Goal: Transaction & Acquisition: Book appointment/travel/reservation

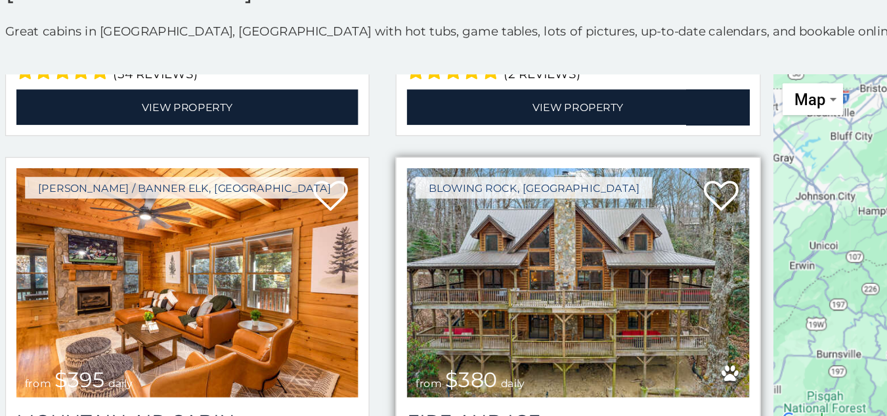
scroll to position [3835, 0]
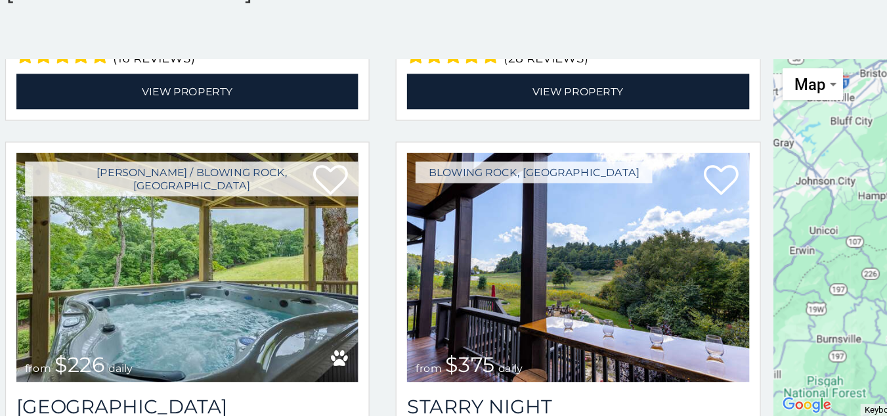
scroll to position [5623, 0]
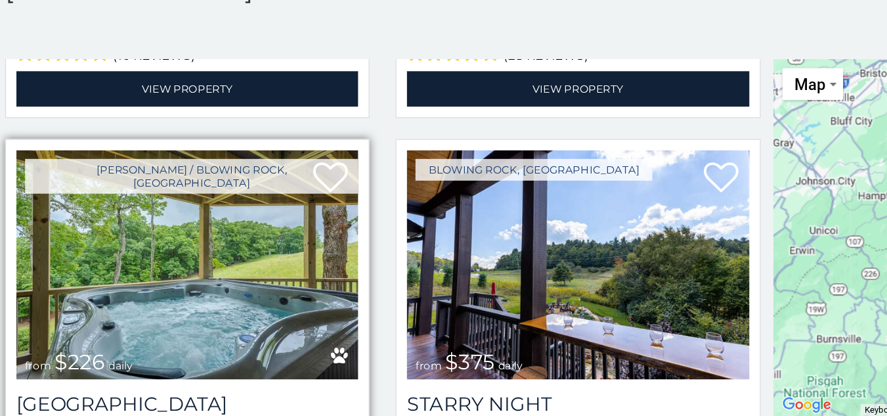
click at [200, 266] on img at bounding box center [147, 301] width 259 height 173
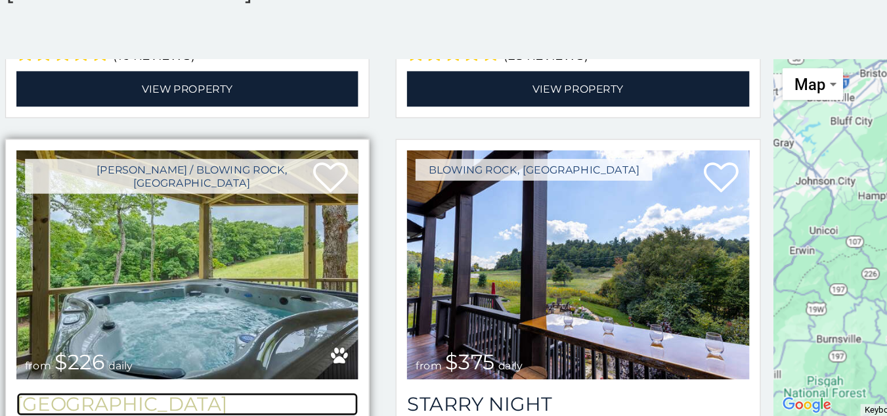
click at [156, 398] on h3 "[GEOGRAPHIC_DATA]" at bounding box center [147, 407] width 259 height 18
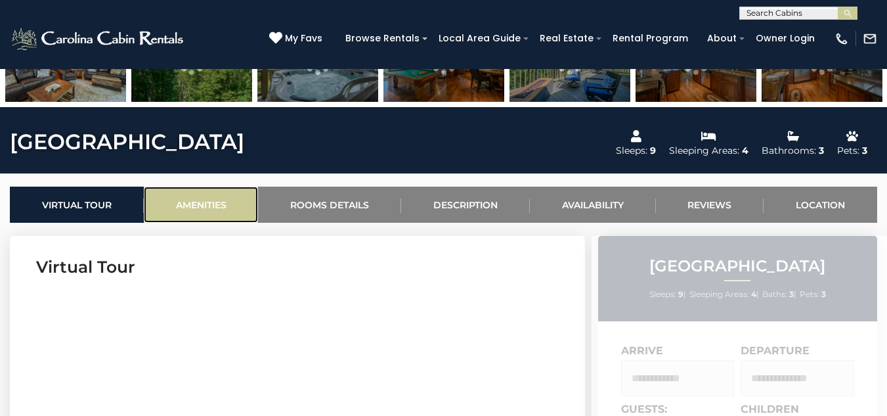
click at [200, 200] on link "Amenities" at bounding box center [201, 204] width 115 height 36
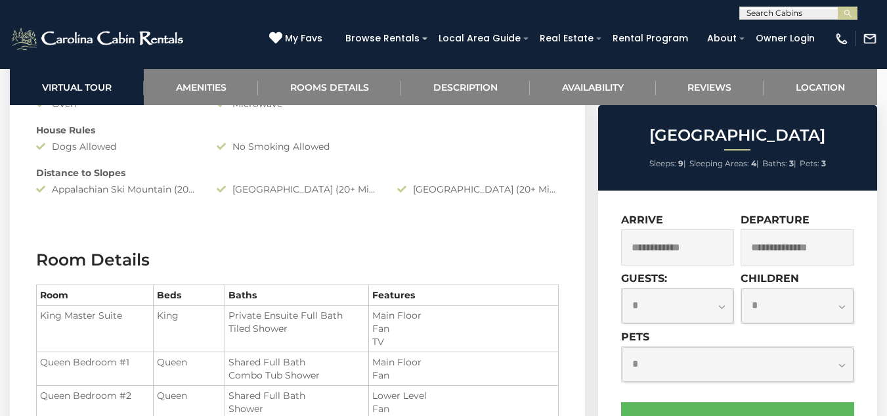
scroll to position [1463, 0]
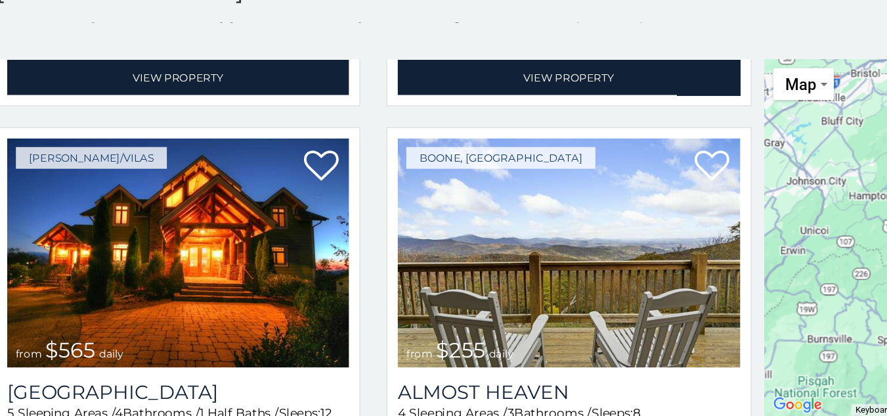
scroll to position [2657, 0]
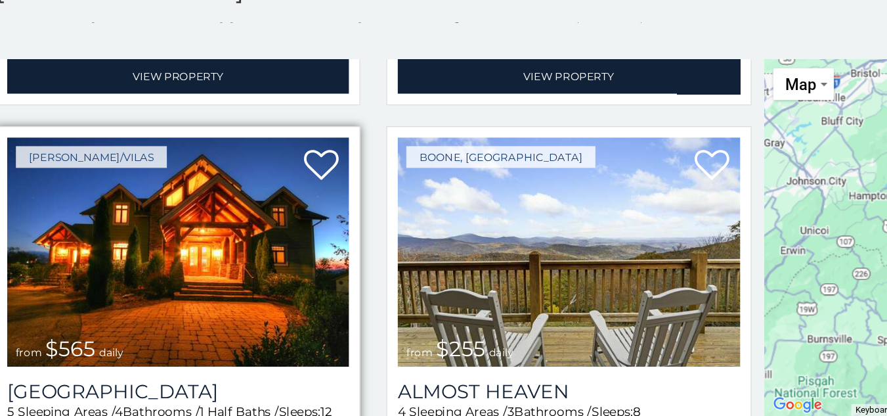
click at [217, 297] on img at bounding box center [147, 291] width 259 height 173
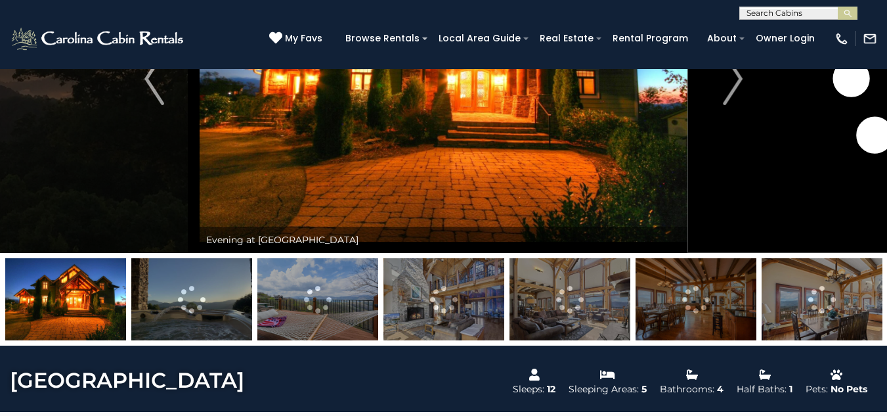
click at [211, 315] on img at bounding box center [191, 299] width 121 height 82
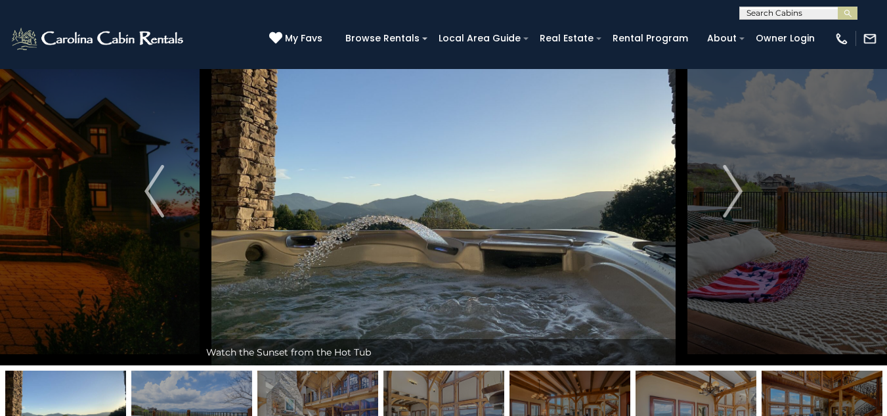
scroll to position [102, 0]
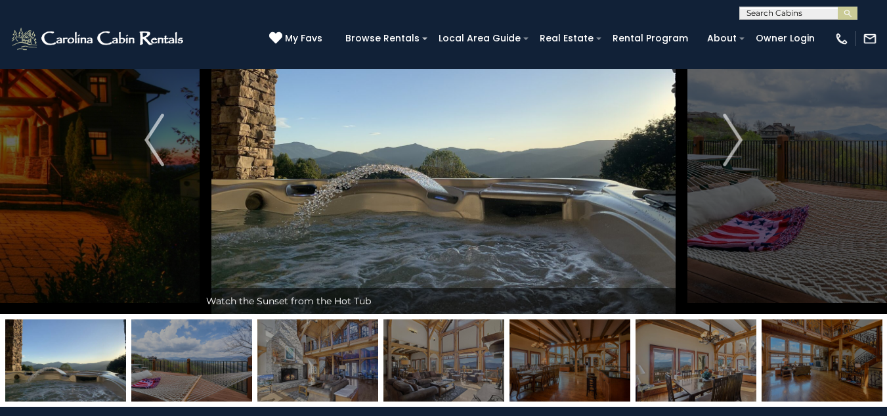
click at [303, 341] on img at bounding box center [317, 360] width 121 height 82
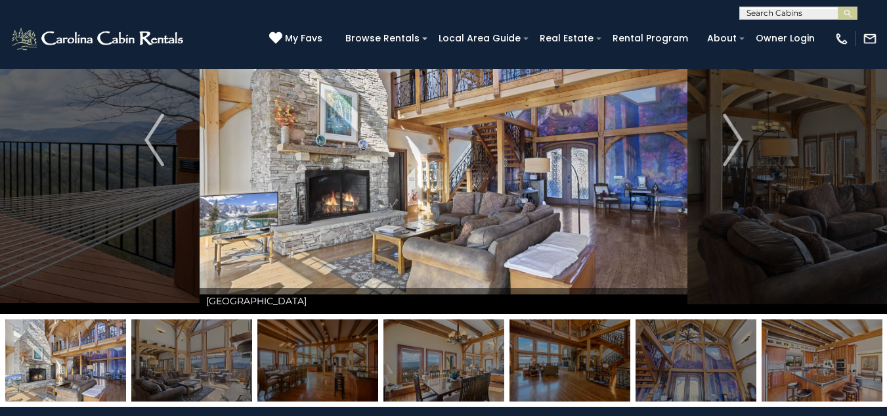
click at [300, 350] on img at bounding box center [317, 360] width 121 height 82
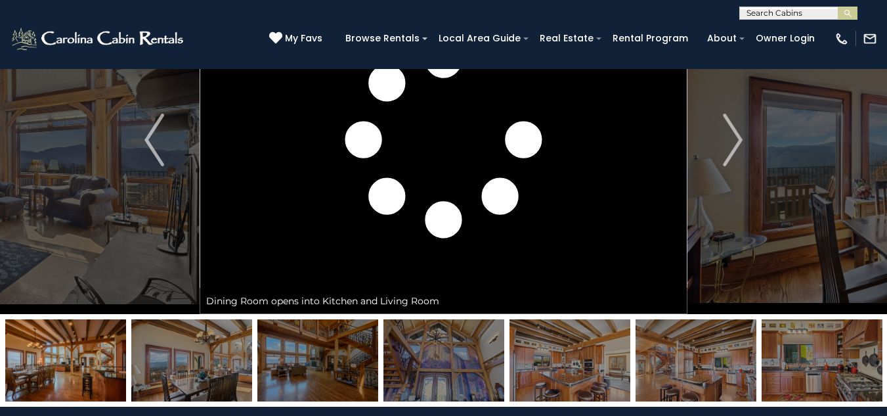
click at [300, 350] on img at bounding box center [317, 360] width 121 height 82
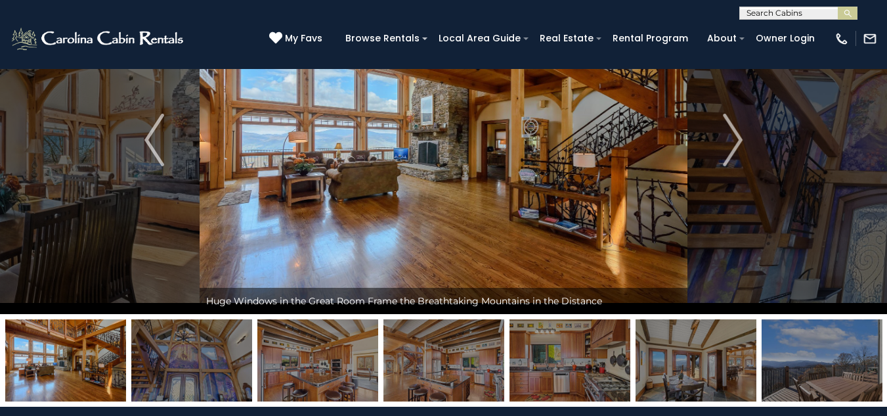
click at [550, 357] on img at bounding box center [569, 360] width 121 height 82
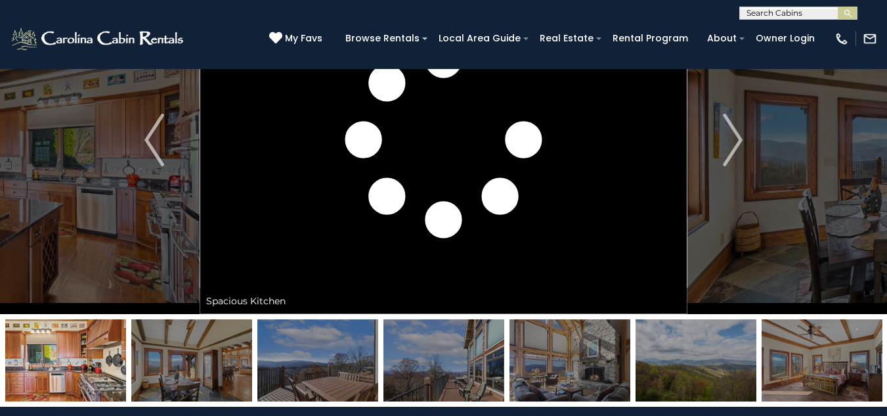
click at [213, 334] on img at bounding box center [191, 360] width 121 height 82
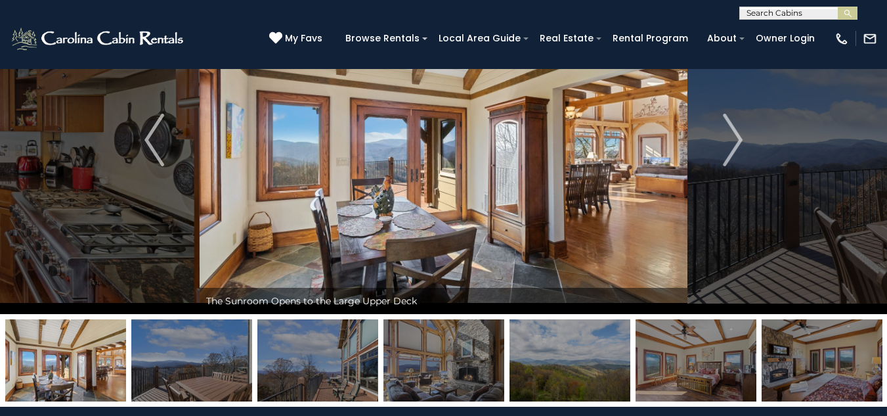
click at [441, 364] on img at bounding box center [443, 360] width 121 height 82
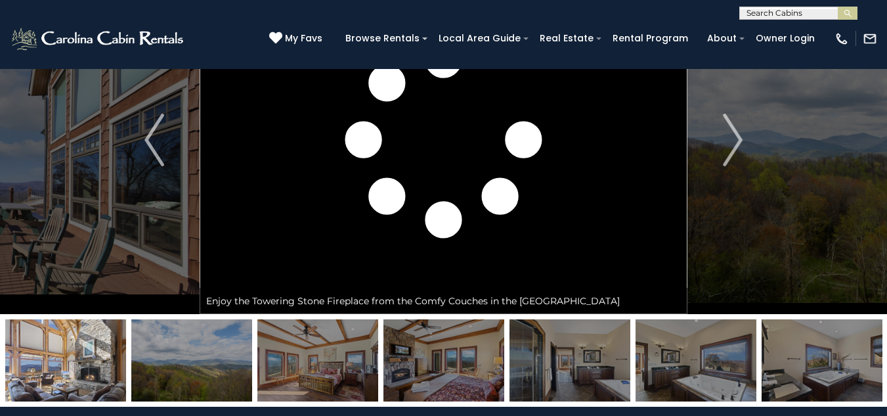
click at [520, 360] on img at bounding box center [569, 360] width 121 height 82
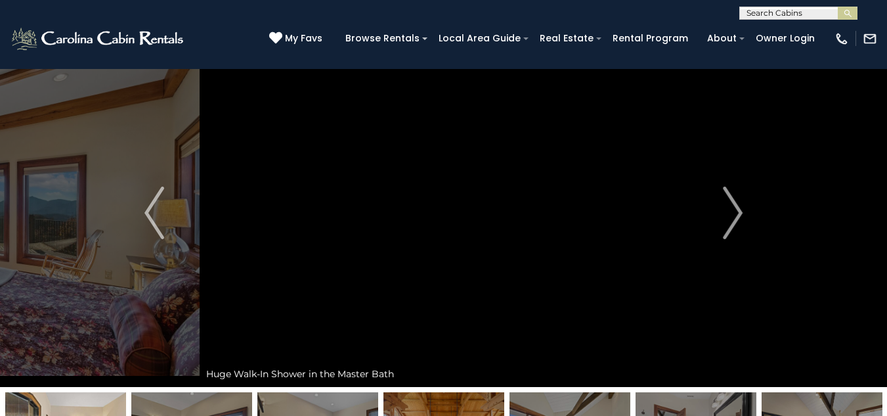
scroll to position [28, 0]
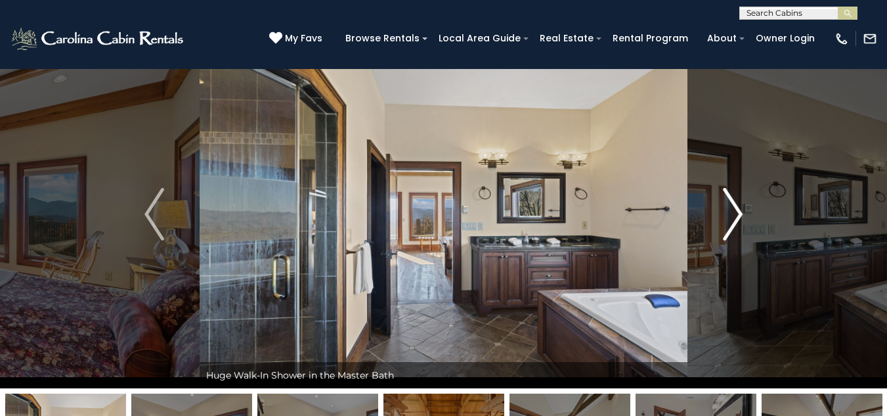
click at [730, 217] on img "Next" at bounding box center [733, 214] width 20 height 53
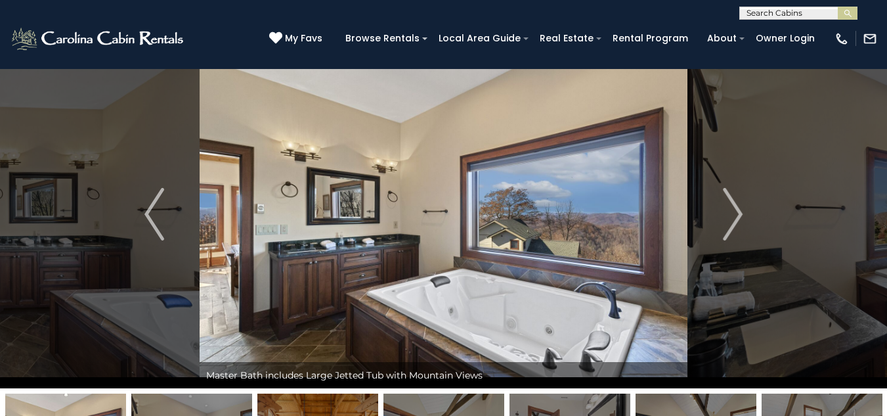
scroll to position [54, 0]
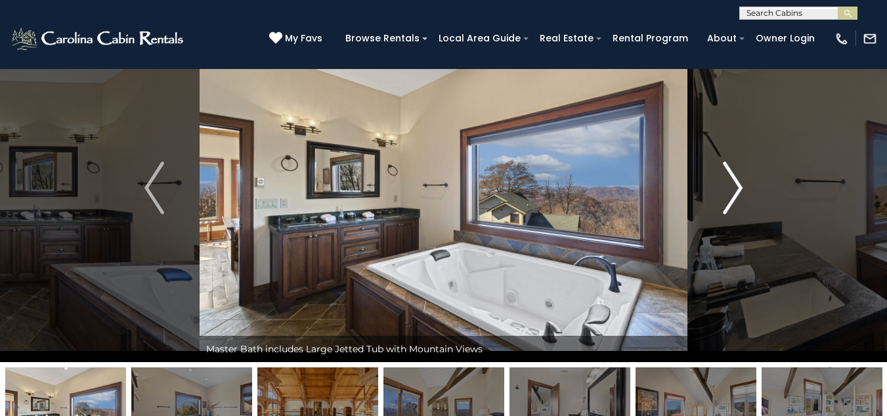
click at [727, 167] on img "Next" at bounding box center [733, 187] width 20 height 53
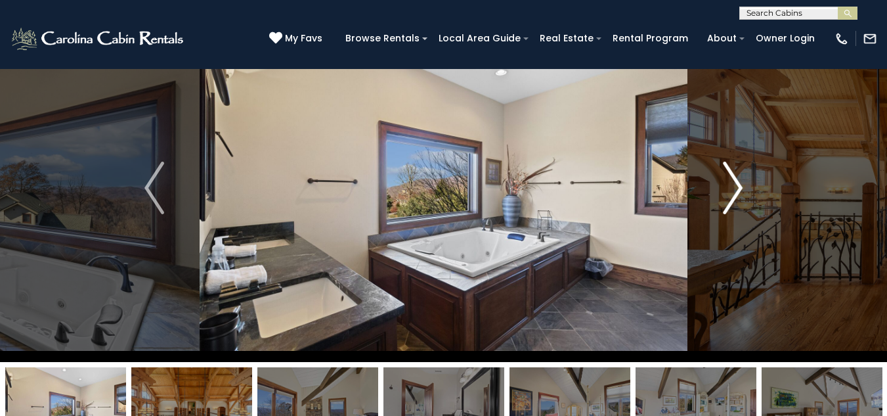
click at [727, 167] on img "Next" at bounding box center [733, 187] width 20 height 53
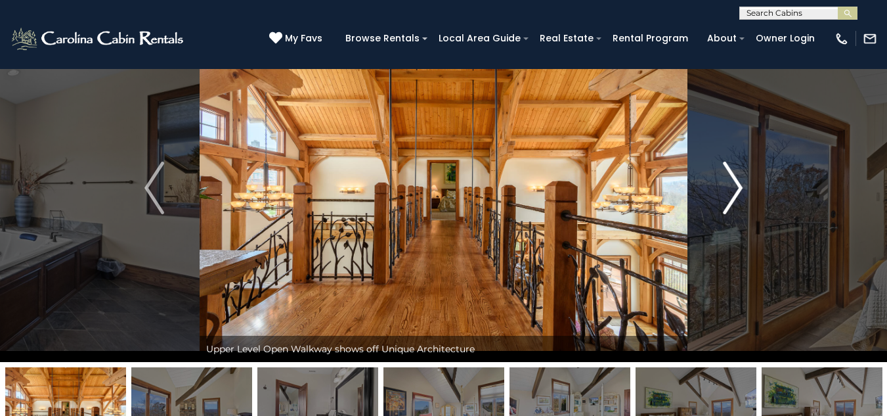
click at [727, 167] on img "Next" at bounding box center [733, 187] width 20 height 53
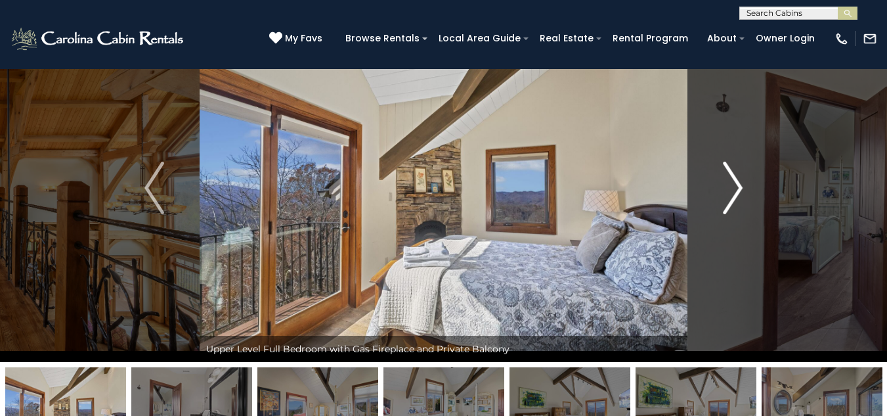
click at [727, 167] on img "Next" at bounding box center [733, 187] width 20 height 53
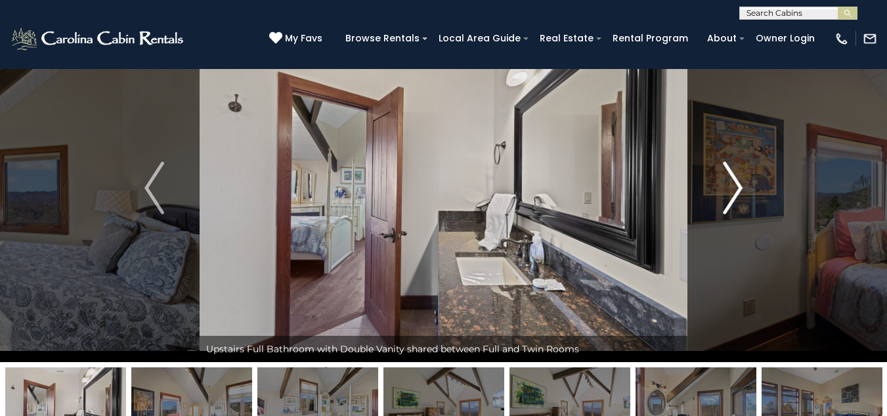
click at [727, 167] on img "Next" at bounding box center [733, 187] width 20 height 53
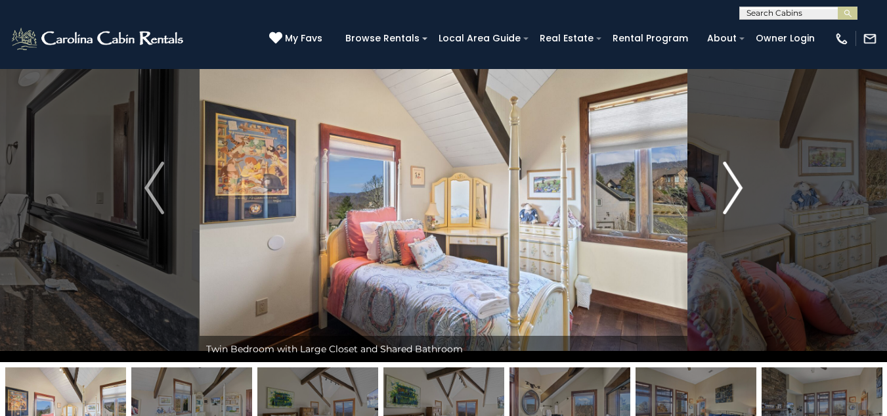
click at [727, 167] on img "Next" at bounding box center [733, 187] width 20 height 53
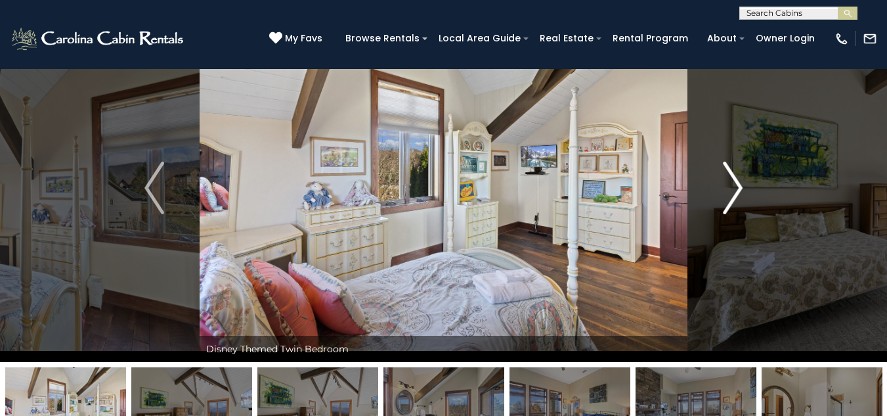
click at [727, 167] on img "Next" at bounding box center [733, 187] width 20 height 53
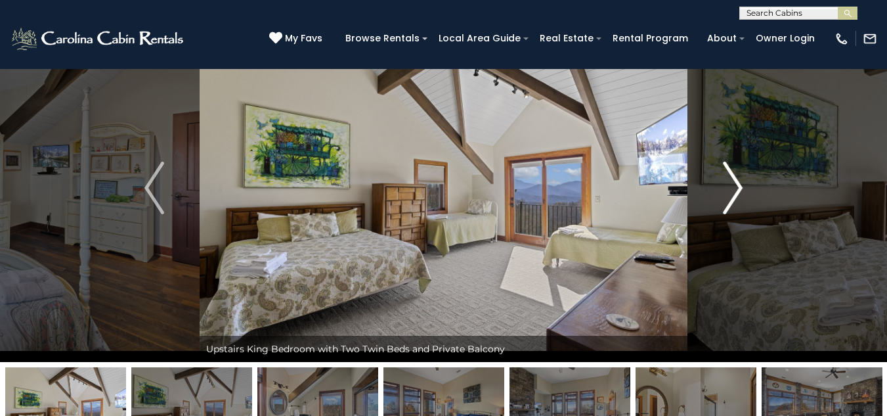
click at [727, 167] on img "Next" at bounding box center [733, 187] width 20 height 53
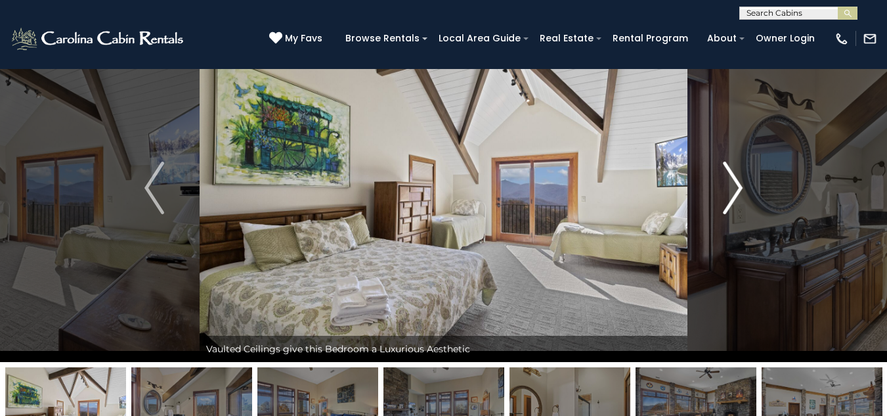
click at [727, 167] on img "Next" at bounding box center [733, 187] width 20 height 53
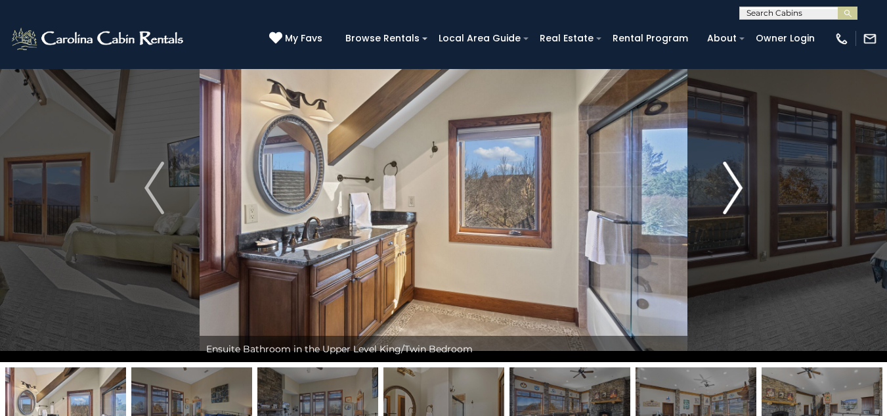
click at [727, 167] on img "Next" at bounding box center [733, 187] width 20 height 53
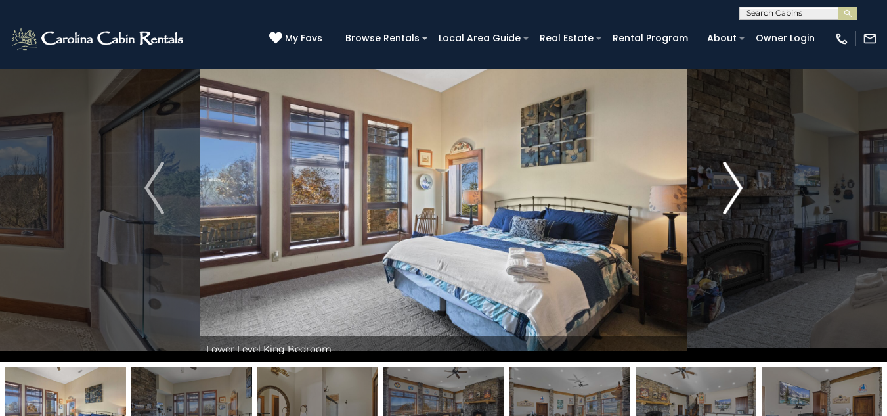
click at [727, 167] on img "Next" at bounding box center [733, 187] width 20 height 53
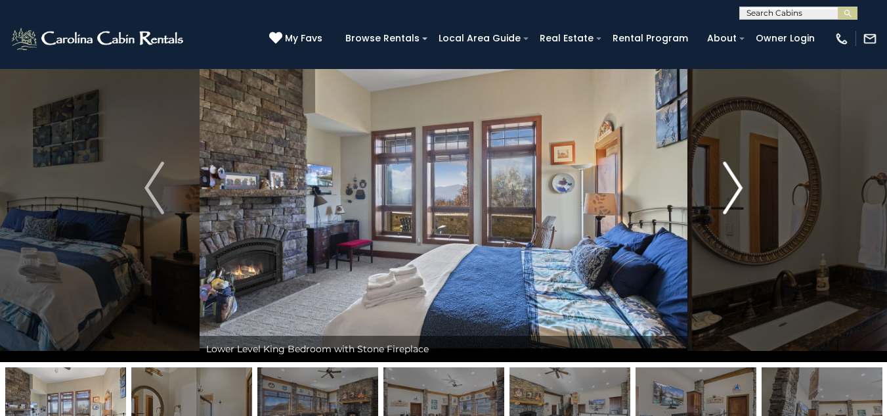
click at [727, 167] on img "Next" at bounding box center [733, 187] width 20 height 53
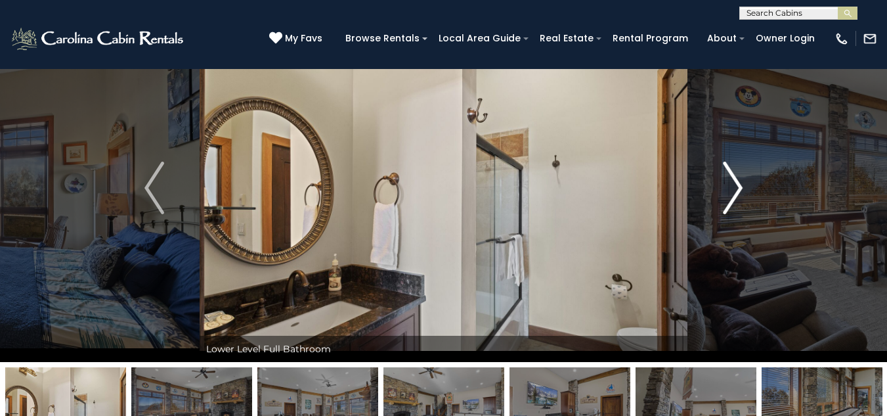
click at [727, 167] on img "Next" at bounding box center [733, 187] width 20 height 53
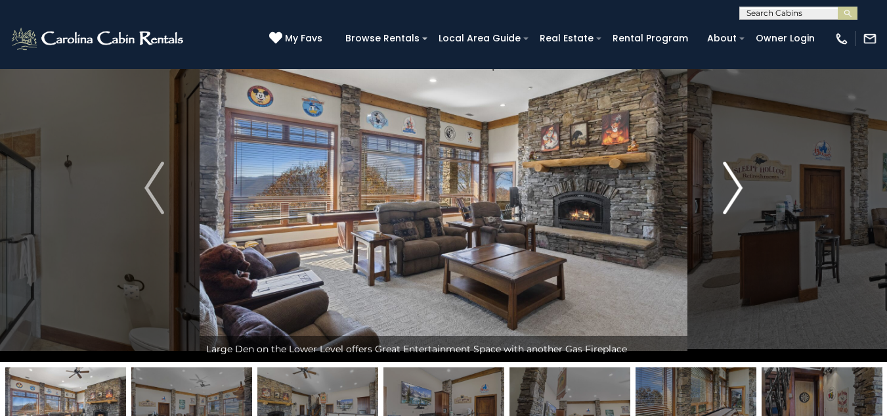
click at [727, 167] on img "Next" at bounding box center [733, 187] width 20 height 53
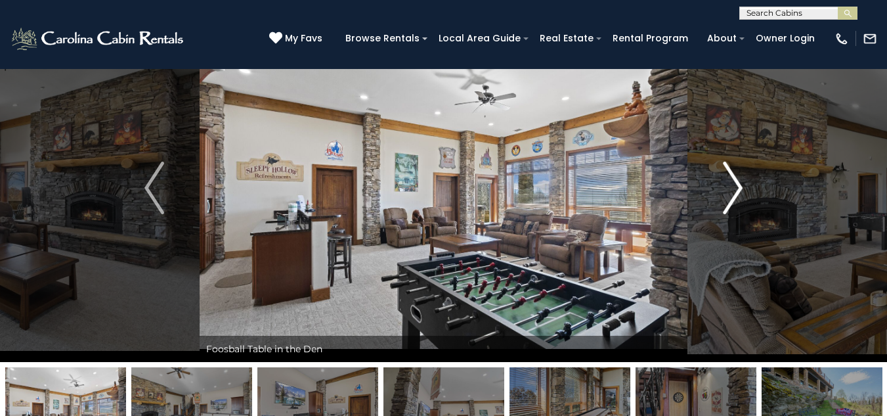
click at [727, 167] on img "Next" at bounding box center [733, 187] width 20 height 53
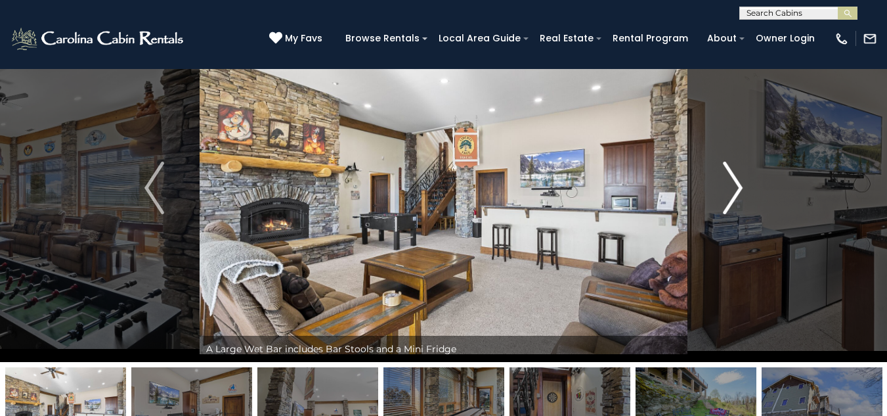
click at [727, 167] on img "Next" at bounding box center [733, 187] width 20 height 53
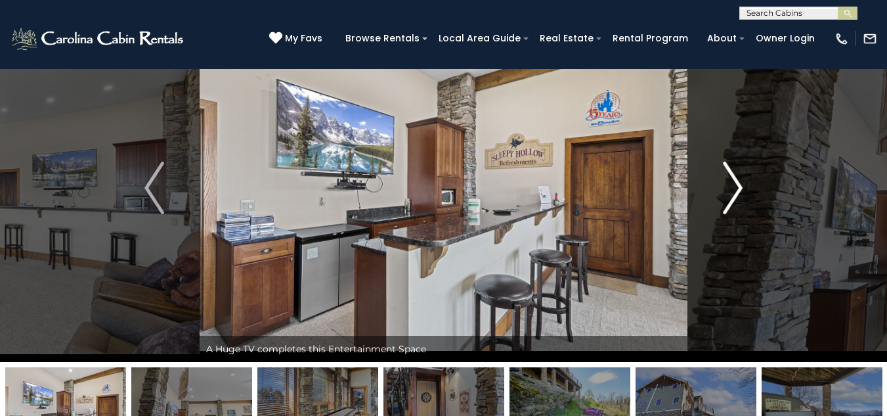
click at [727, 167] on img "Next" at bounding box center [733, 187] width 20 height 53
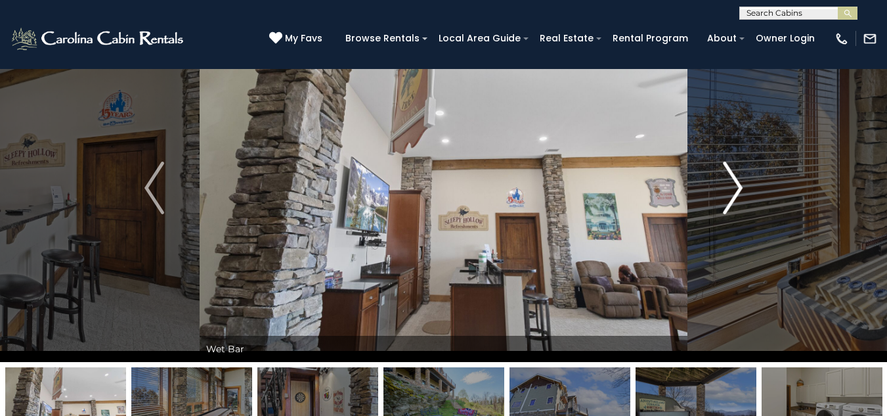
click at [727, 167] on img "Next" at bounding box center [733, 187] width 20 height 53
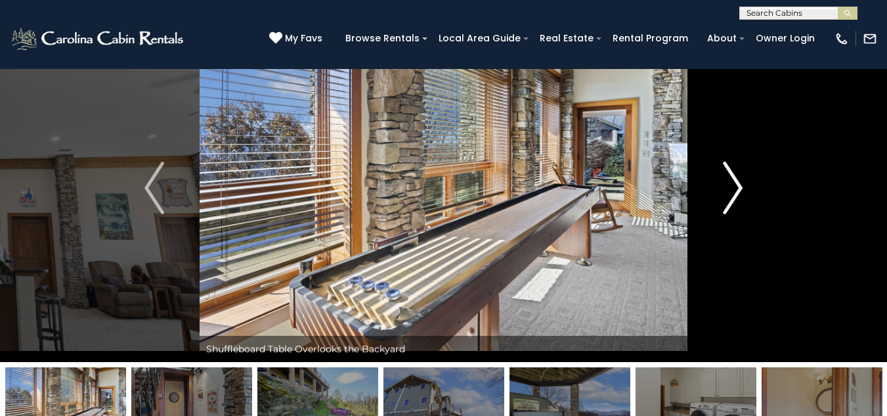
click at [727, 167] on img "Next" at bounding box center [733, 187] width 20 height 53
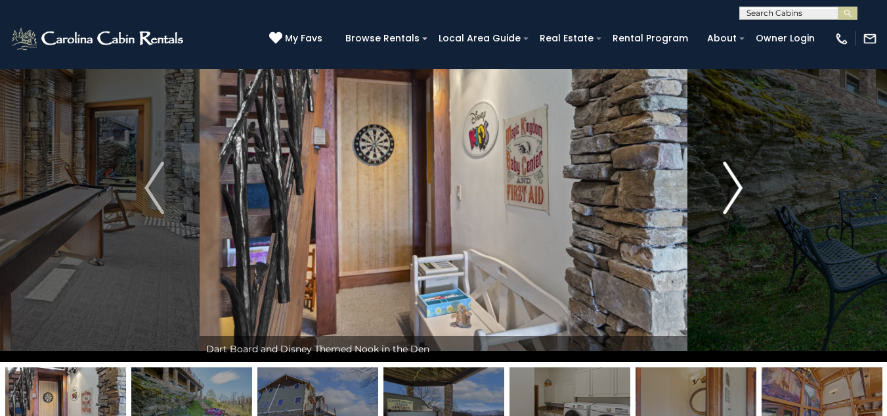
click at [727, 167] on img "Next" at bounding box center [733, 187] width 20 height 53
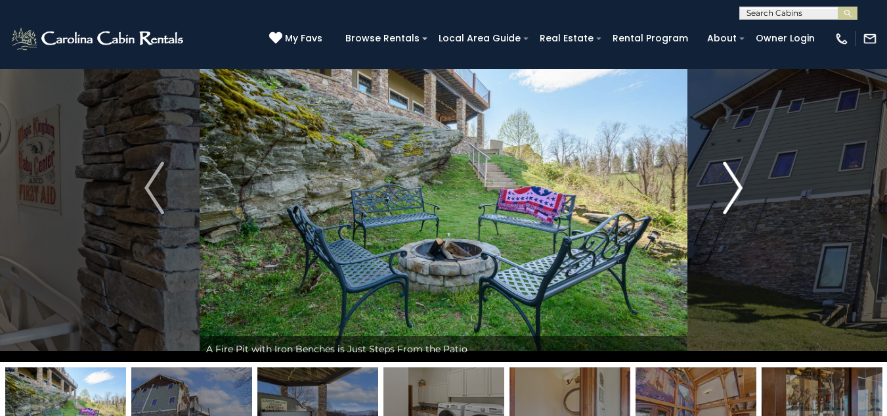
click at [727, 167] on img "Next" at bounding box center [733, 187] width 20 height 53
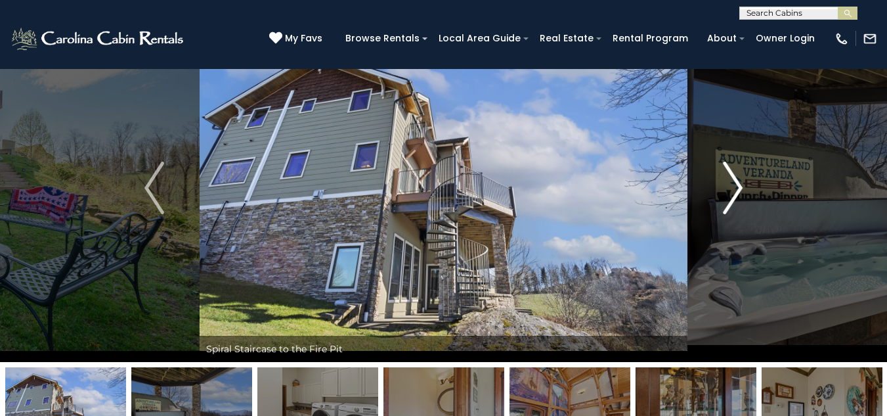
click at [727, 167] on img "Next" at bounding box center [733, 187] width 20 height 53
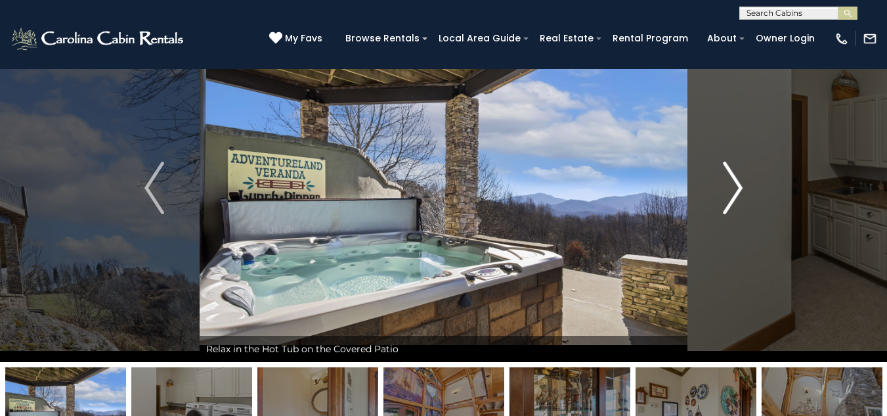
click at [727, 167] on img "Next" at bounding box center [733, 187] width 20 height 53
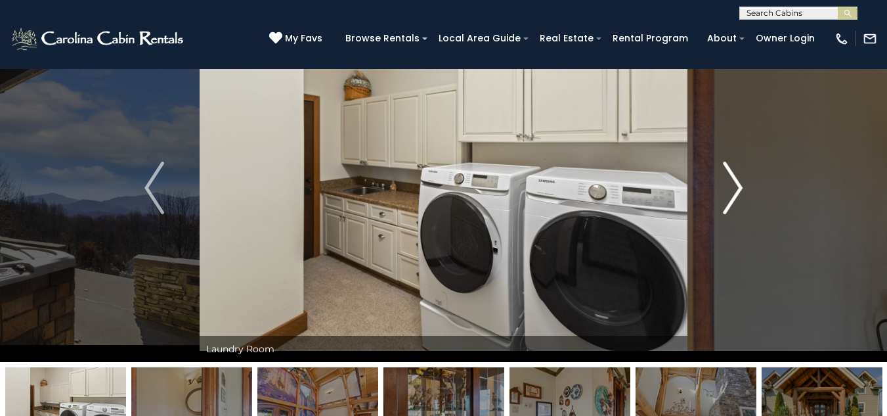
click at [727, 167] on img "Next" at bounding box center [733, 187] width 20 height 53
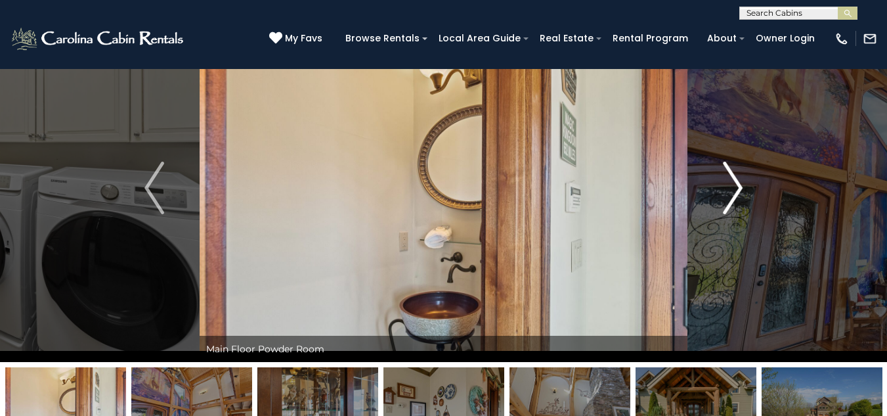
click at [727, 167] on img "Next" at bounding box center [733, 187] width 20 height 53
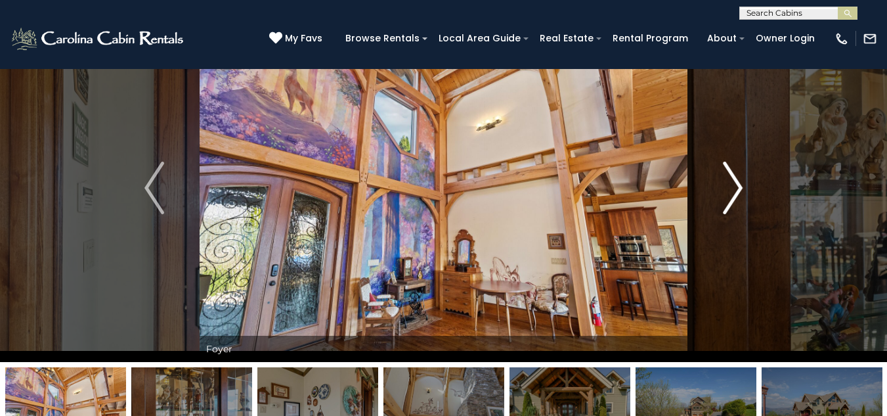
click at [727, 167] on img "Next" at bounding box center [733, 187] width 20 height 53
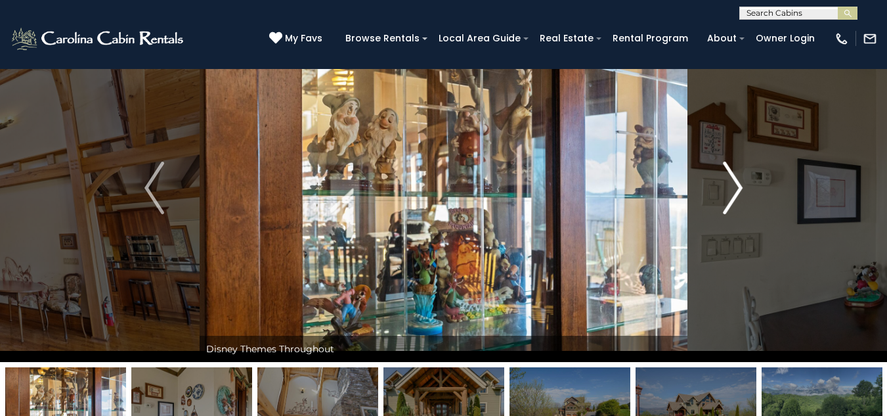
click at [727, 167] on img "Next" at bounding box center [733, 187] width 20 height 53
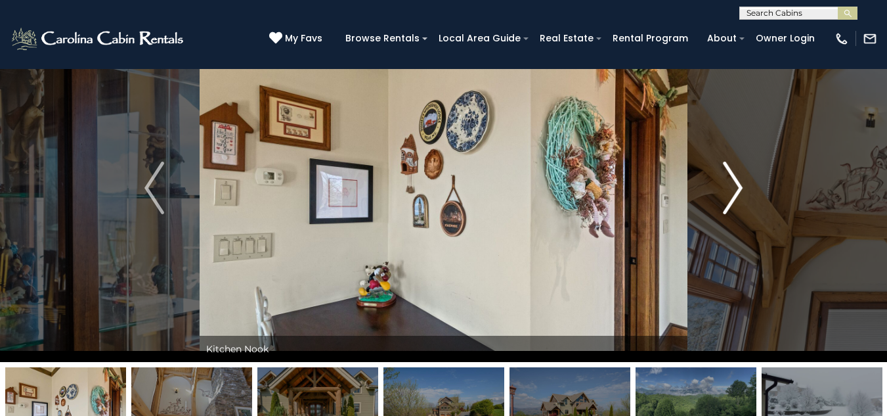
click at [727, 167] on img "Next" at bounding box center [733, 187] width 20 height 53
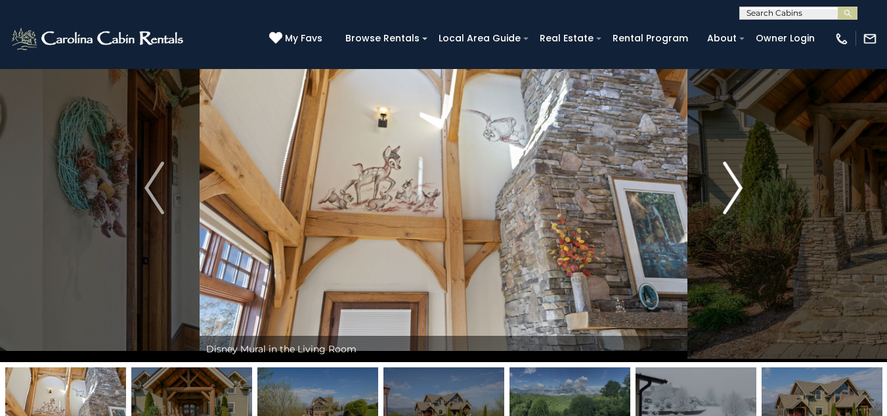
click at [727, 167] on img "Next" at bounding box center [733, 187] width 20 height 53
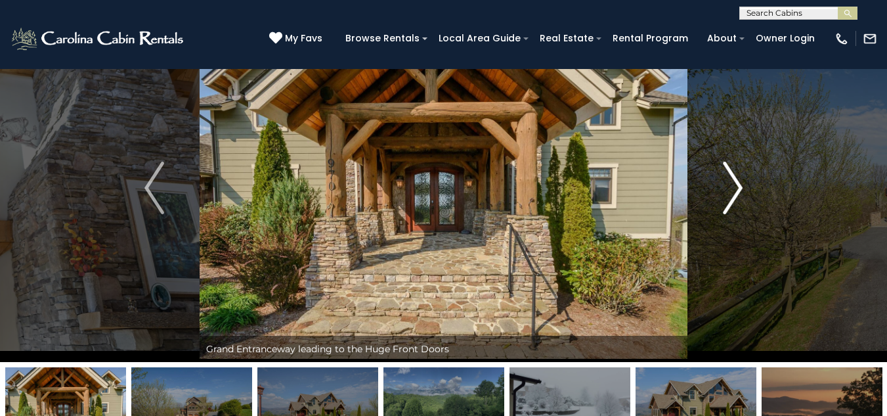
click at [727, 167] on img "Next" at bounding box center [733, 187] width 20 height 53
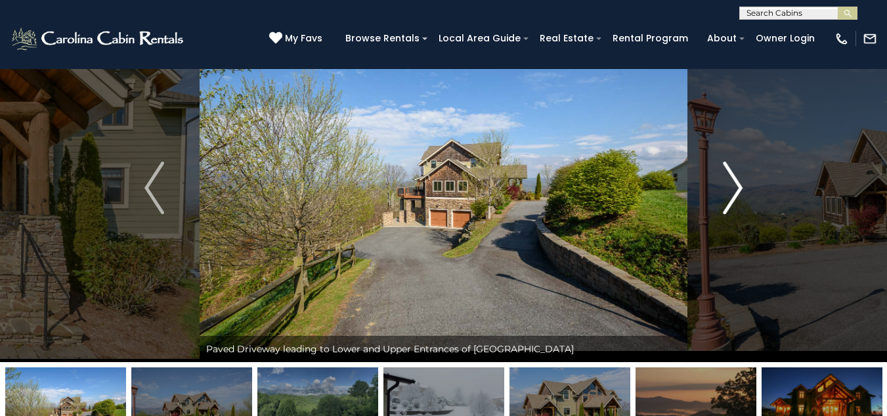
click at [727, 167] on img "Next" at bounding box center [733, 187] width 20 height 53
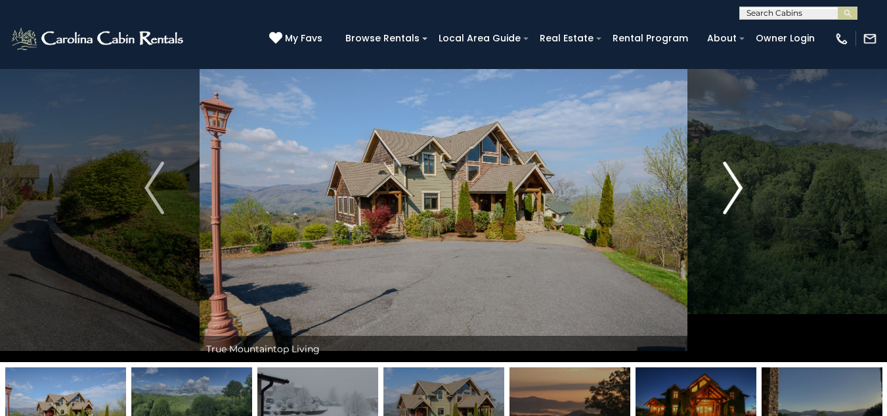
click at [727, 167] on img "Next" at bounding box center [733, 187] width 20 height 53
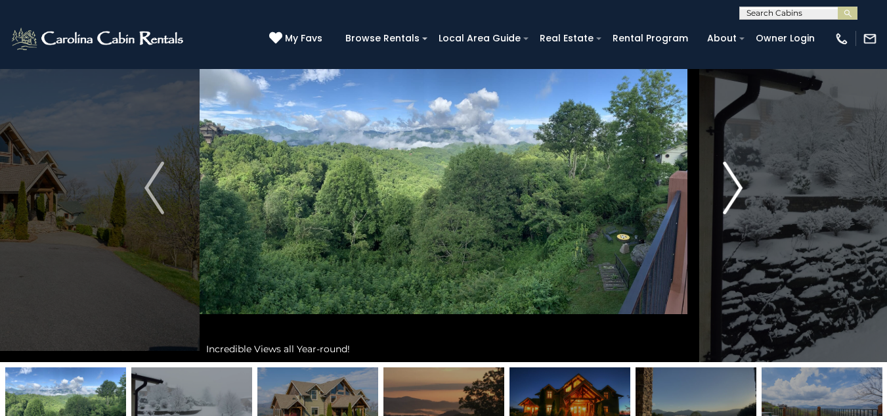
click at [727, 167] on img "Next" at bounding box center [733, 187] width 20 height 53
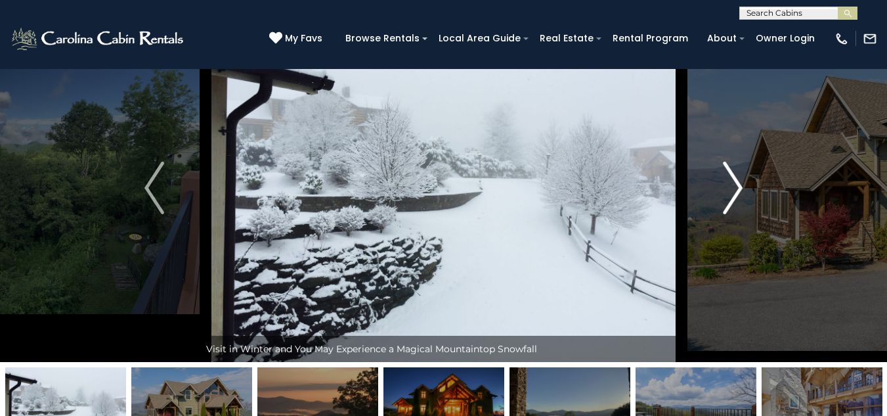
click at [727, 167] on img "Next" at bounding box center [733, 187] width 20 height 53
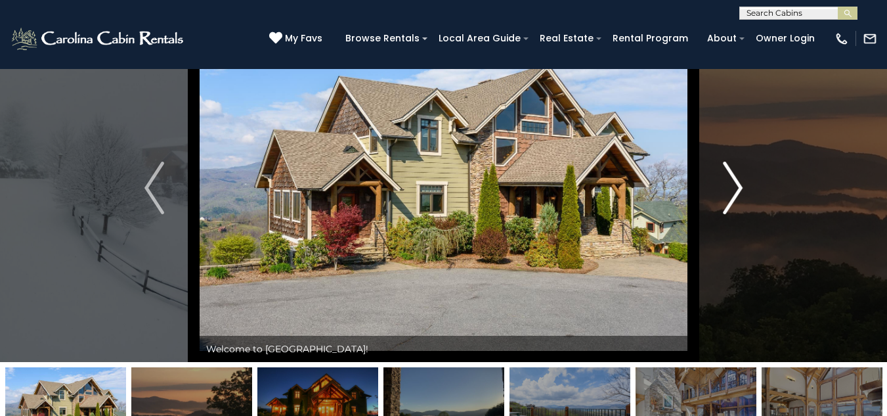
click at [727, 167] on img "Next" at bounding box center [733, 187] width 20 height 53
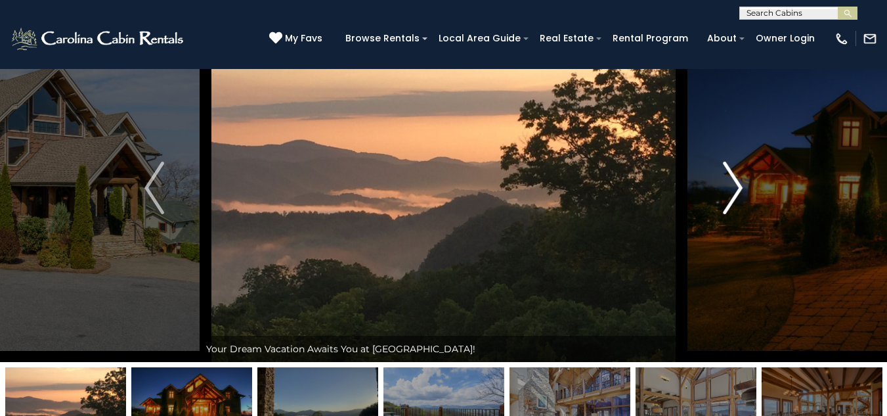
click at [727, 167] on img "Next" at bounding box center [733, 187] width 20 height 53
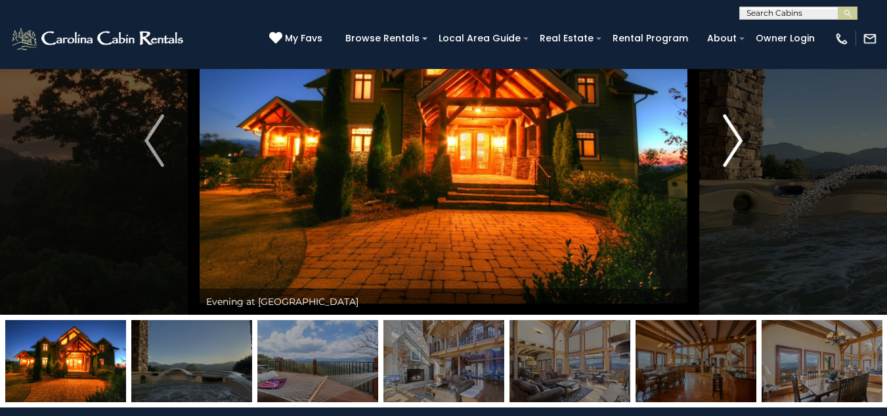
scroll to position [11, 0]
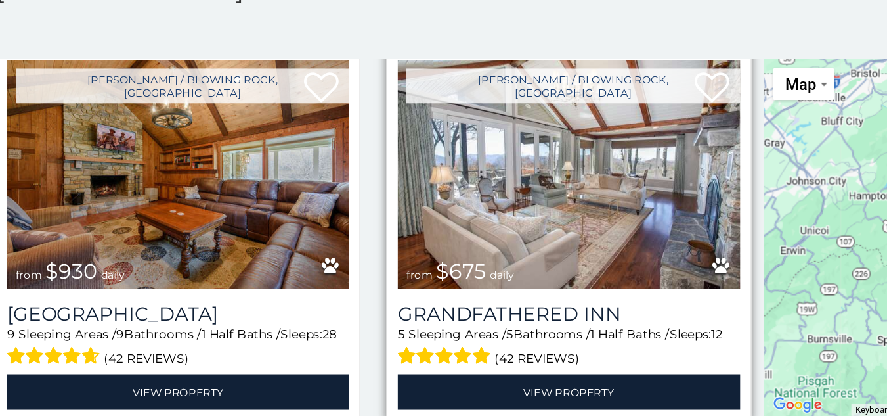
scroll to position [933, 0]
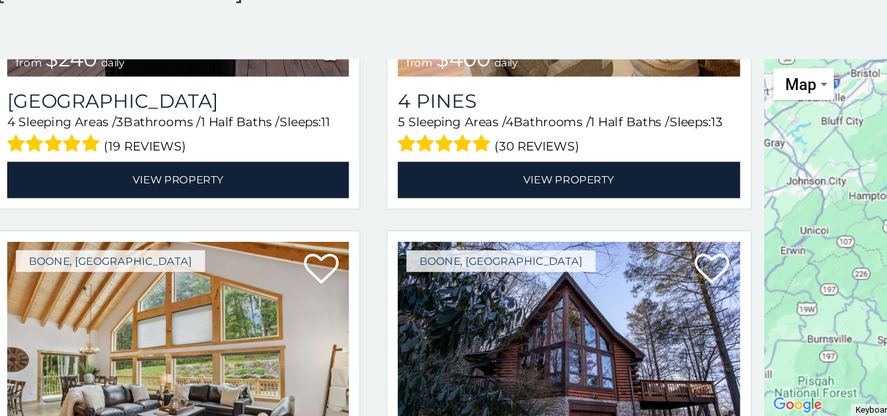
scroll to position [8578, 0]
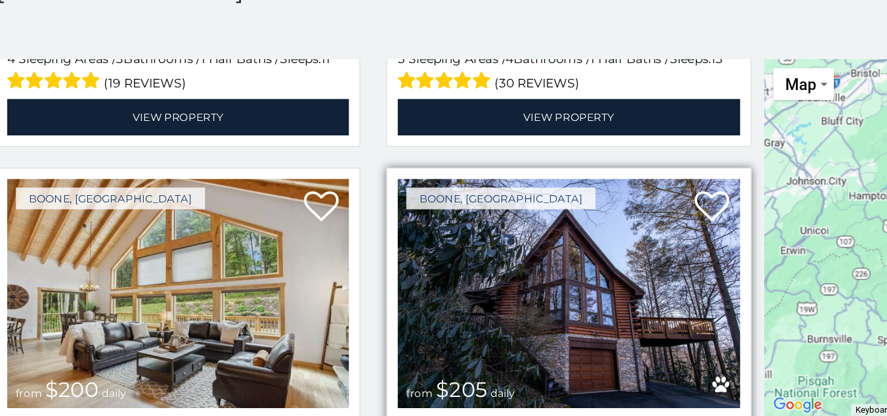
click at [414, 237] on img at bounding box center [443, 322] width 259 height 173
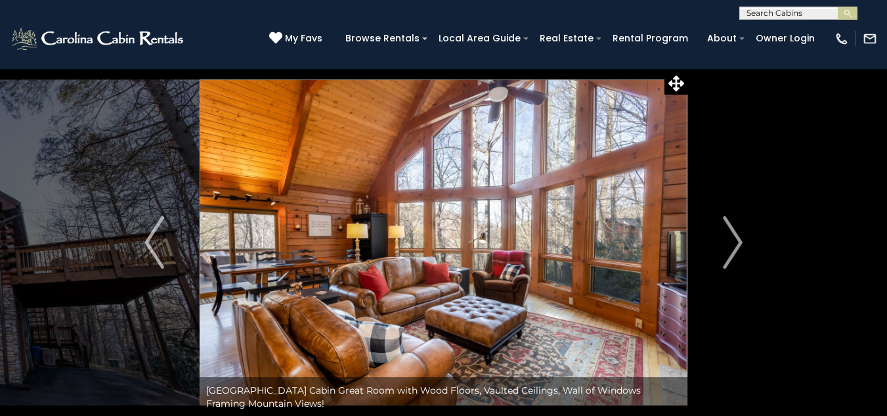
scroll to position [3, 0]
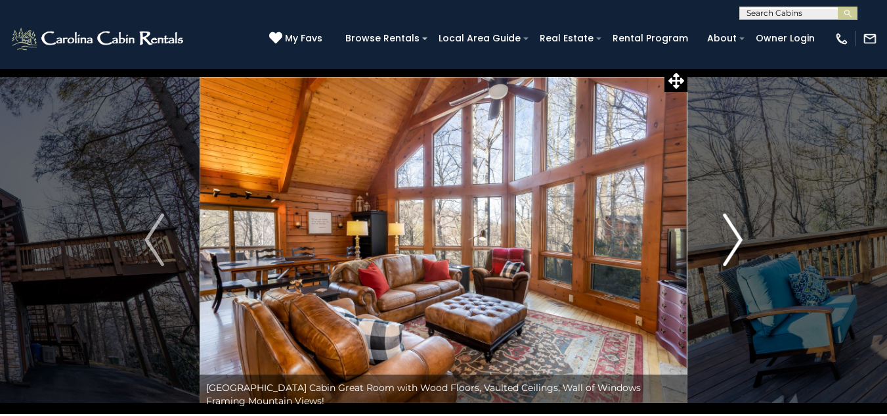
click at [733, 234] on img "Next" at bounding box center [733, 239] width 20 height 53
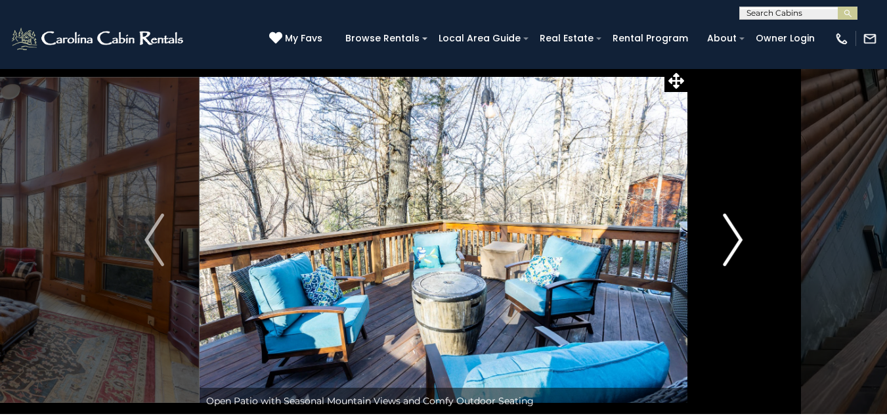
click at [733, 234] on img "Next" at bounding box center [733, 239] width 20 height 53
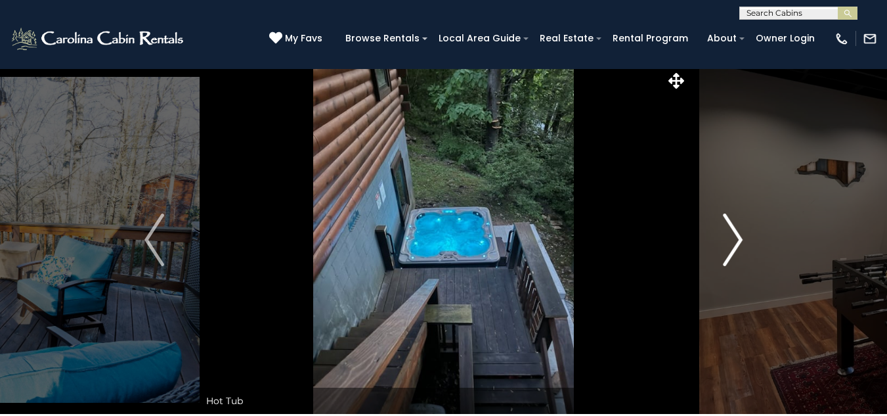
click at [733, 234] on img "Next" at bounding box center [733, 239] width 20 height 53
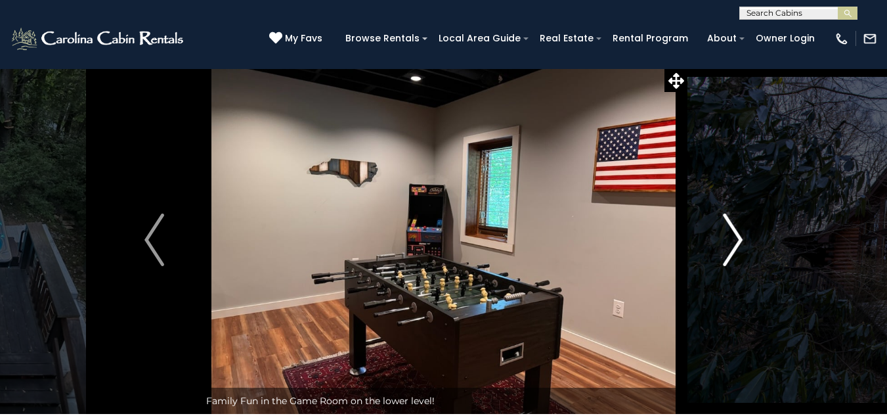
click at [733, 234] on img "Next" at bounding box center [733, 239] width 20 height 53
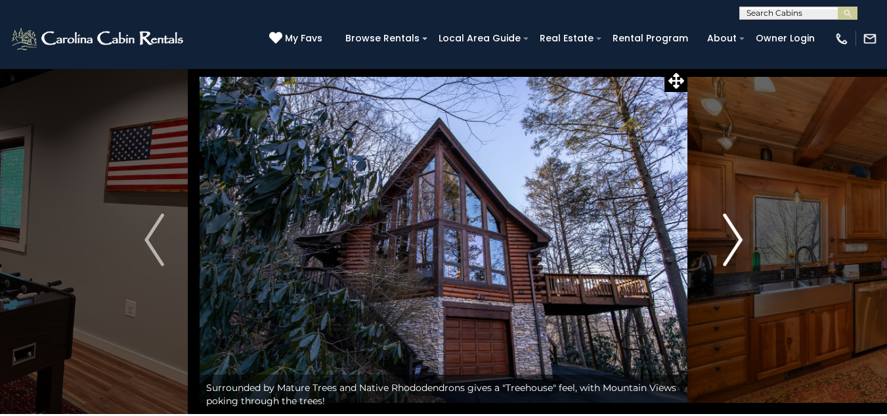
click at [733, 234] on img "Next" at bounding box center [733, 239] width 20 height 53
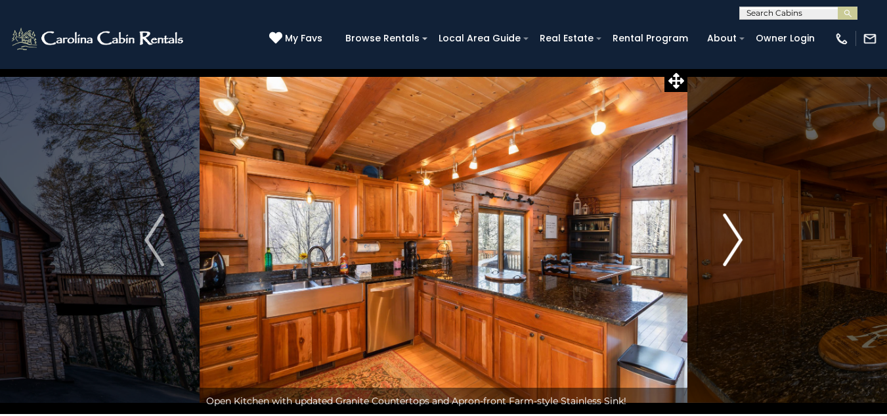
click at [733, 234] on img "Next" at bounding box center [733, 239] width 20 height 53
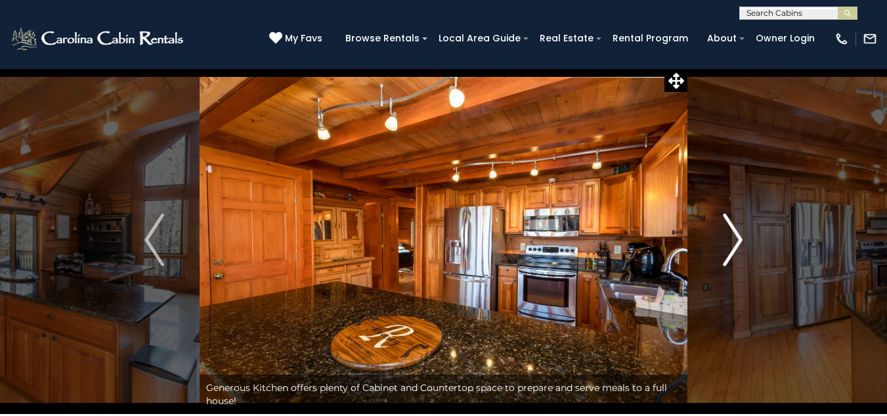
click at [733, 234] on img "Next" at bounding box center [733, 239] width 20 height 53
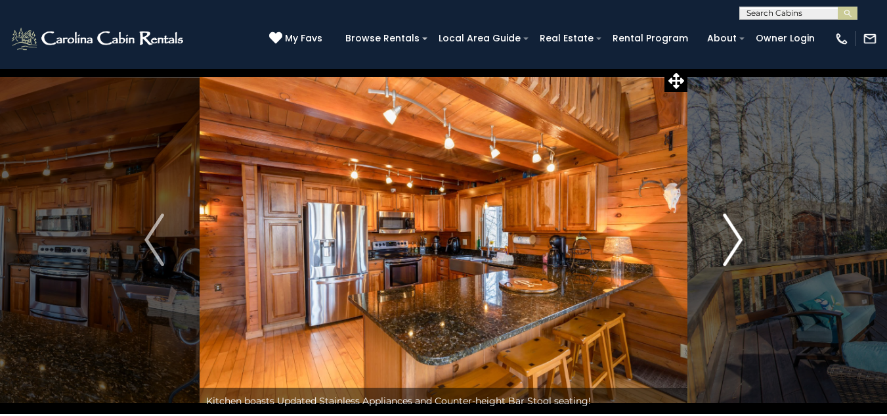
click at [733, 234] on img "Next" at bounding box center [733, 239] width 20 height 53
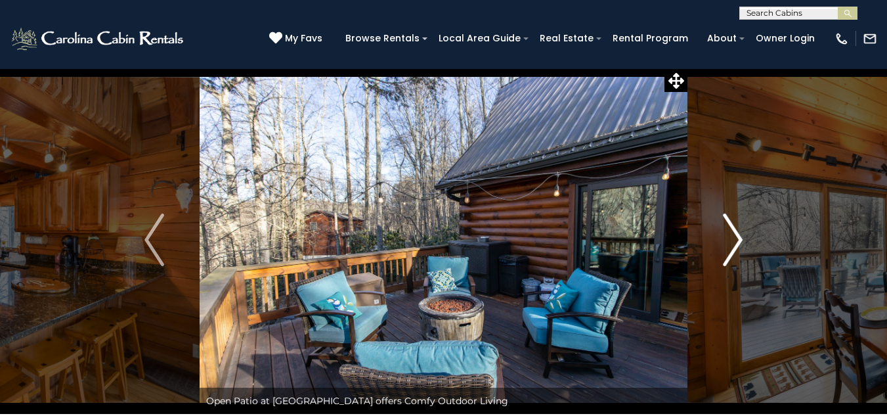
click at [733, 234] on img "Next" at bounding box center [733, 239] width 20 height 53
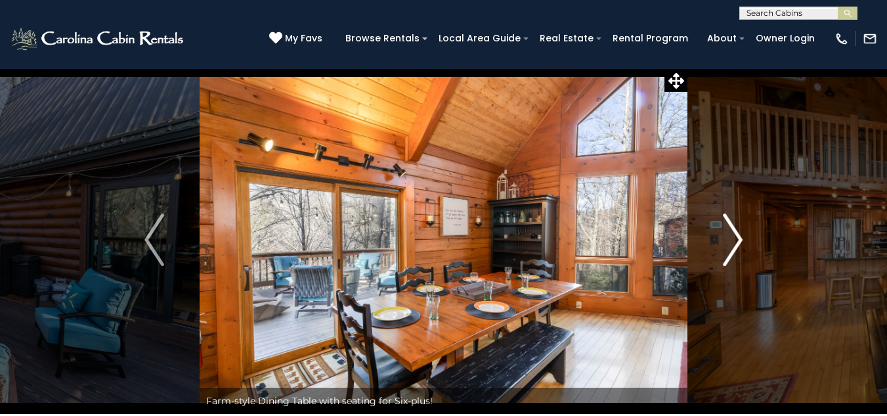
click at [733, 234] on img "Next" at bounding box center [733, 239] width 20 height 53
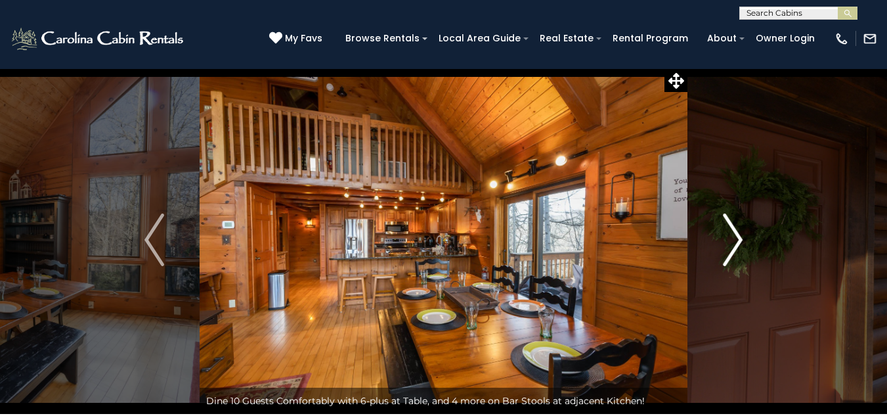
click at [733, 234] on img "Next" at bounding box center [733, 239] width 20 height 53
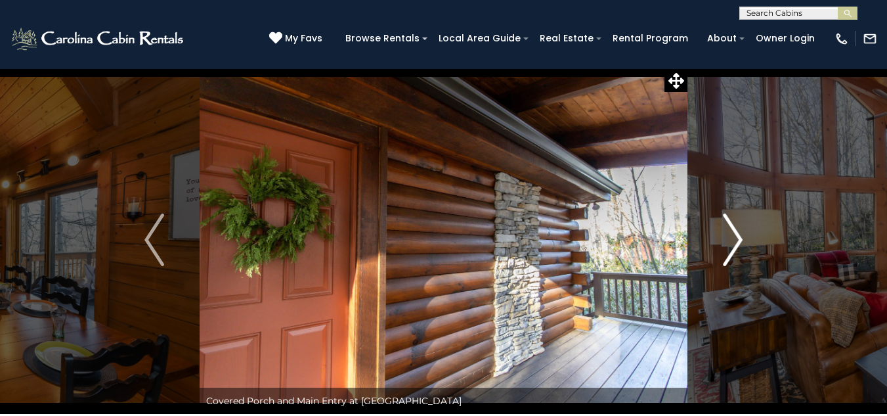
click at [733, 234] on img "Next" at bounding box center [733, 239] width 20 height 53
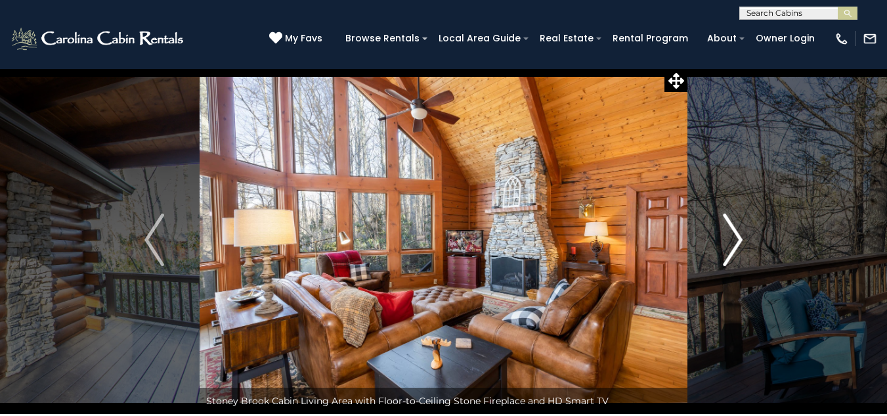
click at [733, 234] on img "Next" at bounding box center [733, 239] width 20 height 53
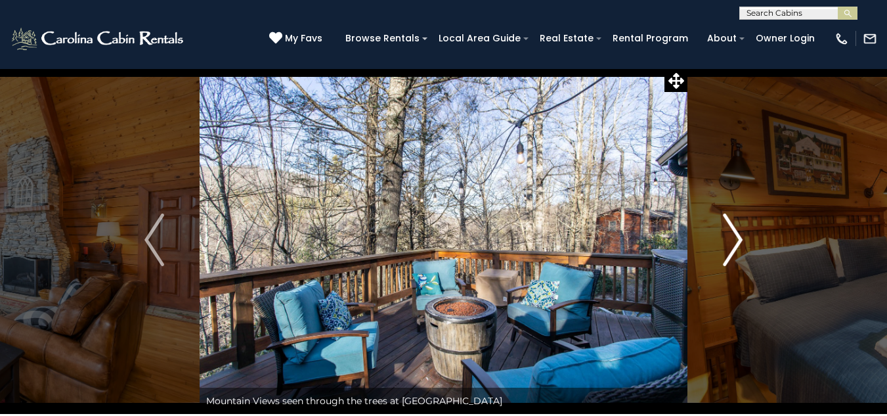
click at [733, 234] on img "Next" at bounding box center [733, 239] width 20 height 53
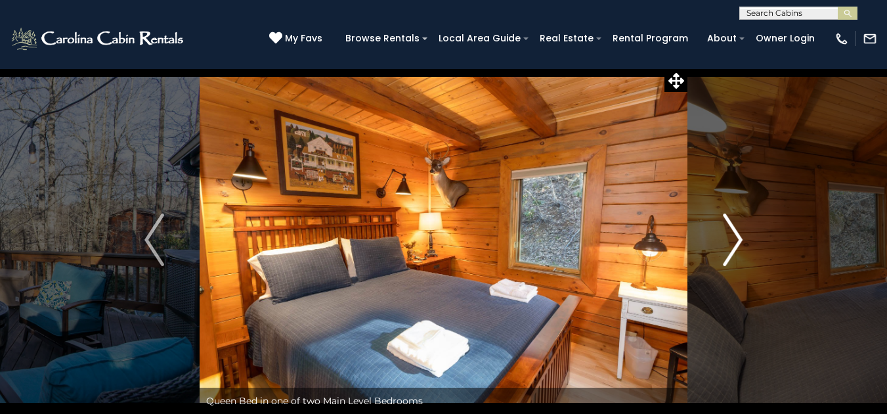
click at [733, 234] on img "Next" at bounding box center [733, 239] width 20 height 53
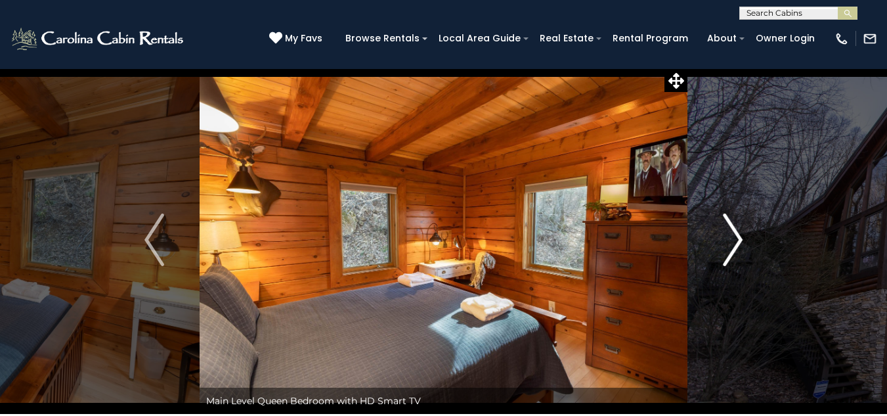
click at [733, 234] on img "Next" at bounding box center [733, 239] width 20 height 53
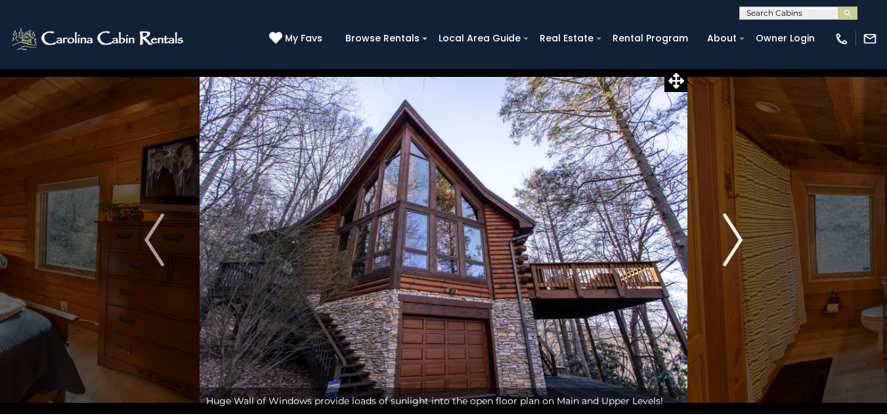
click at [733, 234] on img "Next" at bounding box center [733, 239] width 20 height 53
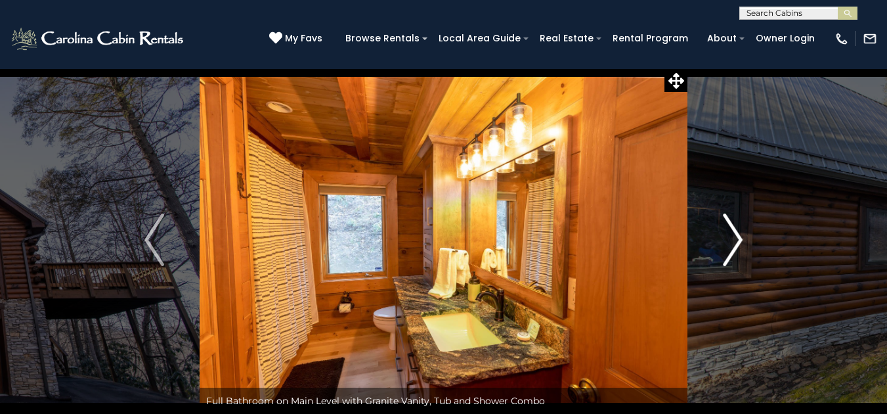
click at [733, 234] on img "Next" at bounding box center [733, 239] width 20 height 53
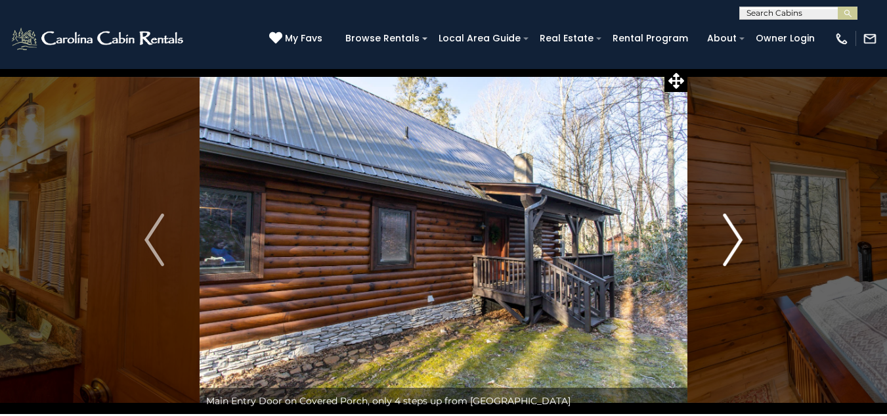
click at [733, 234] on img "Next" at bounding box center [733, 239] width 20 height 53
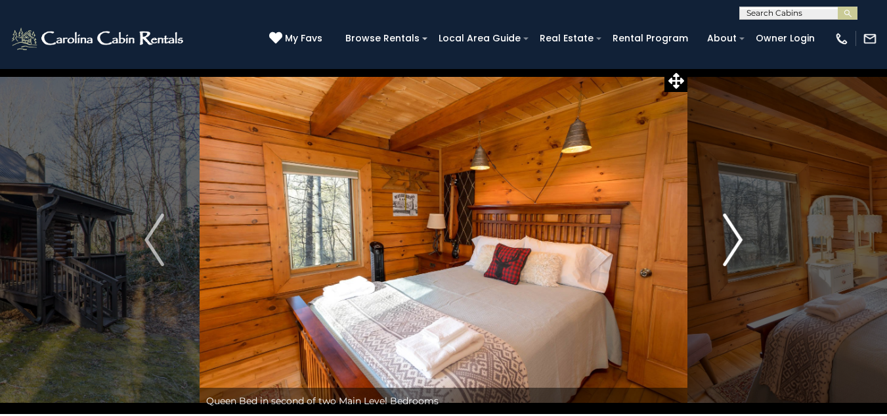
click at [733, 234] on img "Next" at bounding box center [733, 239] width 20 height 53
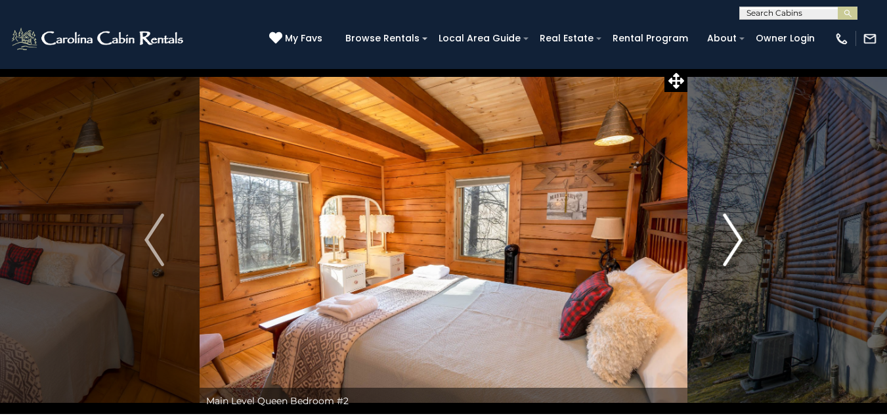
click at [733, 234] on img "Next" at bounding box center [733, 239] width 20 height 53
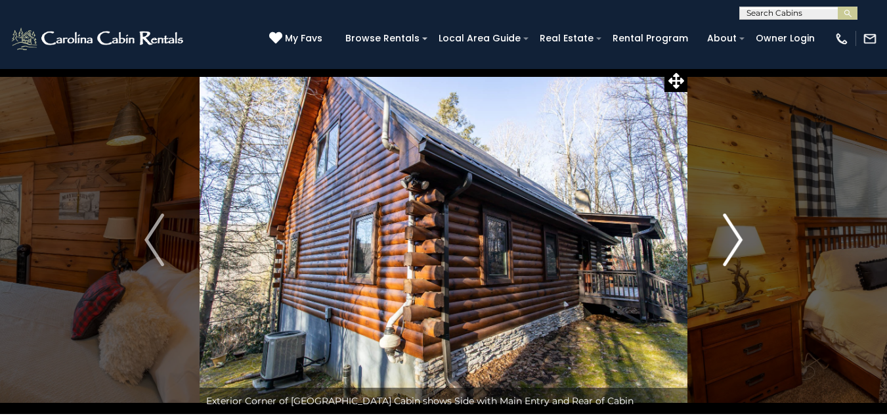
click at [733, 234] on img "Next" at bounding box center [733, 239] width 20 height 53
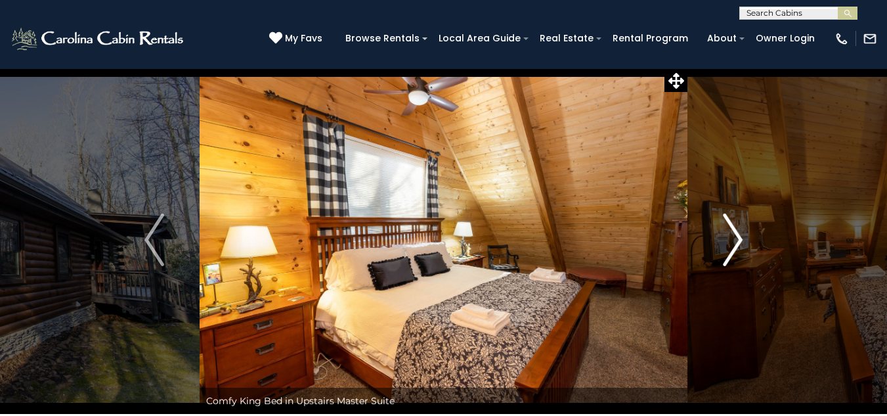
click at [733, 234] on img "Next" at bounding box center [733, 239] width 20 height 53
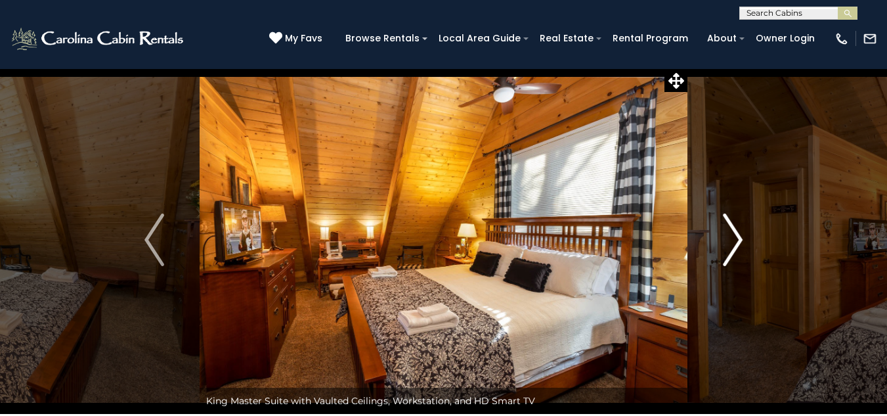
click at [733, 234] on img "Next" at bounding box center [733, 239] width 20 height 53
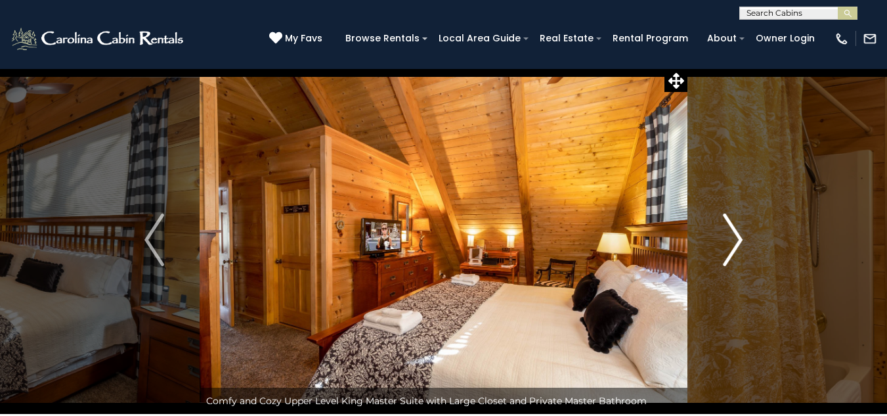
click at [733, 234] on img "Next" at bounding box center [733, 239] width 20 height 53
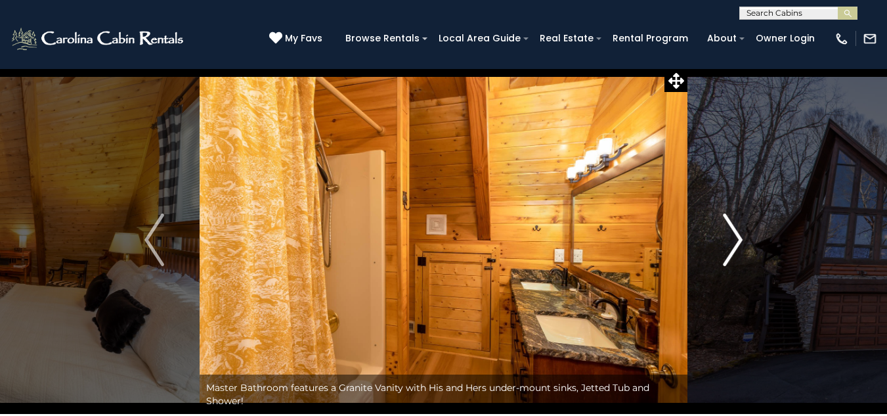
click at [733, 234] on img "Next" at bounding box center [733, 239] width 20 height 53
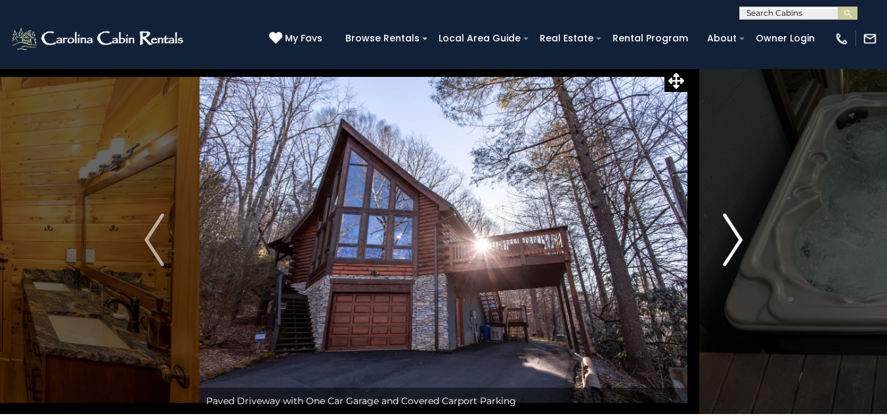
click at [733, 234] on img "Next" at bounding box center [733, 239] width 20 height 53
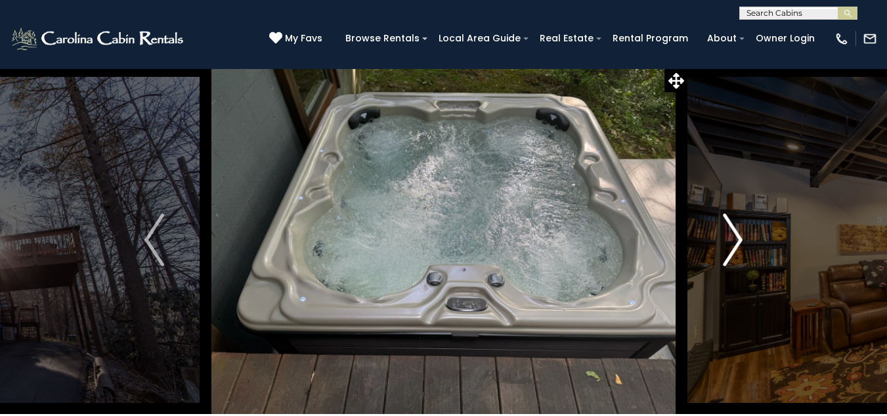
click at [733, 234] on img "Next" at bounding box center [733, 239] width 20 height 53
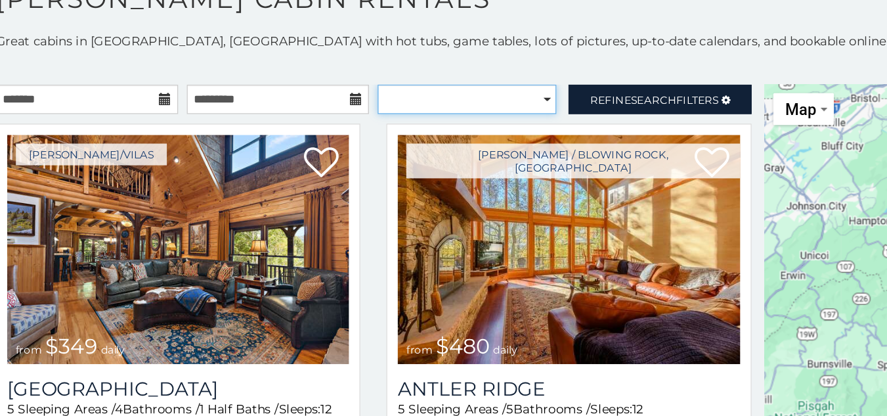
click at [313, 171] on select "**********" at bounding box center [366, 176] width 135 height 22
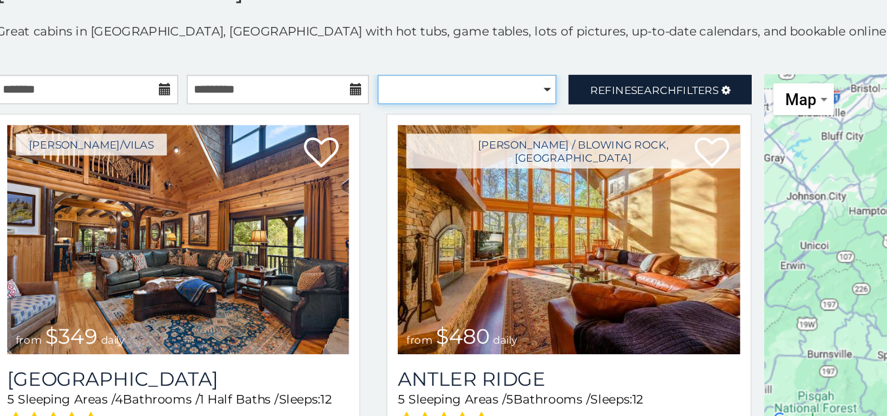
select select "**********"
click at [299, 158] on select "**********" at bounding box center [366, 169] width 135 height 22
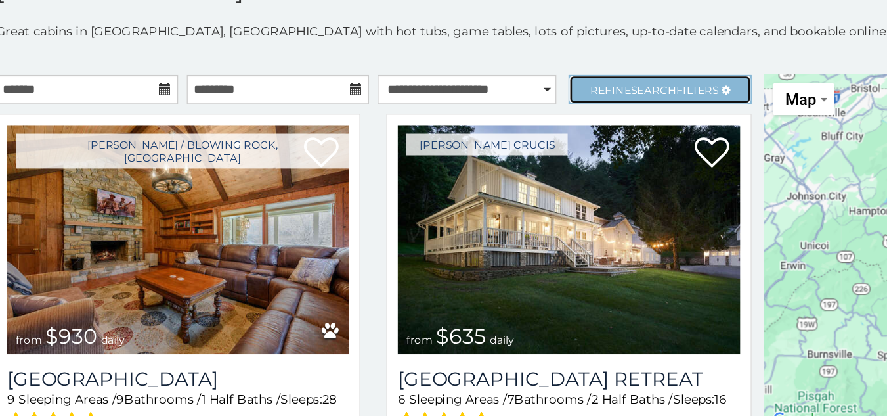
click at [443, 167] on link "Refine Search Filters" at bounding box center [512, 169] width 138 height 22
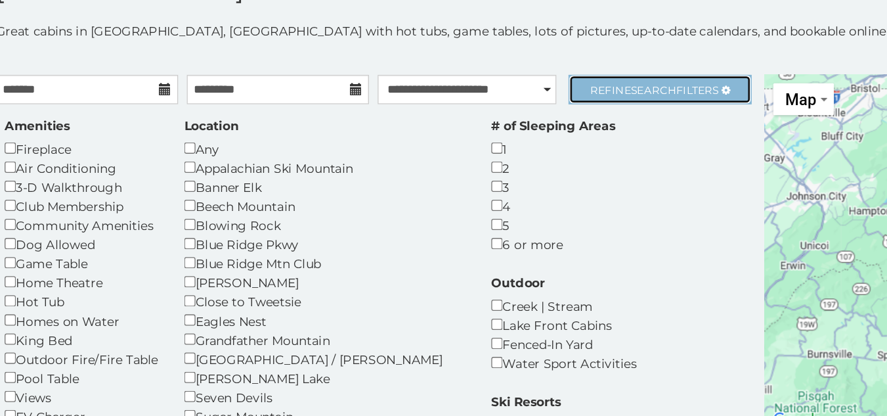
click at [443, 167] on link "Refine Search Filters" at bounding box center [512, 169] width 138 height 22
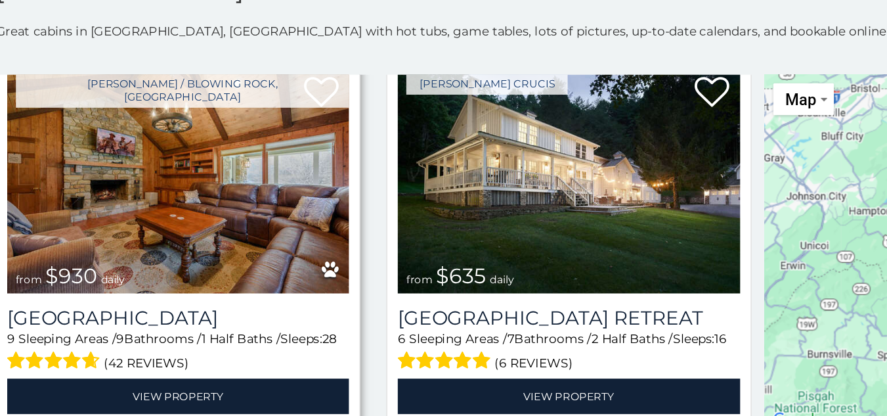
scroll to position [47, 0]
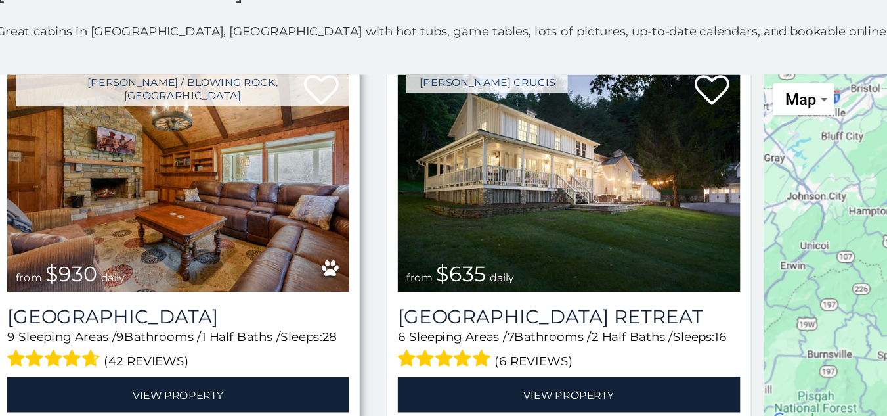
click at [192, 257] on img at bounding box center [147, 234] width 259 height 173
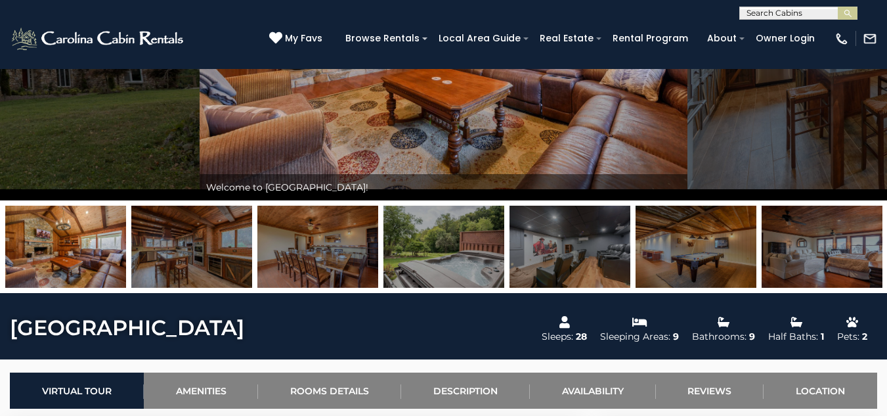
scroll to position [217, 0]
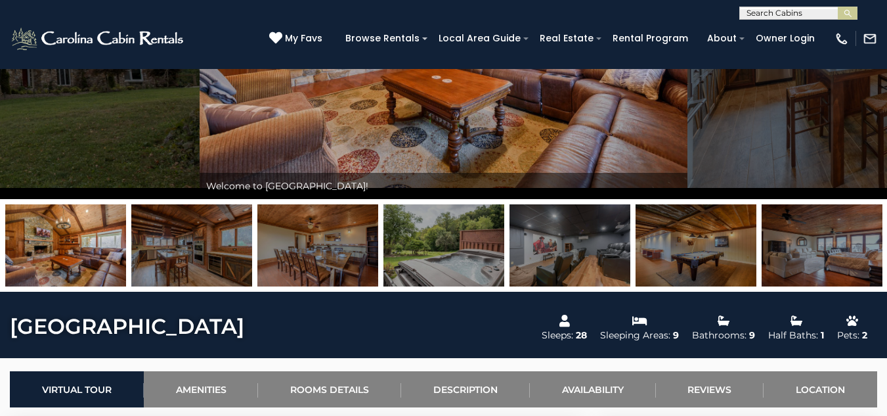
click at [542, 243] on img at bounding box center [569, 245] width 121 height 82
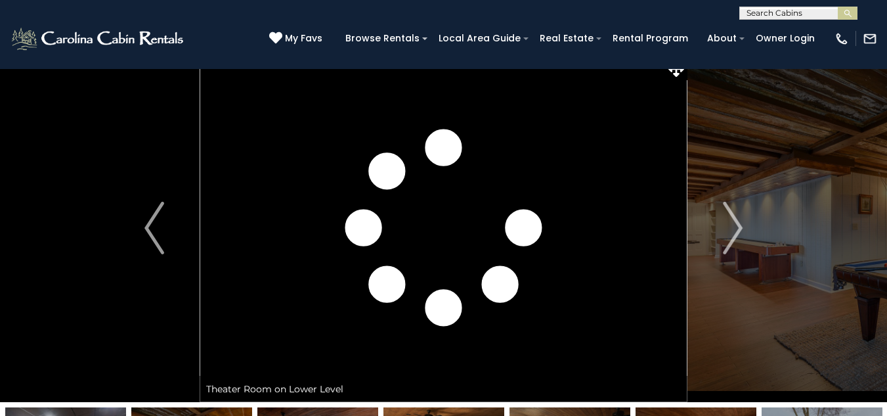
scroll to position [11, 0]
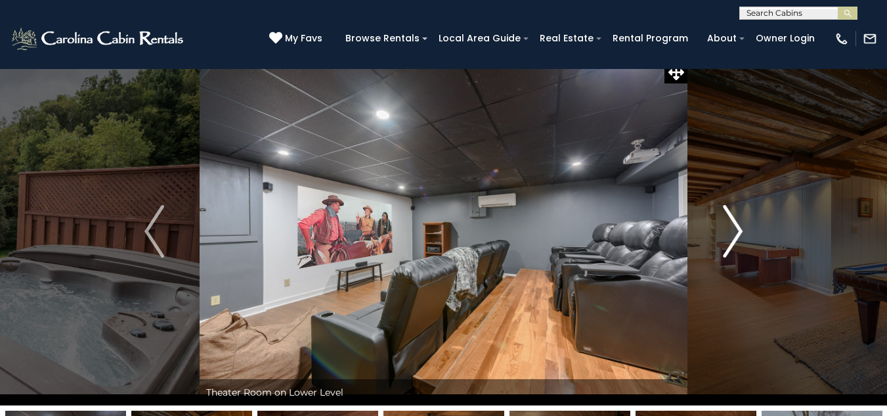
click at [750, 218] on button "Next" at bounding box center [732, 231] width 91 height 348
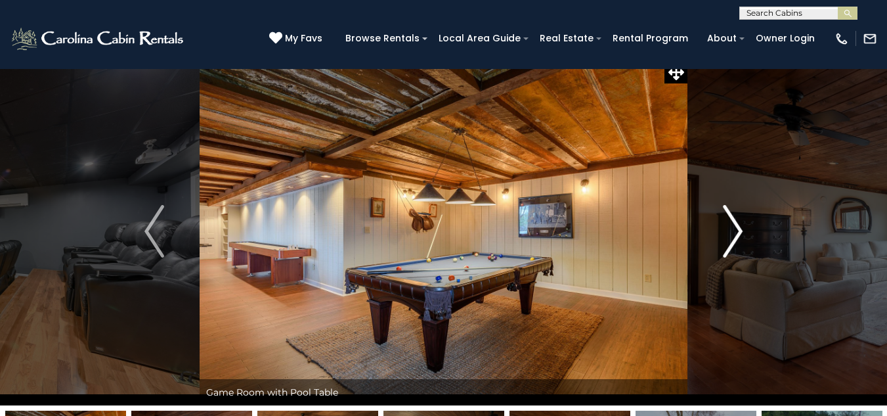
click at [750, 218] on button "Next" at bounding box center [732, 231] width 91 height 348
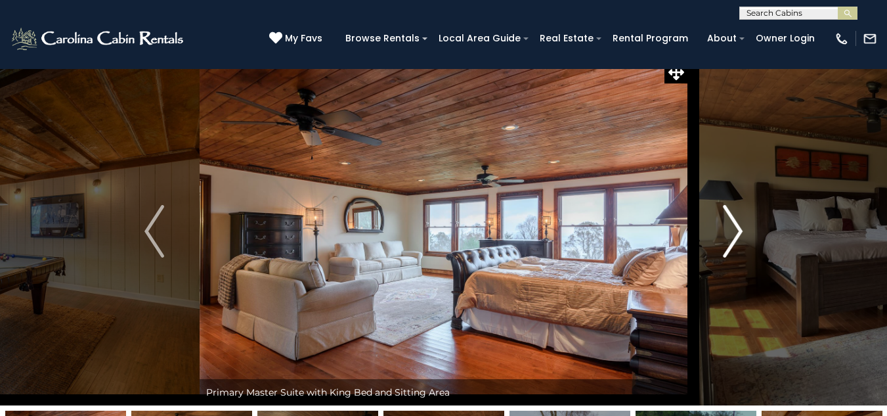
click at [750, 218] on button "Next" at bounding box center [732, 231] width 91 height 348
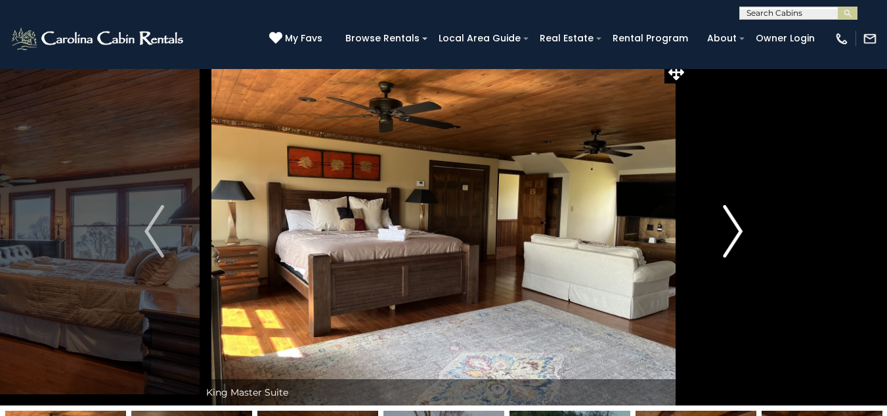
scroll to position [0, 0]
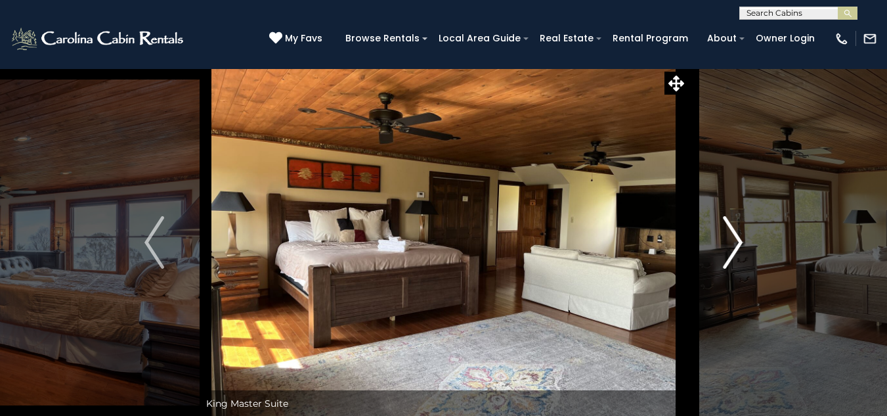
click at [737, 240] on img "Next" at bounding box center [733, 242] width 20 height 53
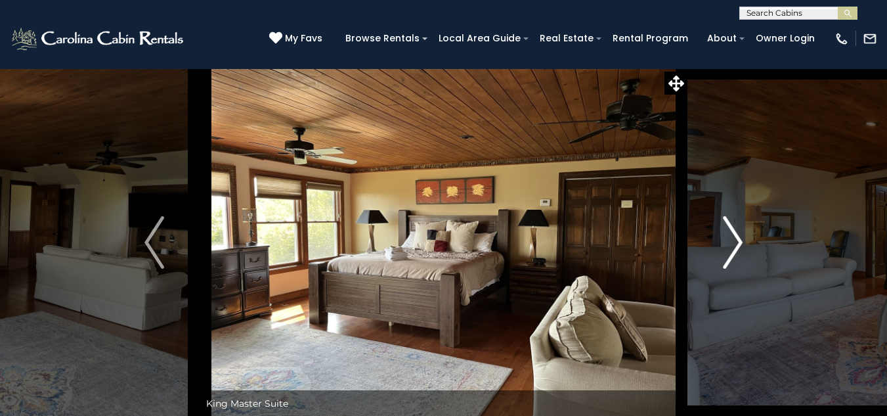
click at [737, 240] on img "Next" at bounding box center [733, 242] width 20 height 53
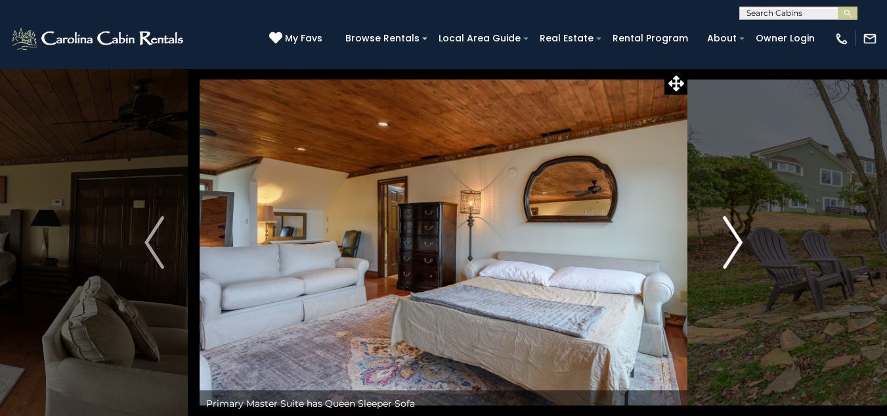
click at [737, 240] on img "Next" at bounding box center [733, 242] width 20 height 53
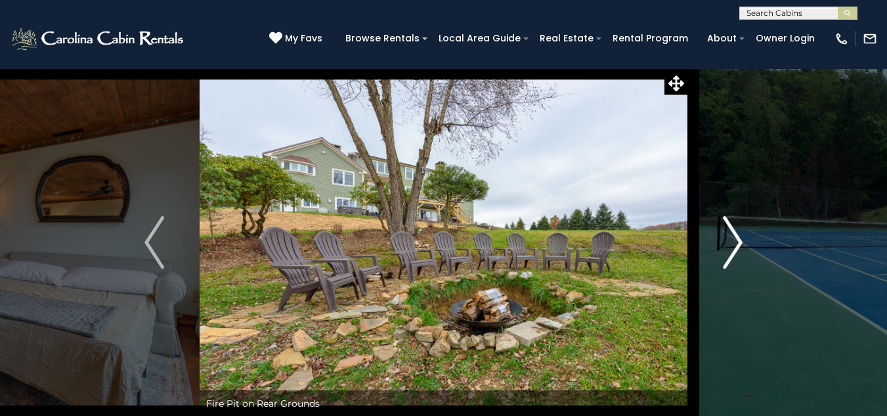
click at [737, 240] on img "Next" at bounding box center [733, 242] width 20 height 53
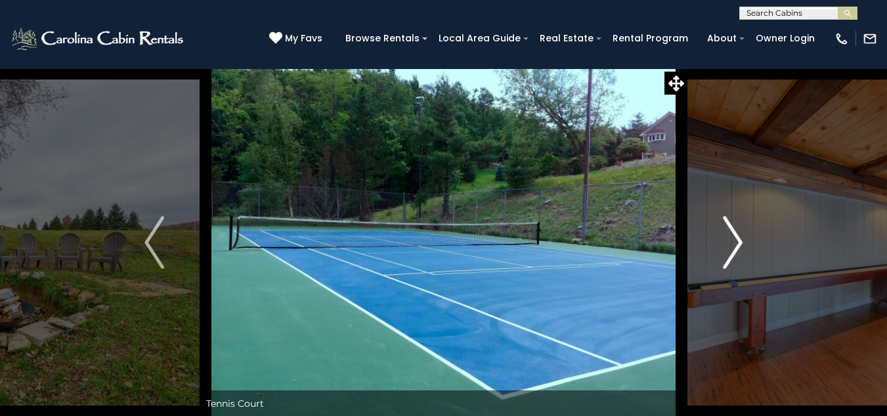
click at [737, 240] on img "Next" at bounding box center [733, 242] width 20 height 53
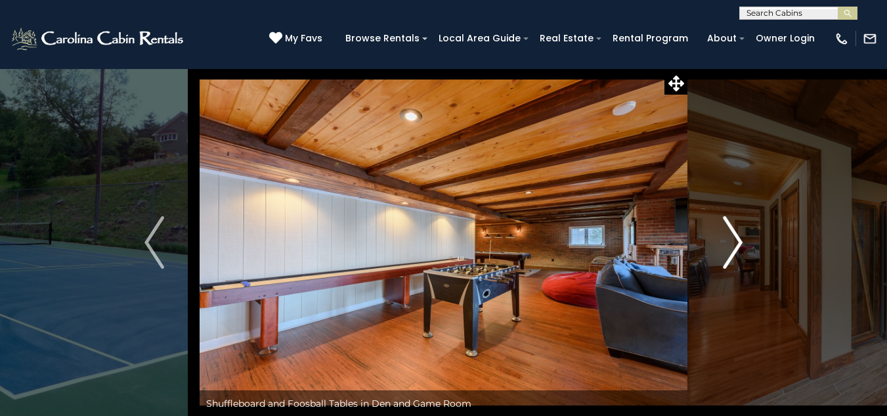
click at [737, 240] on img "Next" at bounding box center [733, 242] width 20 height 53
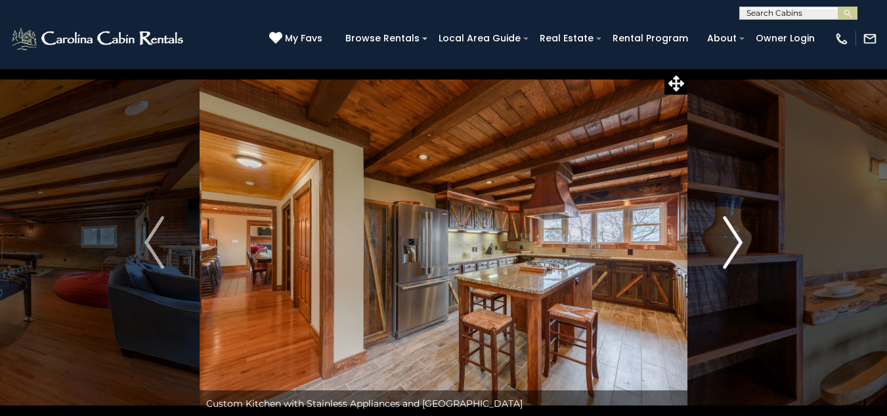
click at [737, 240] on img "Next" at bounding box center [733, 242] width 20 height 53
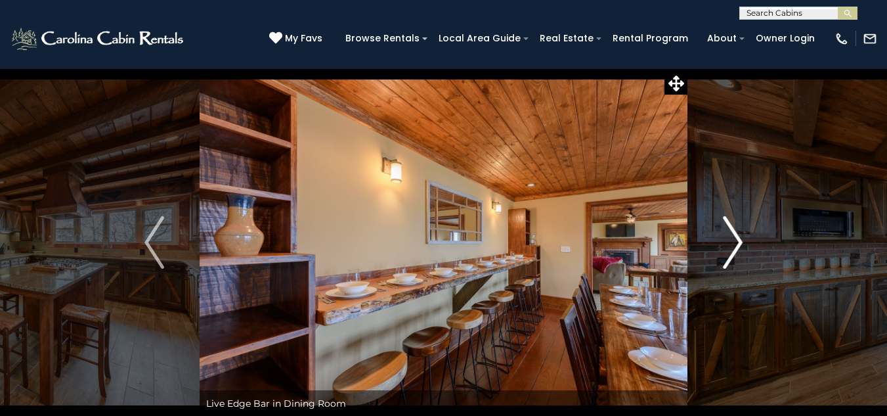
click at [737, 240] on img "Next" at bounding box center [733, 242] width 20 height 53
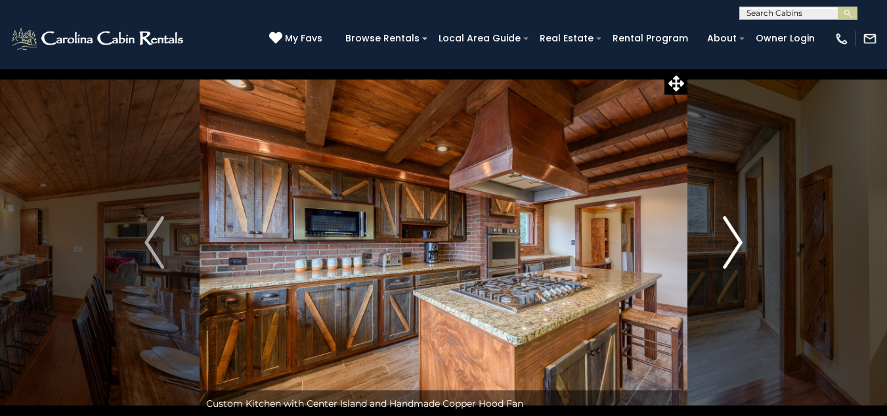
click at [737, 240] on img "Next" at bounding box center [733, 242] width 20 height 53
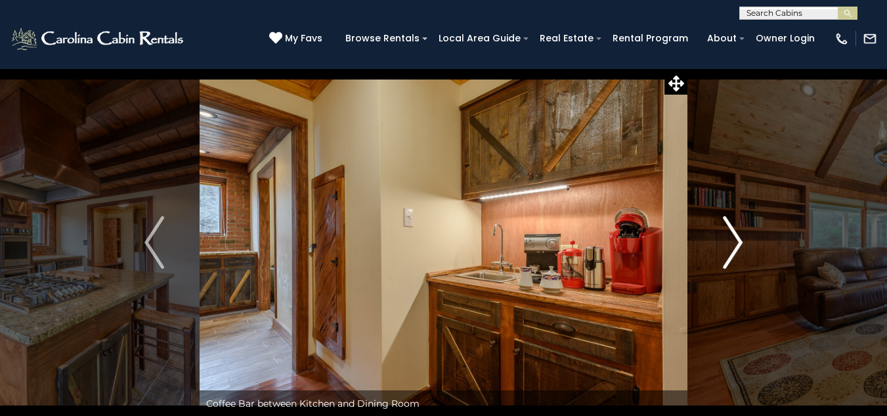
click at [737, 240] on img "Next" at bounding box center [733, 242] width 20 height 53
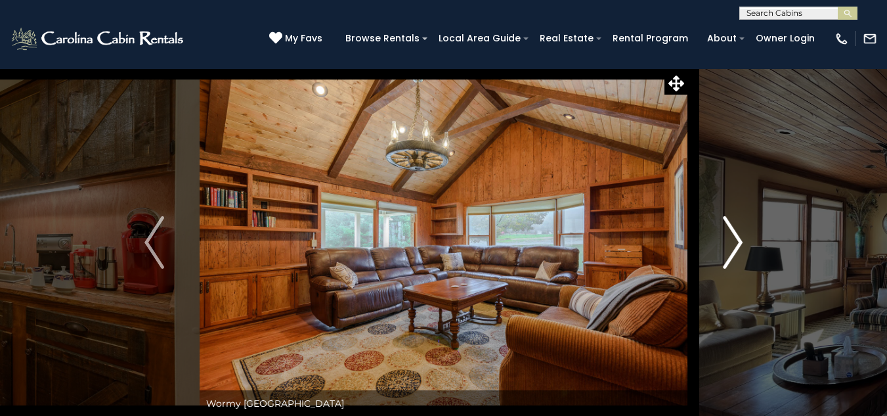
click at [737, 240] on img "Next" at bounding box center [733, 242] width 20 height 53
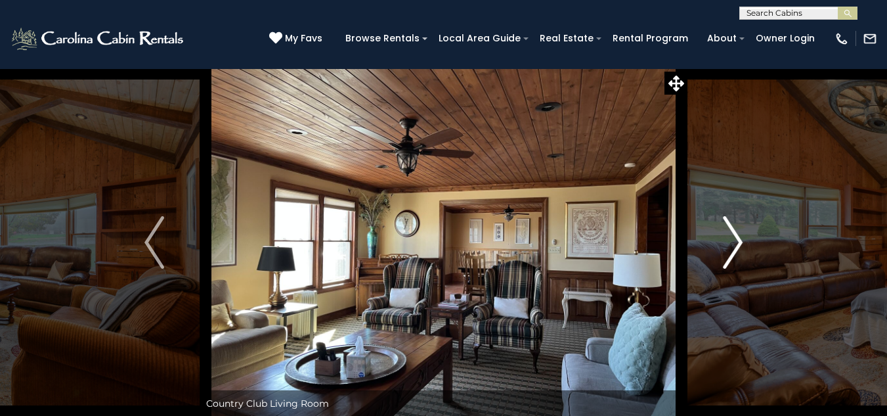
click at [737, 240] on img "Next" at bounding box center [733, 242] width 20 height 53
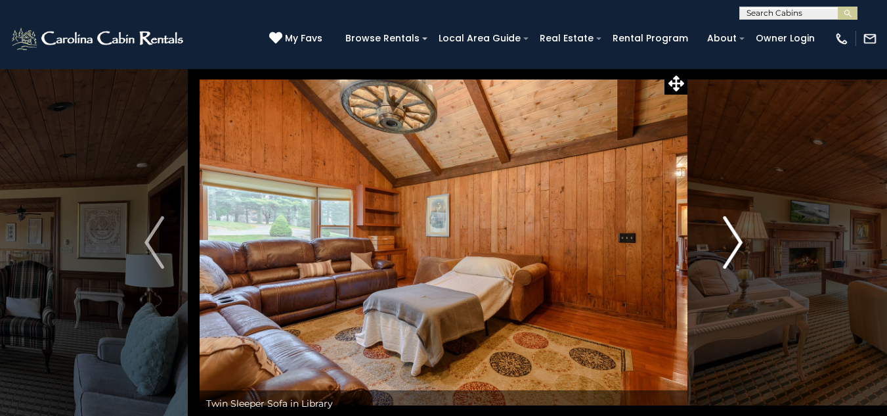
click at [737, 240] on img "Next" at bounding box center [733, 242] width 20 height 53
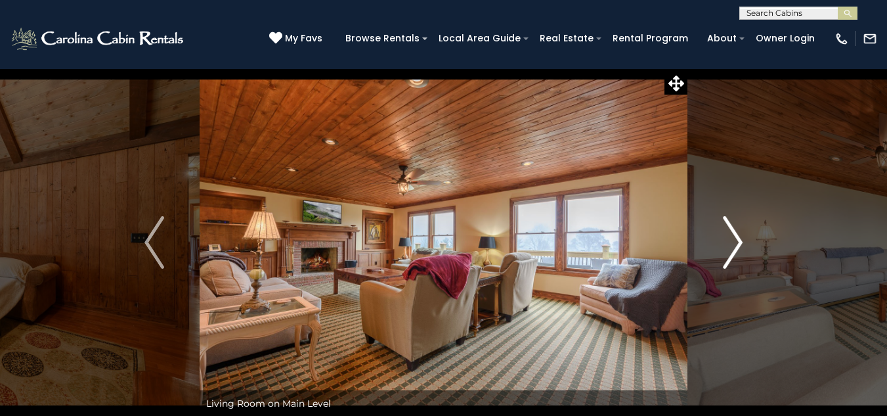
click at [737, 240] on img "Next" at bounding box center [733, 242] width 20 height 53
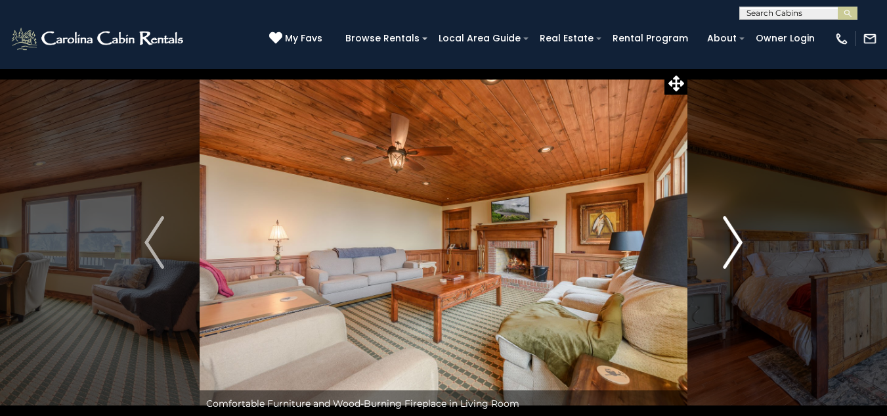
click at [737, 240] on img "Next" at bounding box center [733, 242] width 20 height 53
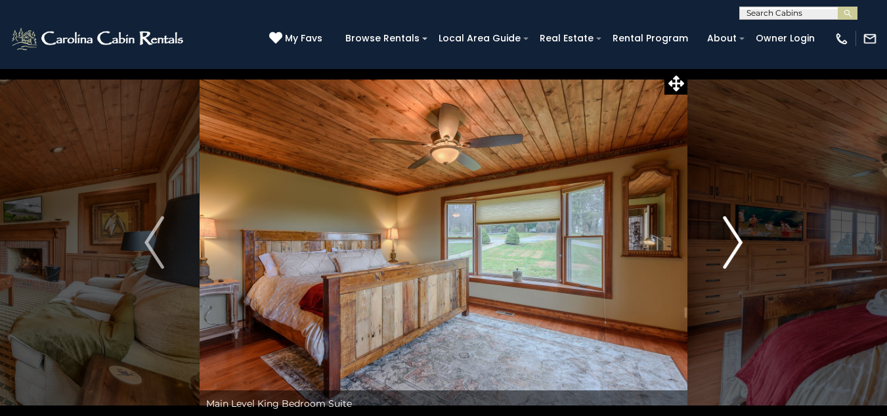
click at [737, 240] on img "Next" at bounding box center [733, 242] width 20 height 53
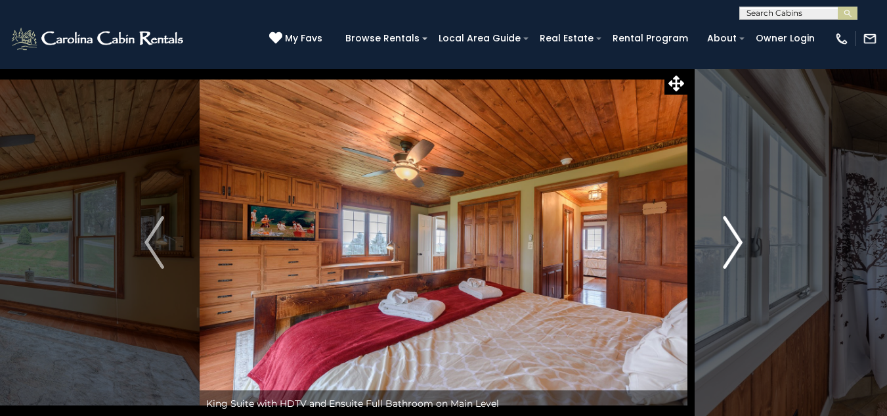
click at [737, 240] on img "Next" at bounding box center [733, 242] width 20 height 53
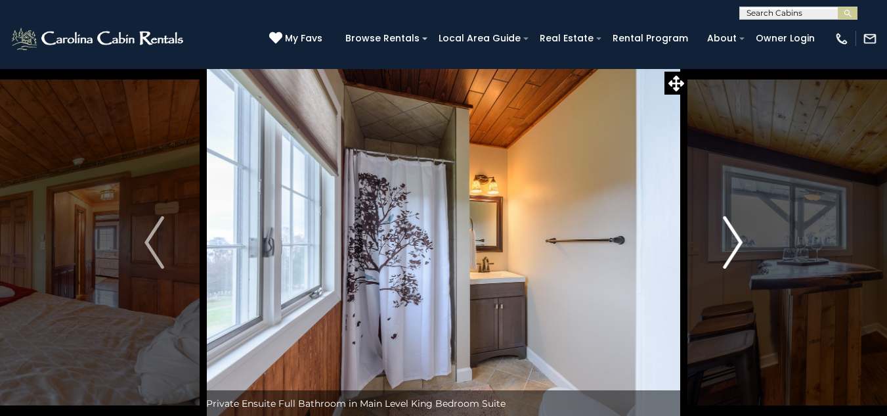
click at [737, 240] on img "Next" at bounding box center [733, 242] width 20 height 53
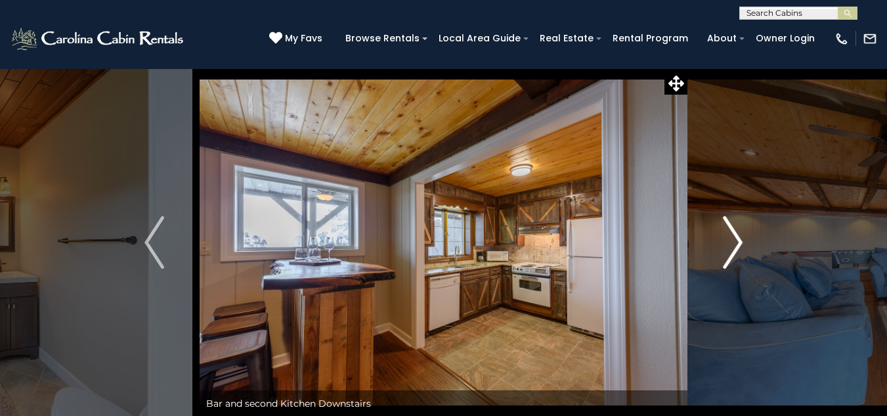
click at [737, 240] on img "Next" at bounding box center [733, 242] width 20 height 53
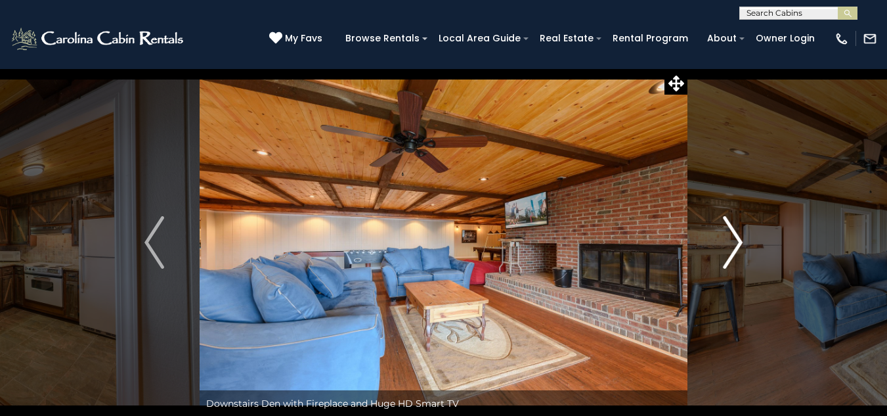
click at [746, 247] on button "Next" at bounding box center [732, 242] width 91 height 348
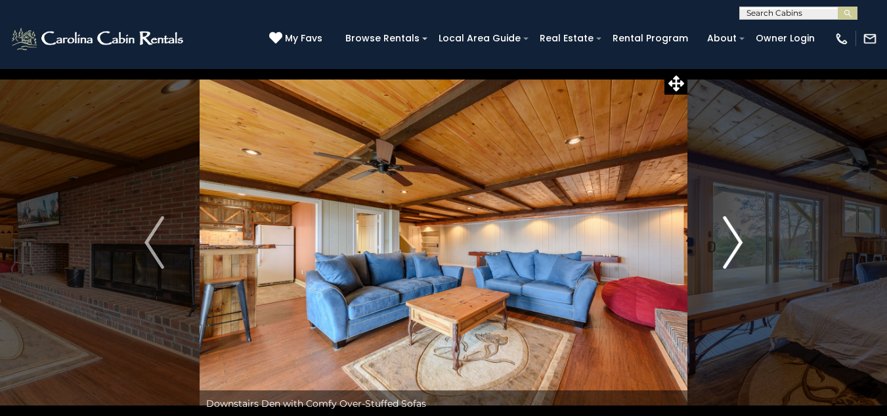
click at [746, 247] on button "Next" at bounding box center [732, 242] width 91 height 348
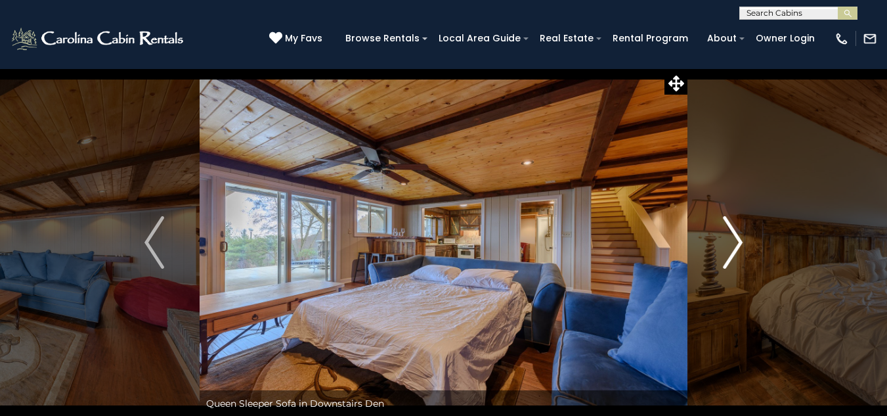
click at [746, 247] on button "Next" at bounding box center [732, 242] width 91 height 348
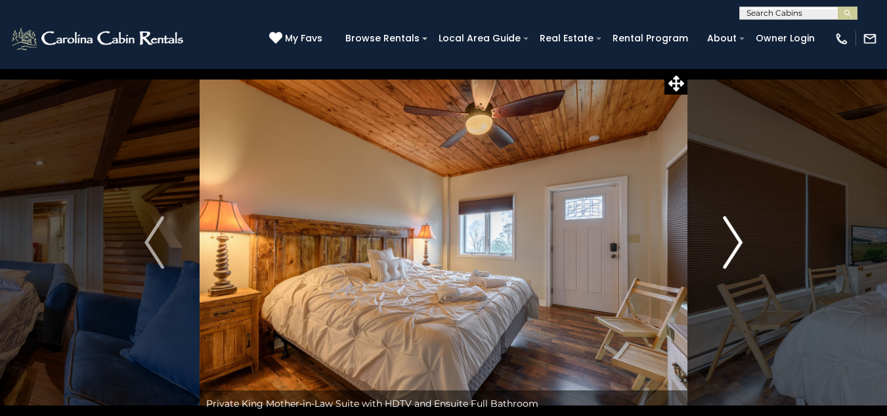
click at [746, 247] on button "Next" at bounding box center [732, 242] width 91 height 348
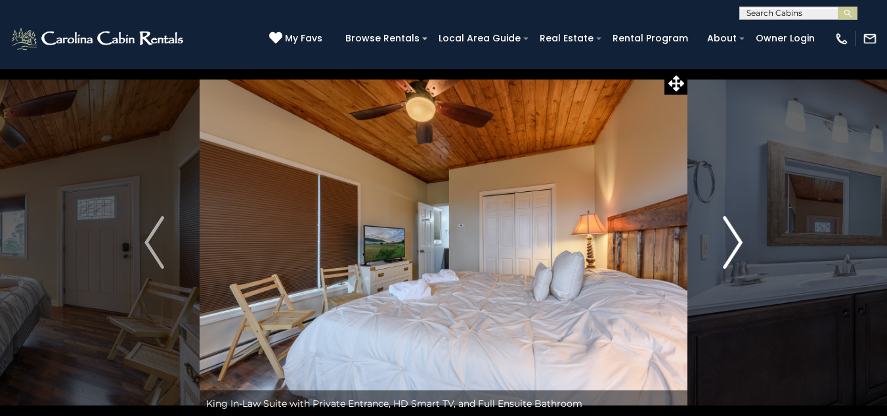
click at [746, 247] on button "Next" at bounding box center [732, 242] width 91 height 348
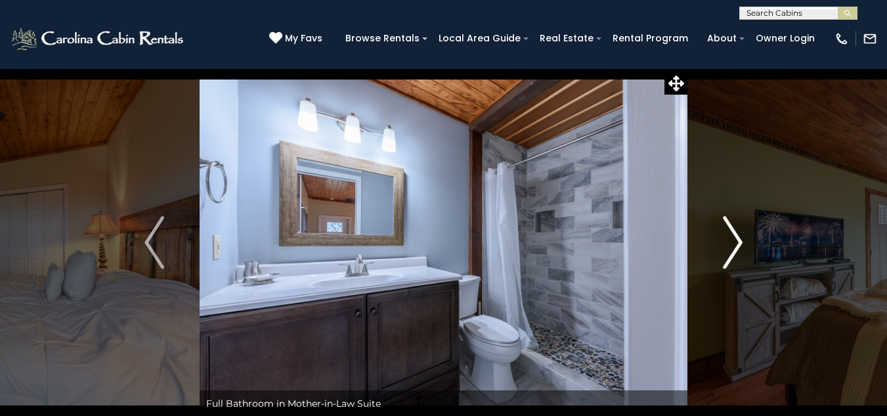
click at [746, 247] on button "Next" at bounding box center [732, 242] width 91 height 348
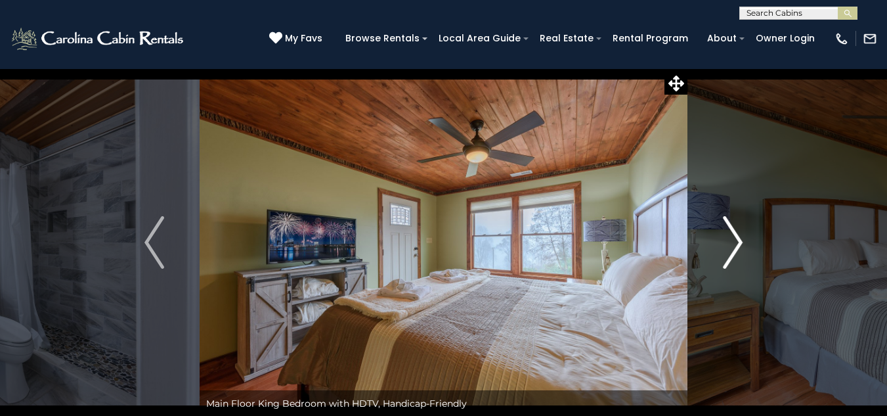
click at [746, 247] on button "Next" at bounding box center [732, 242] width 91 height 348
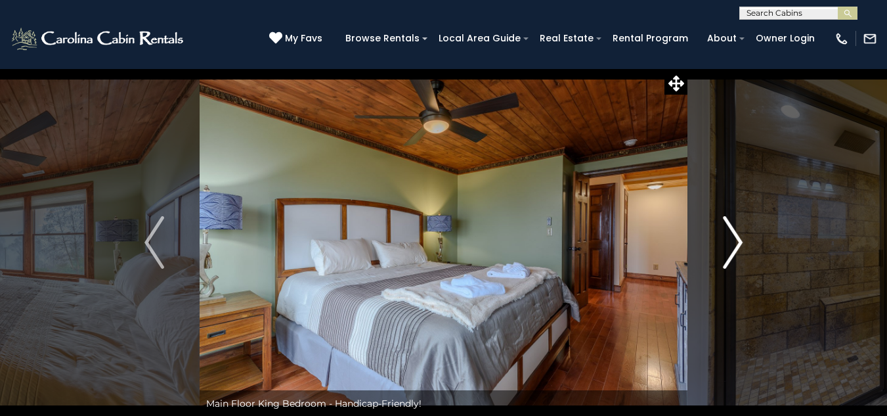
click at [746, 247] on button "Next" at bounding box center [732, 242] width 91 height 348
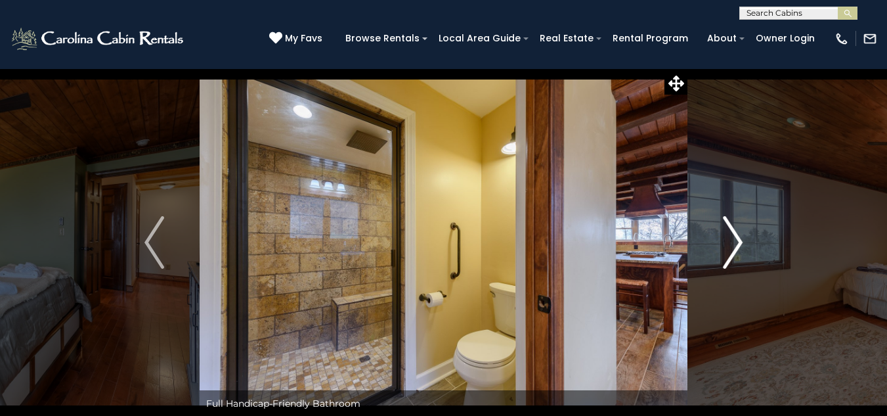
click at [746, 247] on button "Next" at bounding box center [732, 242] width 91 height 348
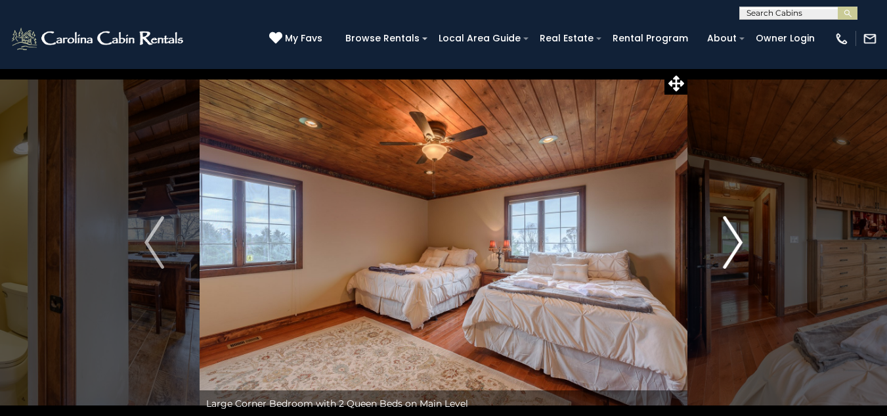
click at [746, 247] on button "Next" at bounding box center [732, 242] width 91 height 348
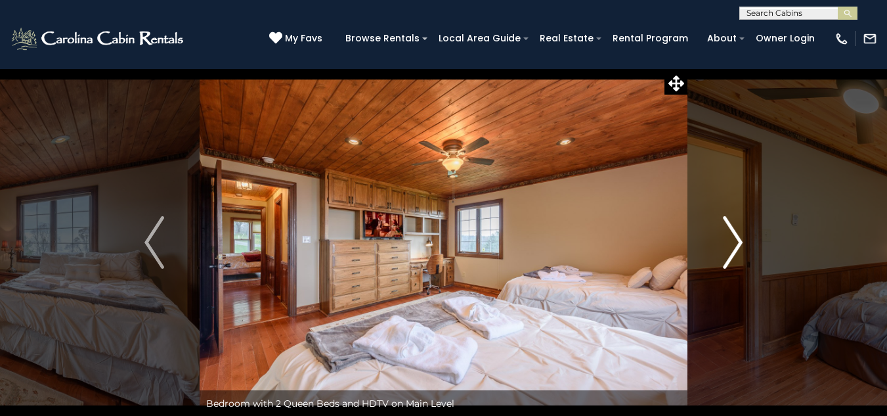
click at [746, 247] on button "Next" at bounding box center [732, 242] width 91 height 348
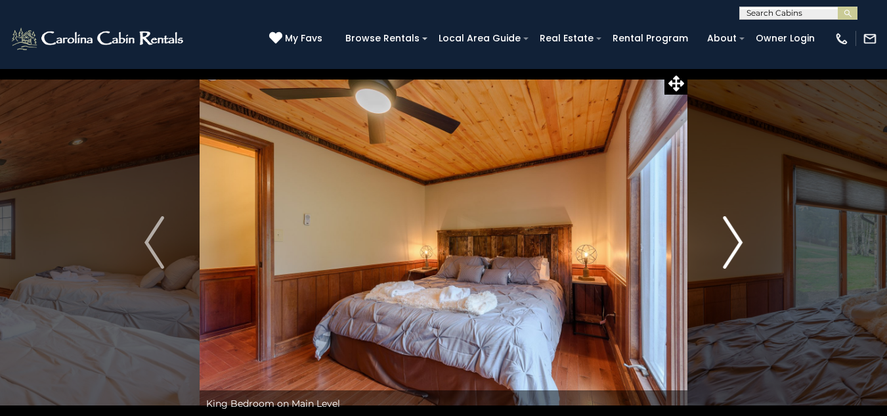
click at [746, 247] on button "Next" at bounding box center [732, 242] width 91 height 348
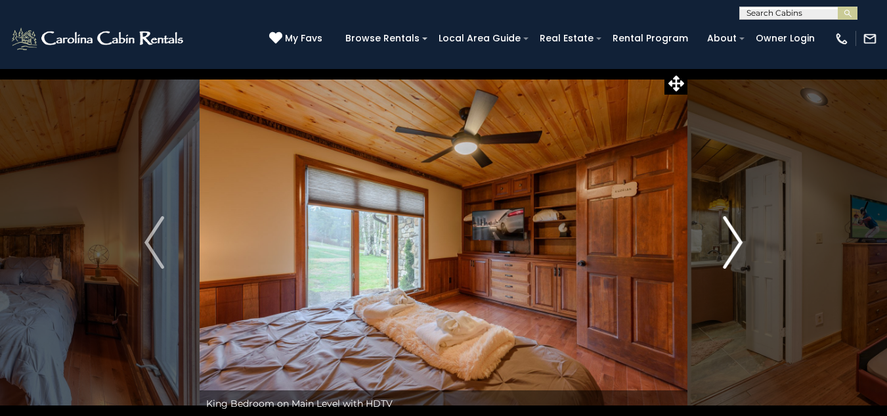
click at [746, 247] on button "Next" at bounding box center [732, 242] width 91 height 348
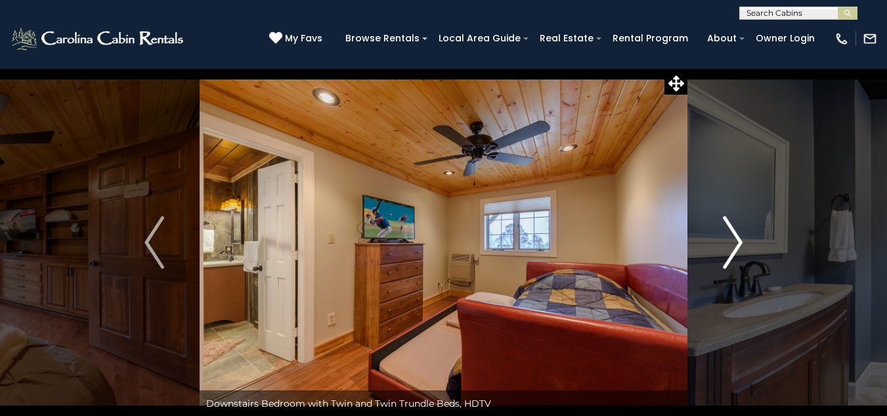
click at [746, 247] on button "Next" at bounding box center [732, 242] width 91 height 348
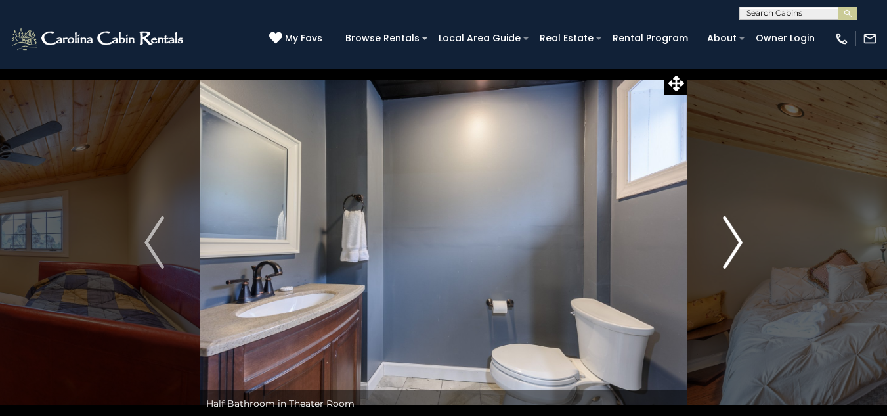
click at [746, 247] on button "Next" at bounding box center [732, 242] width 91 height 348
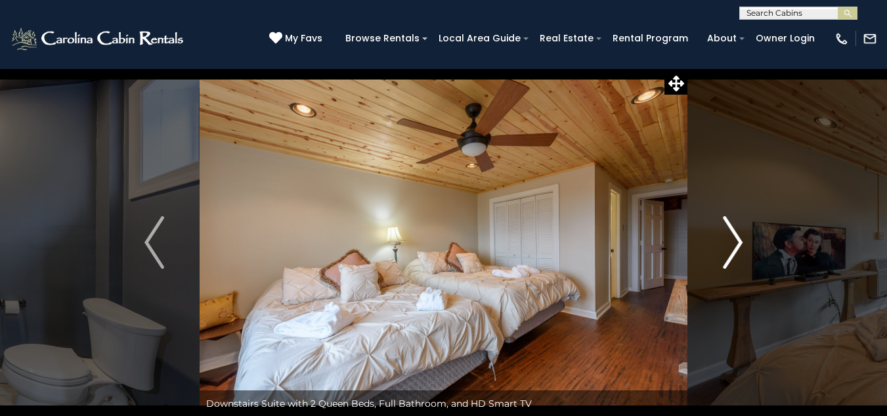
click at [746, 247] on button "Next" at bounding box center [732, 242] width 91 height 348
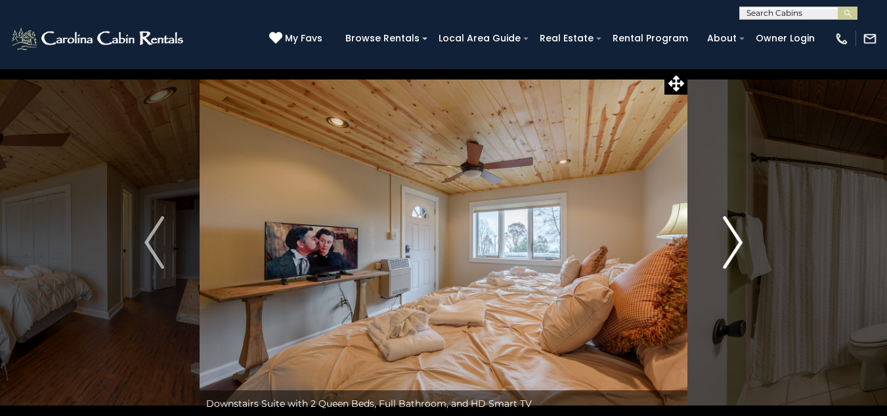
click at [746, 247] on button "Next" at bounding box center [732, 242] width 91 height 348
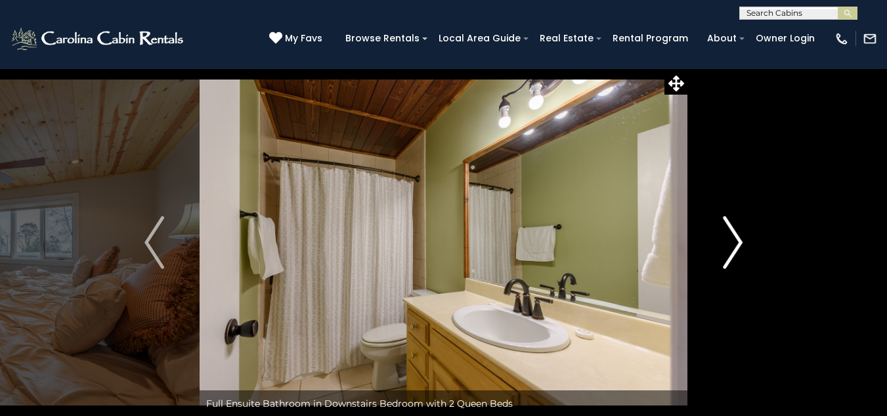
click at [746, 247] on button "Next" at bounding box center [732, 242] width 91 height 348
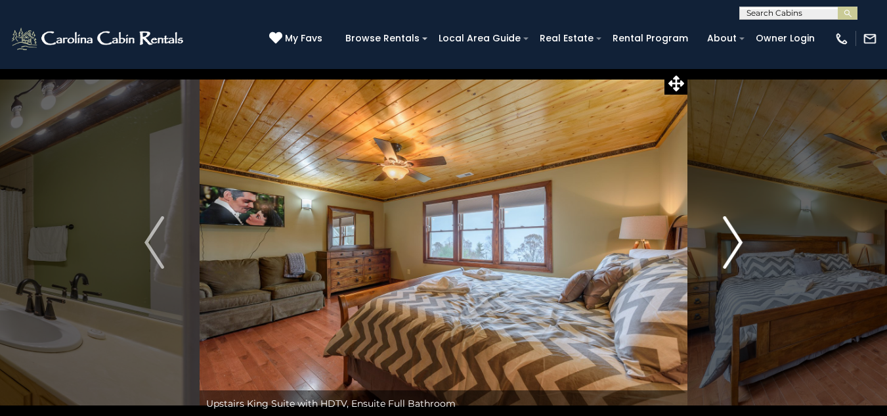
click at [746, 247] on button "Next" at bounding box center [732, 242] width 91 height 348
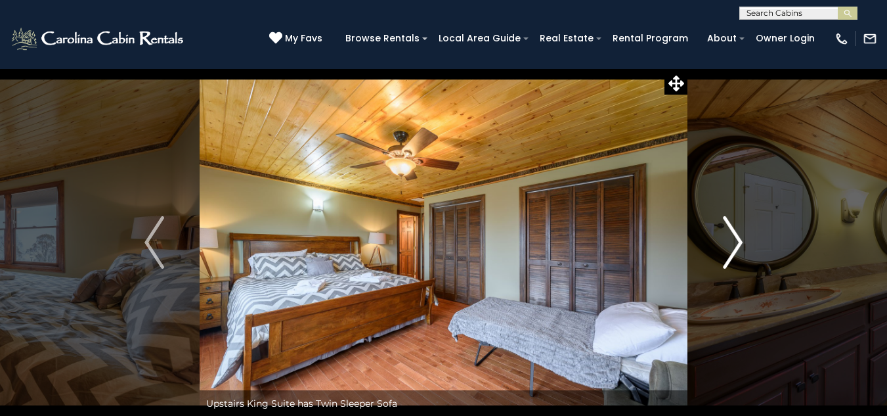
click at [746, 247] on button "Next" at bounding box center [732, 242] width 91 height 348
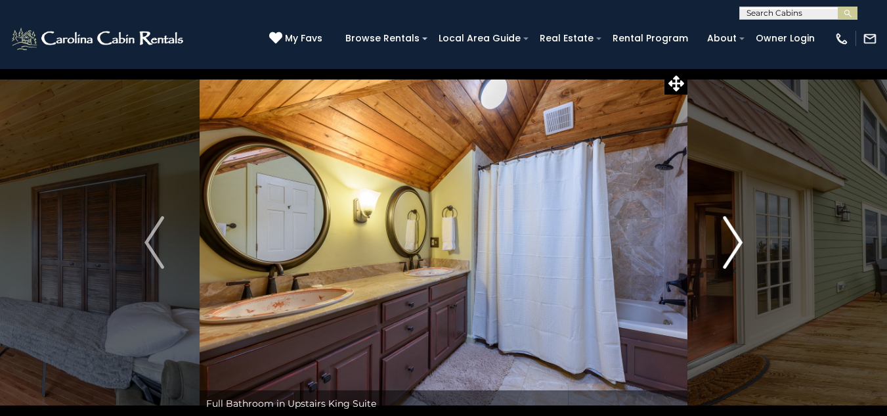
click at [746, 247] on button "Next" at bounding box center [732, 242] width 91 height 348
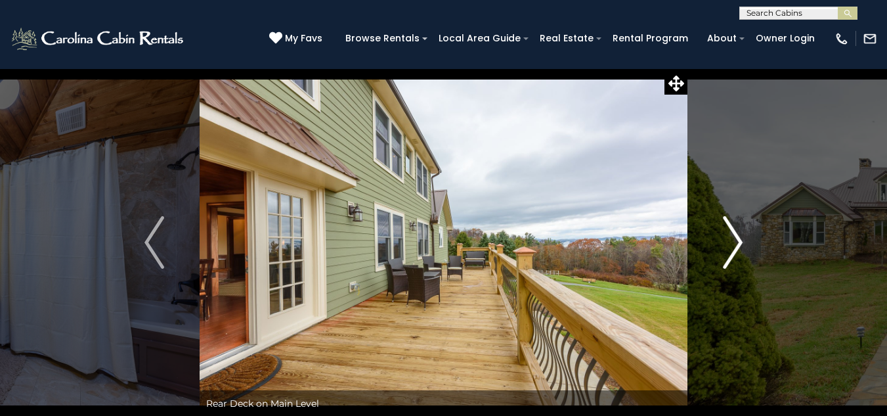
click at [746, 247] on button "Next" at bounding box center [732, 242] width 91 height 348
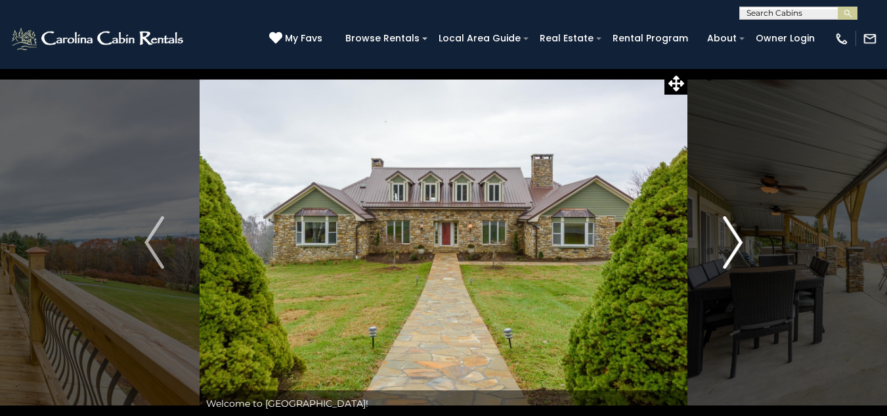
click at [746, 247] on button "Next" at bounding box center [732, 242] width 91 height 348
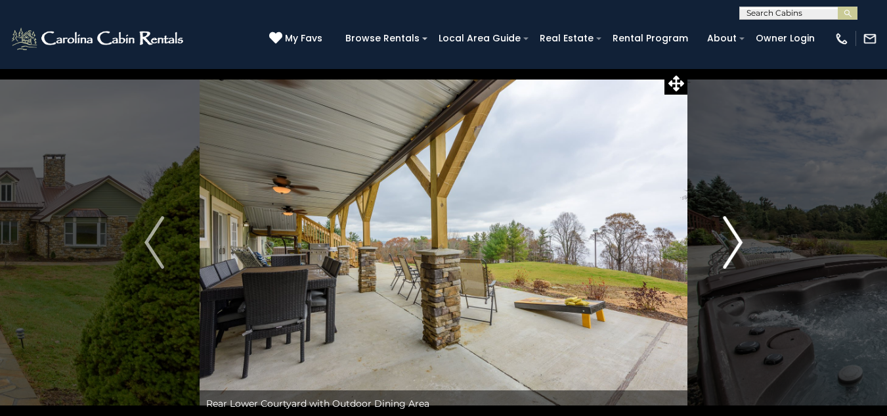
click at [746, 247] on button "Next" at bounding box center [732, 242] width 91 height 348
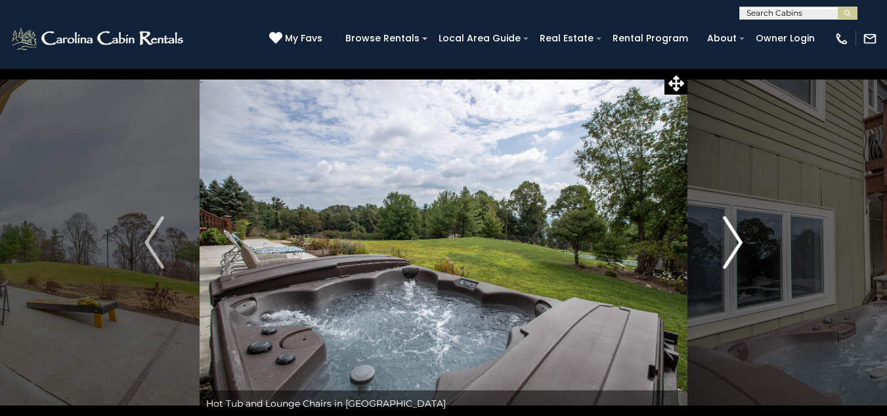
click at [746, 247] on button "Next" at bounding box center [732, 242] width 91 height 348
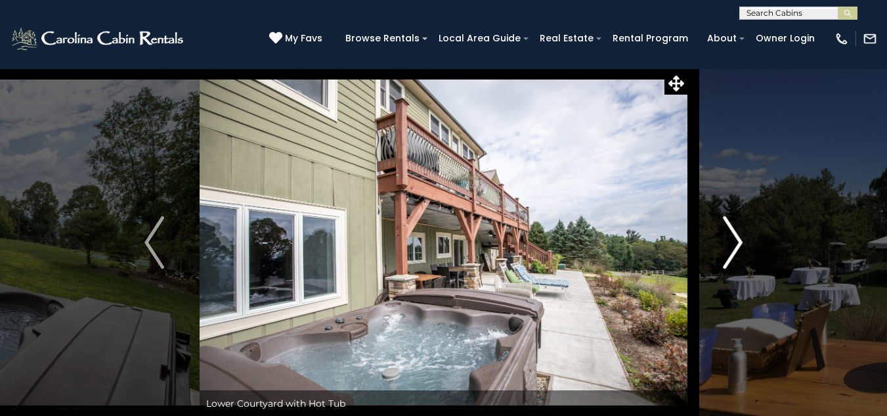
click at [746, 247] on button "Next" at bounding box center [732, 242] width 91 height 348
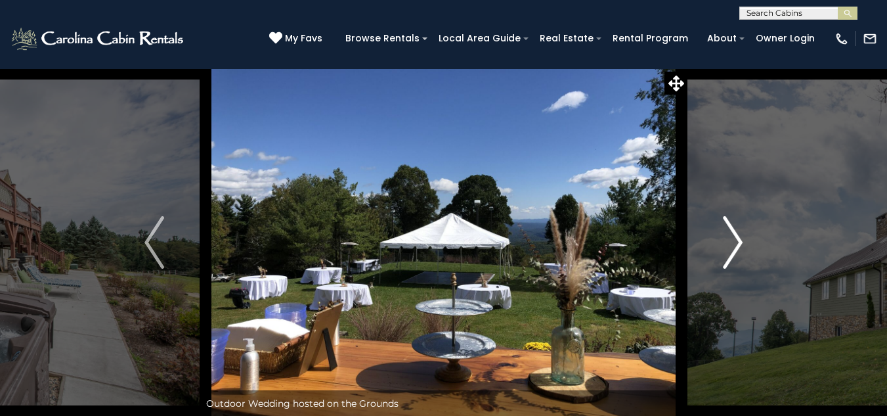
click at [746, 247] on button "Next" at bounding box center [732, 242] width 91 height 348
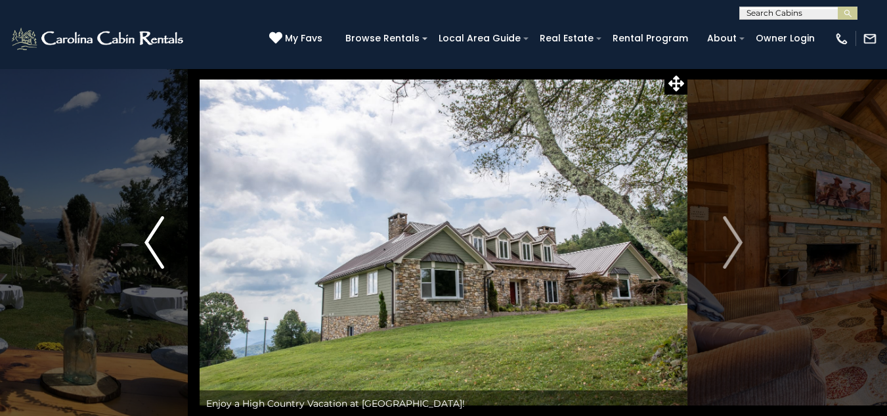
click at [162, 260] on img "Previous" at bounding box center [154, 242] width 20 height 53
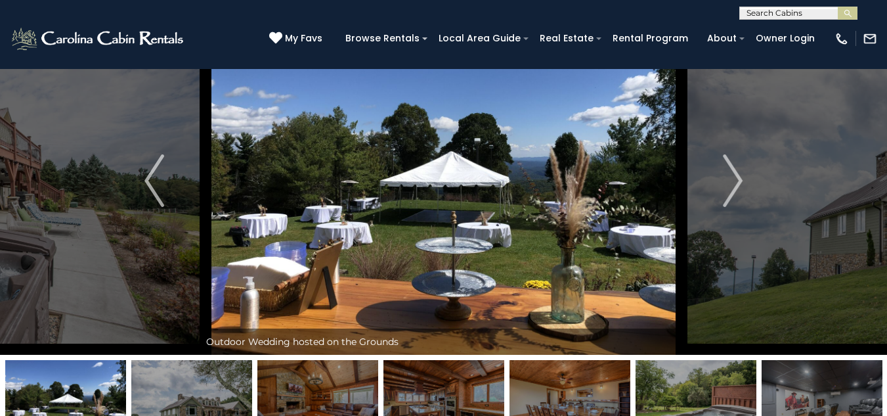
scroll to position [62, 0]
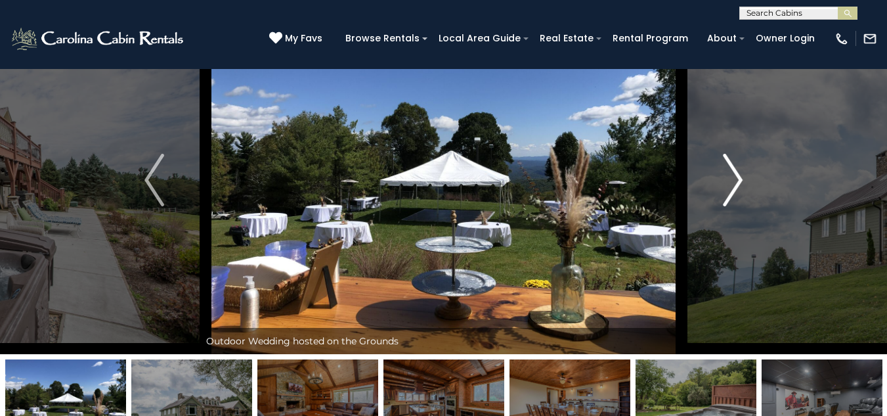
click at [733, 162] on img "Next" at bounding box center [733, 180] width 20 height 53
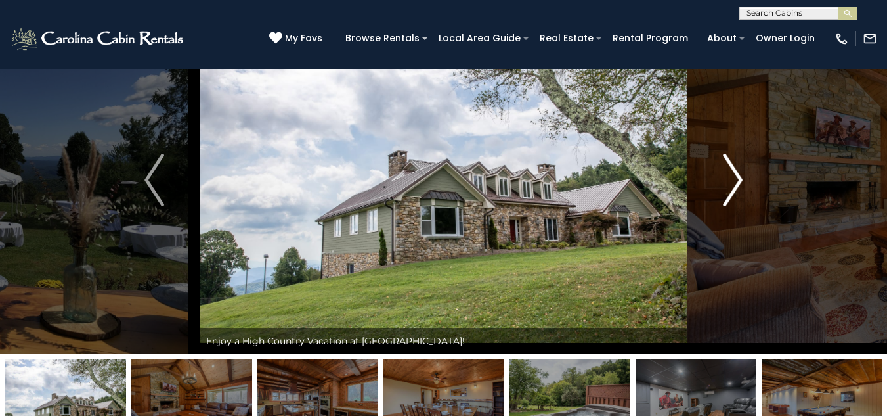
click at [733, 162] on img "Next" at bounding box center [733, 180] width 20 height 53
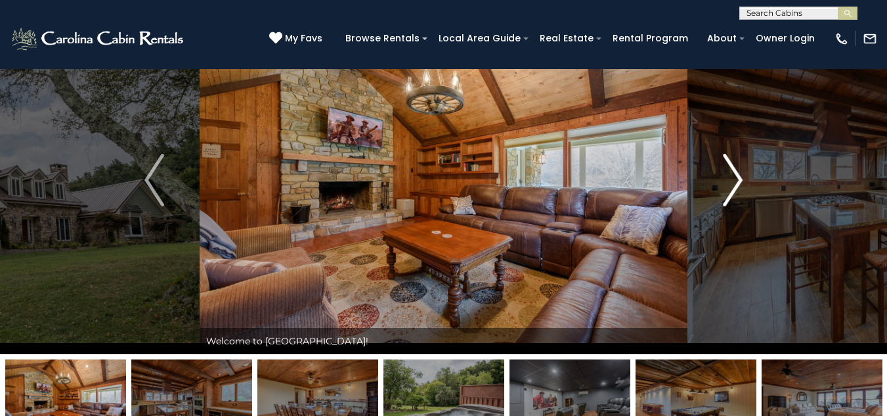
click at [733, 162] on img "Next" at bounding box center [733, 180] width 20 height 53
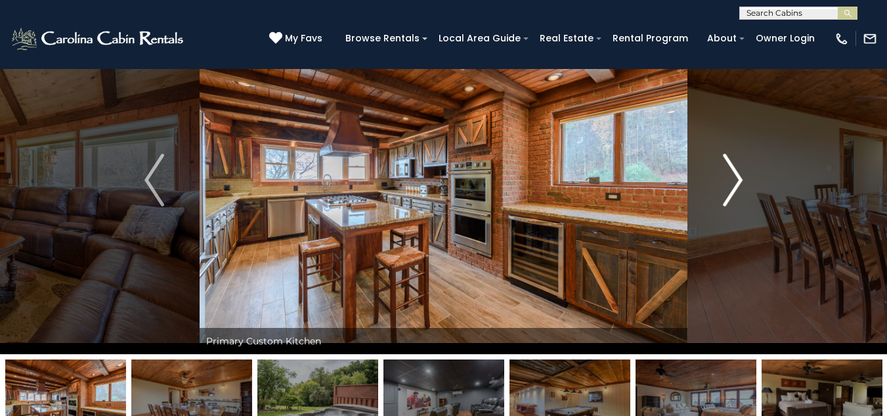
click at [733, 162] on img "Next" at bounding box center [733, 180] width 20 height 53
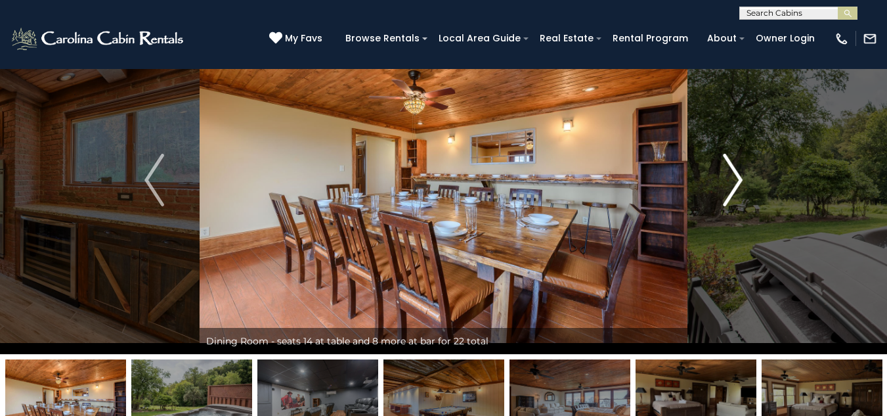
click at [733, 162] on img "Next" at bounding box center [733, 180] width 20 height 53
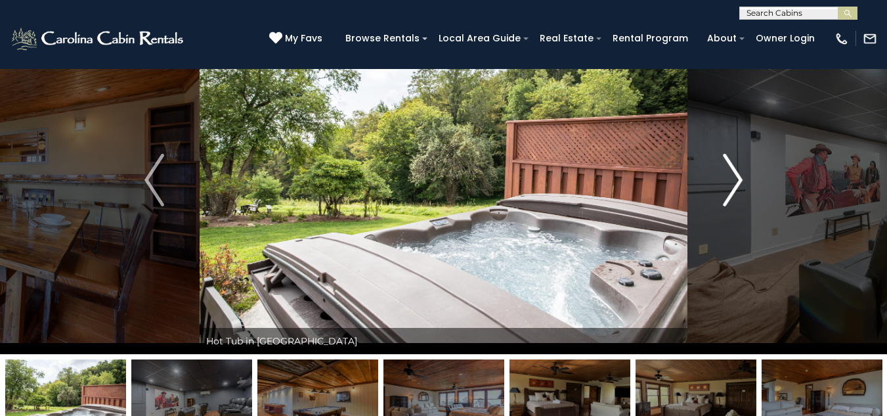
click at [733, 162] on img "Next" at bounding box center [733, 180] width 20 height 53
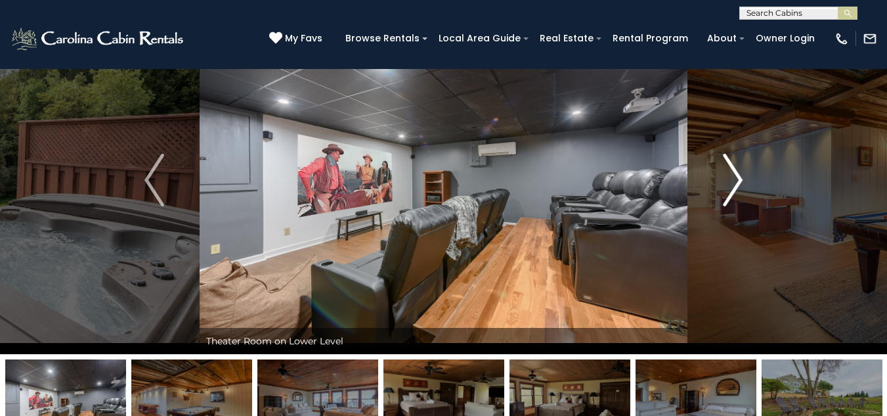
click at [733, 162] on img "Next" at bounding box center [733, 180] width 20 height 53
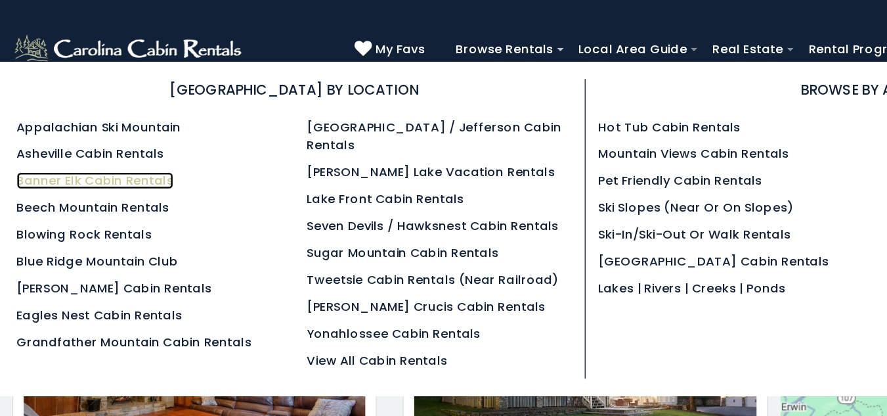
click at [89, 139] on link "Banner Elk Cabin Rentals" at bounding box center [72, 137] width 119 height 13
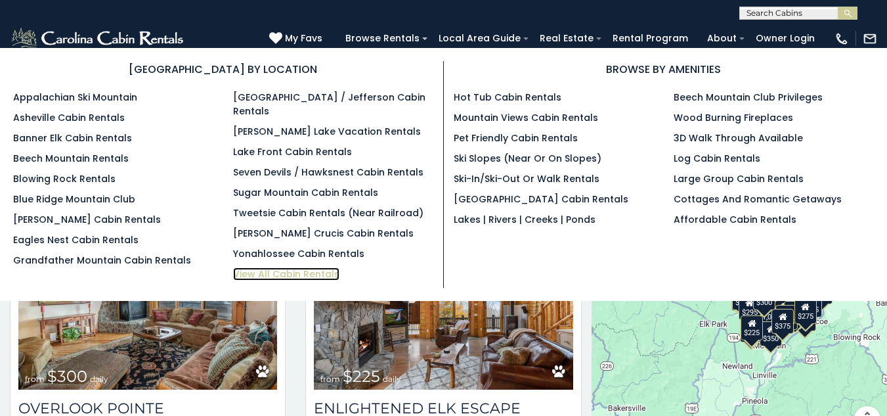
click at [260, 267] on link "View All Cabin Rentals" at bounding box center [286, 273] width 106 height 13
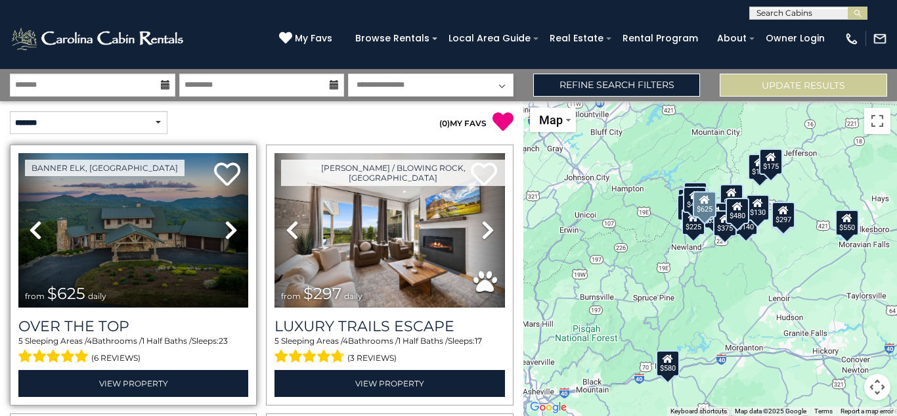
click at [235, 229] on link "Next" at bounding box center [231, 230] width 35 height 154
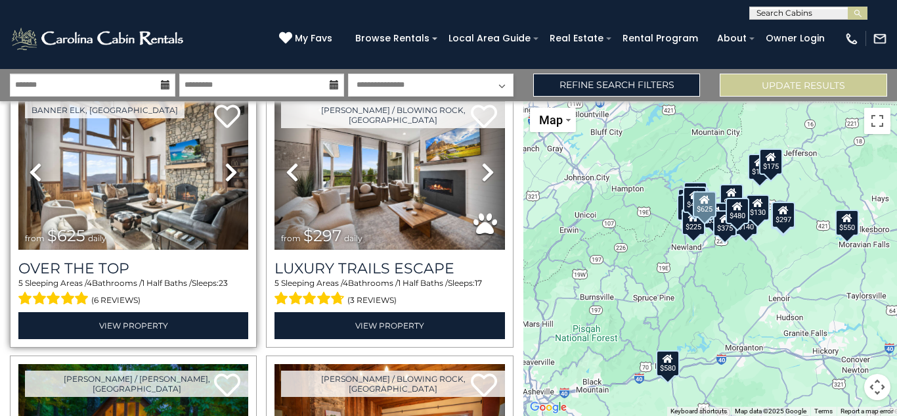
scroll to position [63, 0]
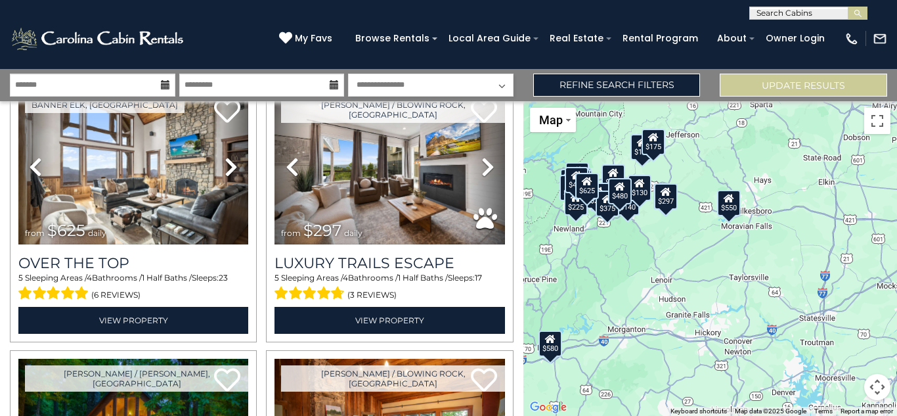
drag, startPoint x: 733, startPoint y: 267, endPoint x: 614, endPoint y: 248, distance: 120.2
click at [614, 248] on div "$625 $297 $175 $165 $300 $580 $290 $424 $395 $270 $185 $265 $230 $550 $349 $230…" at bounding box center [710, 258] width 374 height 314
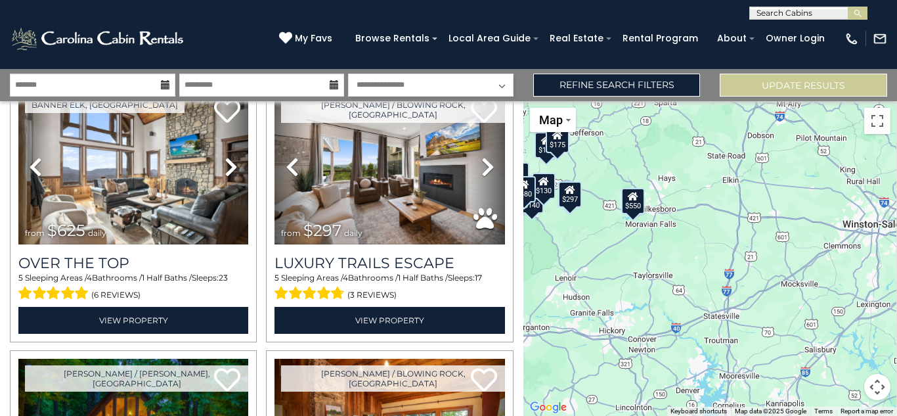
drag, startPoint x: 752, startPoint y: 269, endPoint x: 652, endPoint y: 267, distance: 100.5
click at [652, 267] on div "$625 $297 $175 $165 $300 $580 $290 $424 $395 $270 $185 $265 $230 $550 $349 $230…" at bounding box center [710, 258] width 374 height 314
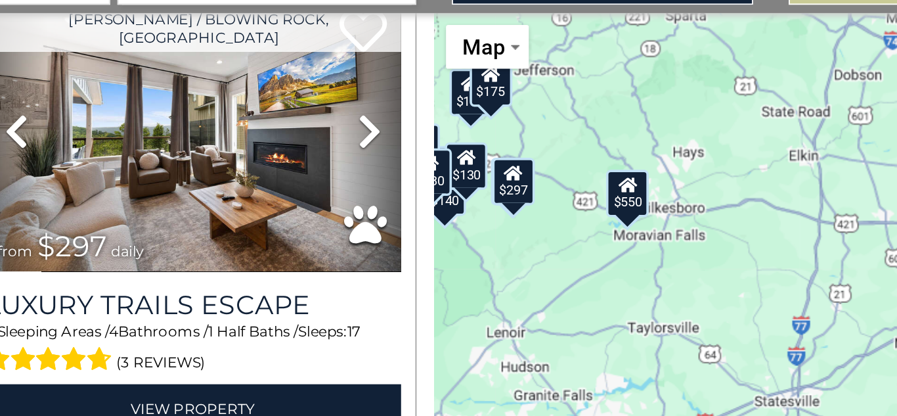
click at [634, 205] on div "$550" at bounding box center [631, 200] width 24 height 26
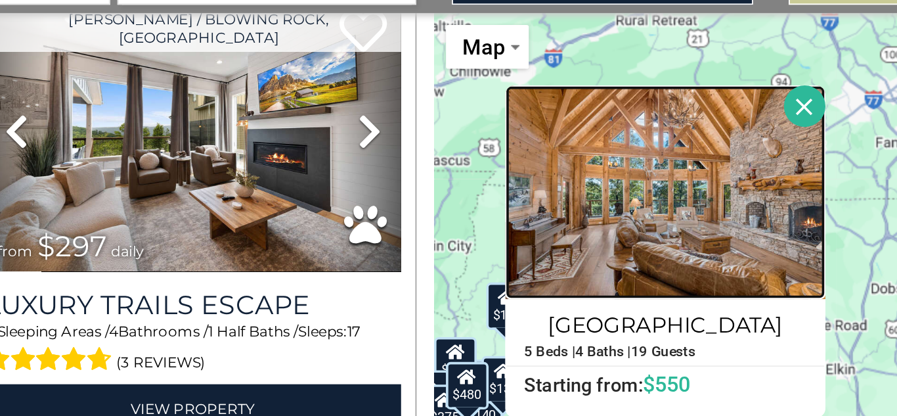
click at [652, 226] on img at bounding box center [651, 200] width 177 height 118
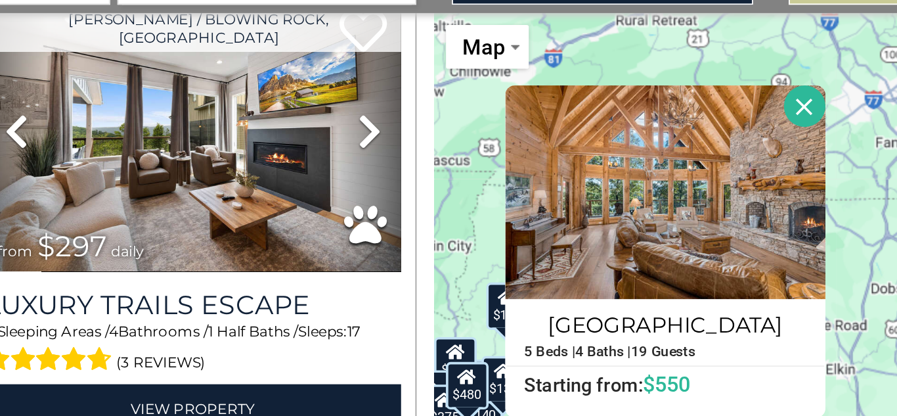
click at [725, 158] on button "Close" at bounding box center [728, 152] width 23 height 23
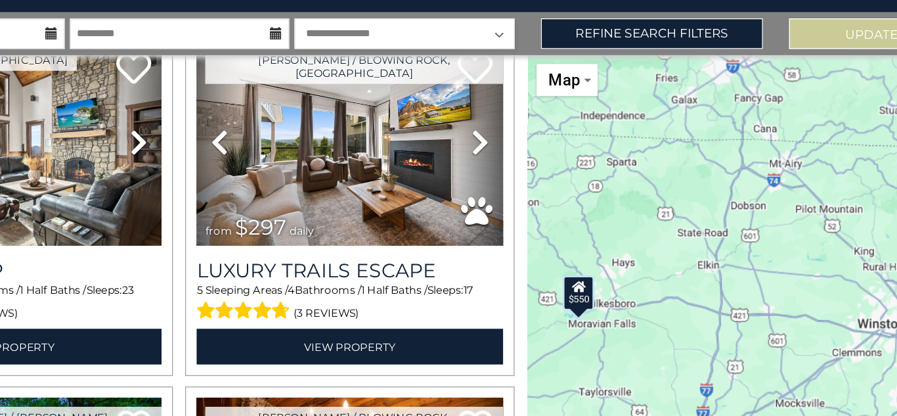
drag, startPoint x: 724, startPoint y: 242, endPoint x: 634, endPoint y: 202, distance: 98.8
click at [634, 202] on div "$625 $297 $175 $165 $300 $580 $290 $424 $395 $270 $185 $265 $230 $550 $349 $230…" at bounding box center [710, 258] width 374 height 314
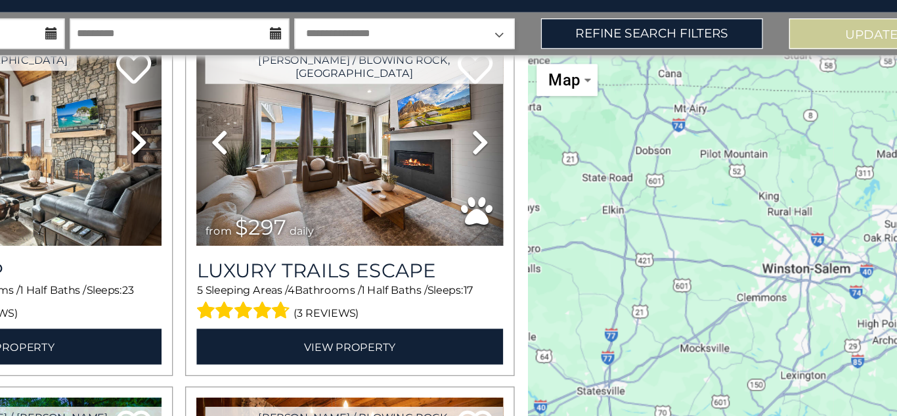
drag, startPoint x: 676, startPoint y: 261, endPoint x: 588, endPoint y: 218, distance: 97.2
click at [589, 218] on div "$625 $297 $175 $165 $300 $580 $290 $424 $395 $270 $185 $265 $230 $550 $349 $230…" at bounding box center [710, 258] width 374 height 314
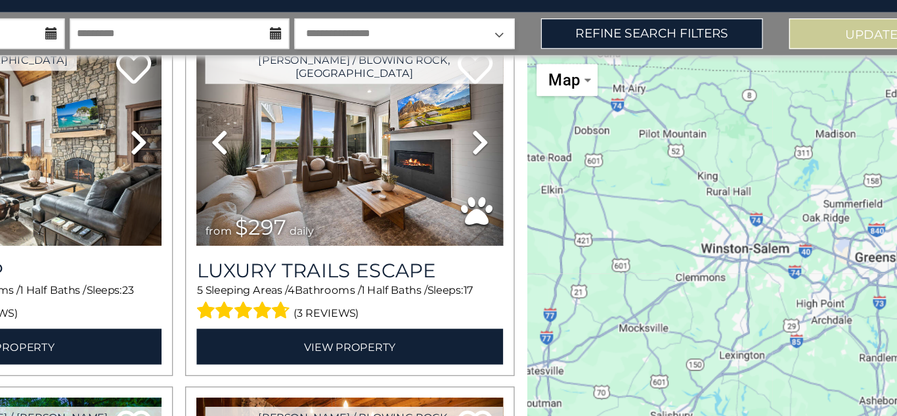
click at [662, 234] on div "$625 $297 $175 $165 $300 $580 $290 $424 $395 $270 $185 $265 $230 $550 $349 $230…" at bounding box center [710, 258] width 374 height 314
click at [678, 236] on div "$625 $297 $175 $165 $300 $580 $290 $424 $395 $270 $185 $265 $230 $550 $349 $230…" at bounding box center [710, 258] width 374 height 314
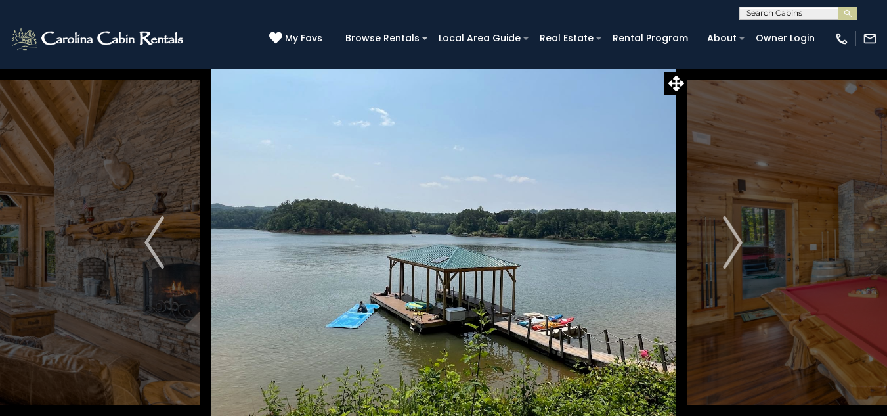
click at [731, 231] on img "Next" at bounding box center [733, 242] width 20 height 53
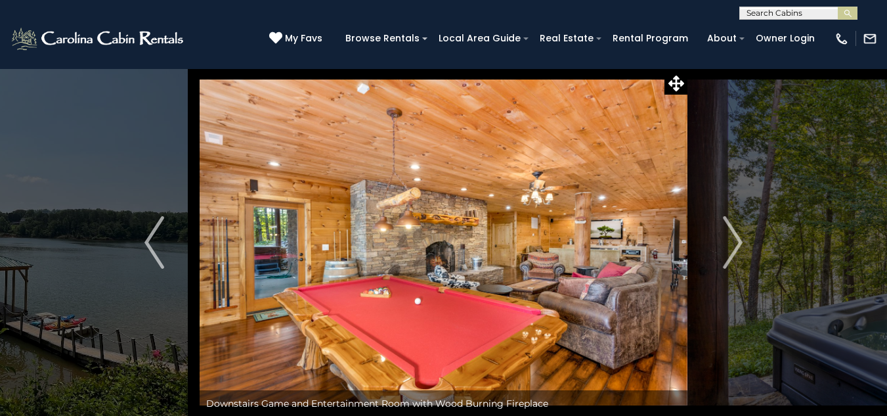
click at [731, 231] on img "Next" at bounding box center [733, 242] width 20 height 53
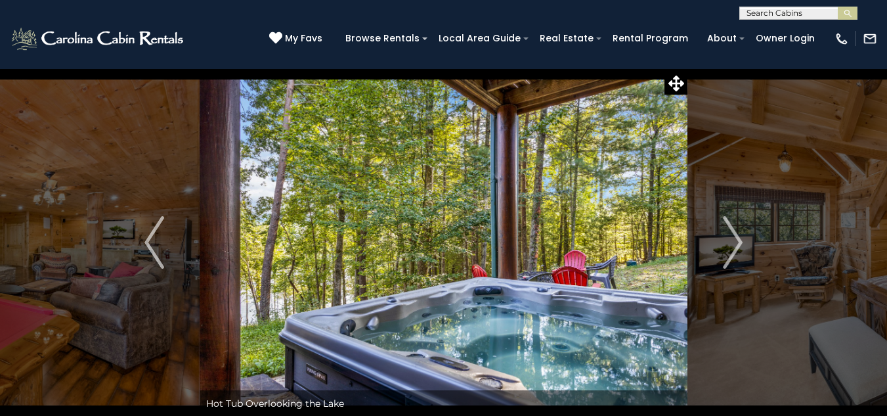
click at [731, 231] on img "Next" at bounding box center [733, 242] width 20 height 53
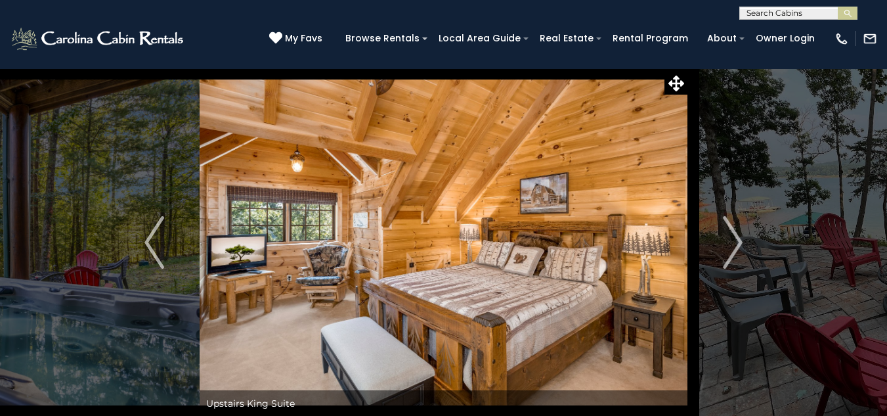
click at [731, 231] on img "Next" at bounding box center [733, 242] width 20 height 53
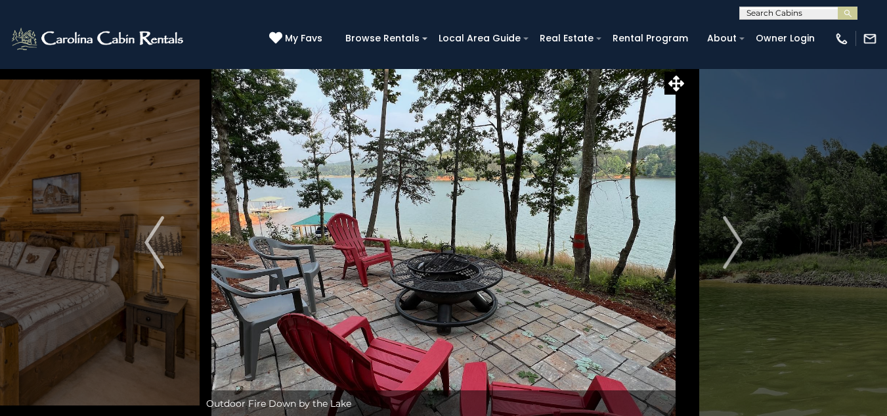
click at [731, 231] on img "Next" at bounding box center [733, 242] width 20 height 53
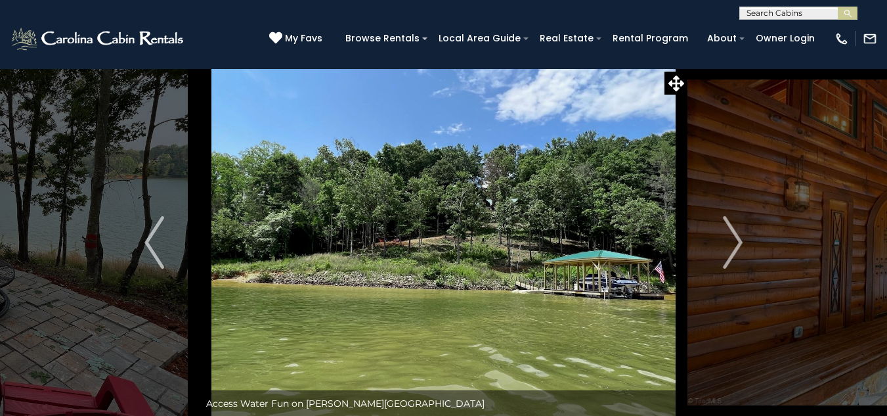
click at [731, 231] on img "Next" at bounding box center [733, 242] width 20 height 53
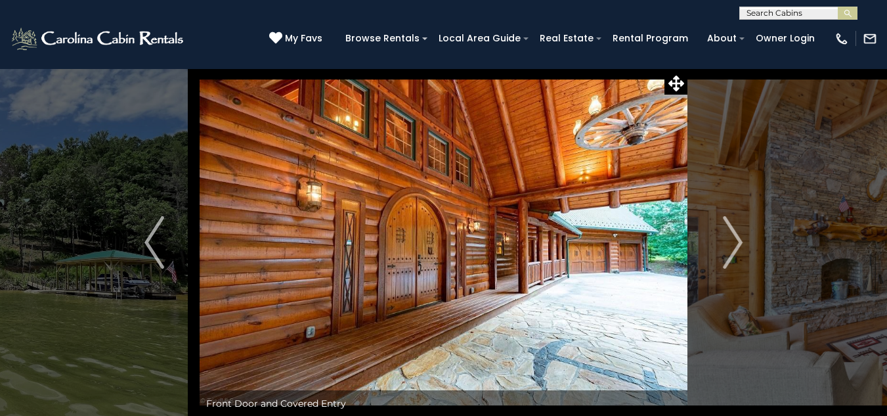
click at [731, 231] on img "Next" at bounding box center [733, 242] width 20 height 53
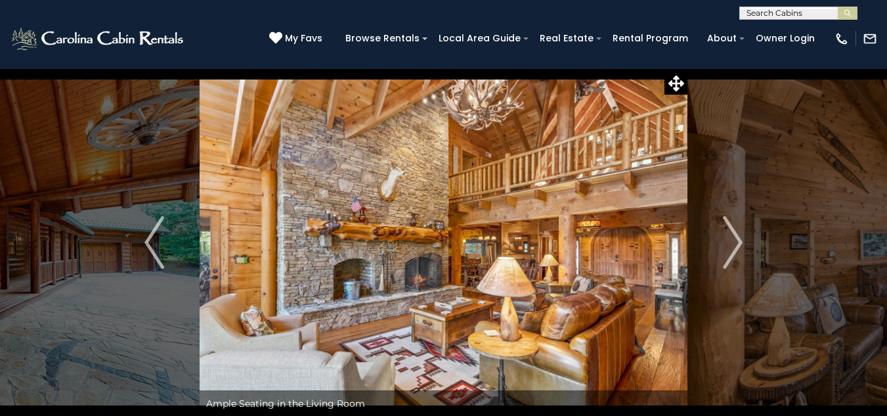
click at [731, 231] on img "Next" at bounding box center [733, 242] width 20 height 53
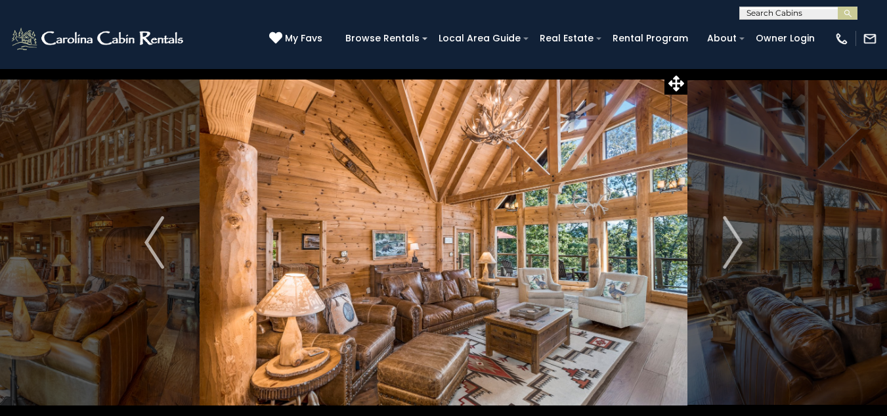
click at [731, 231] on img "Next" at bounding box center [733, 242] width 20 height 53
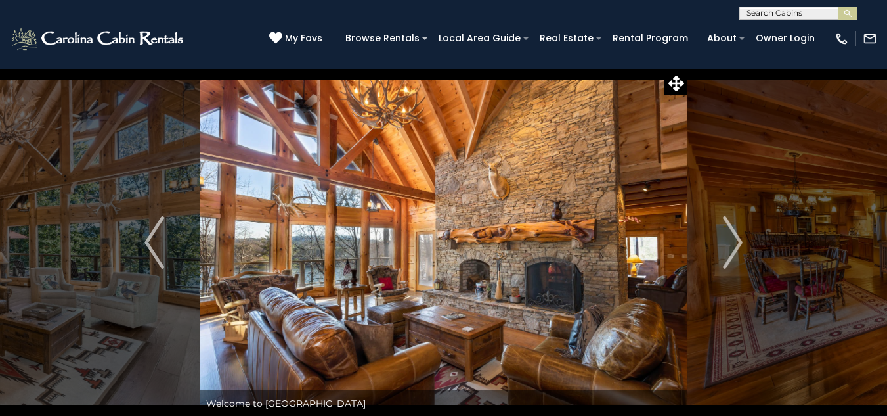
click at [731, 231] on img "Next" at bounding box center [733, 242] width 20 height 53
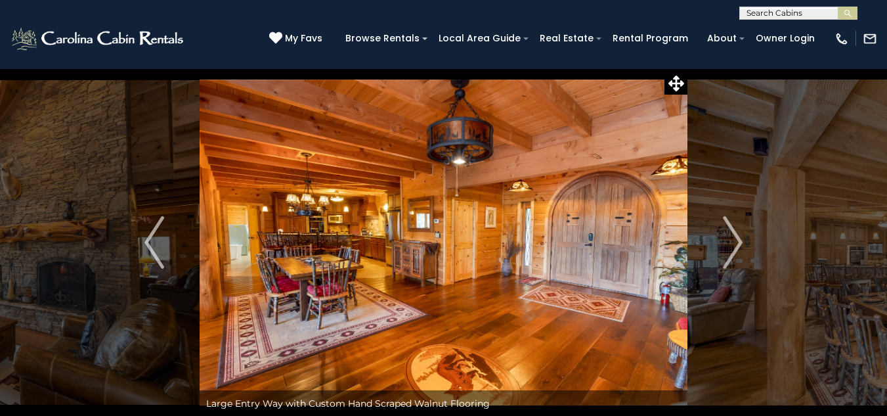
click at [731, 231] on img "Next" at bounding box center [733, 242] width 20 height 53
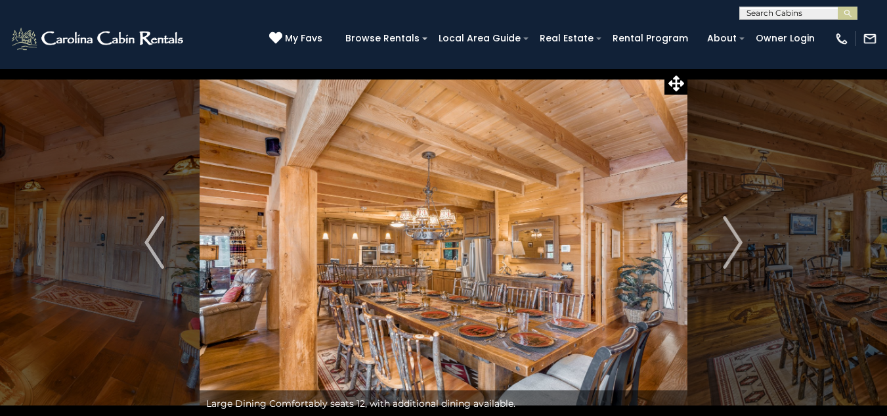
click at [731, 231] on img "Next" at bounding box center [733, 242] width 20 height 53
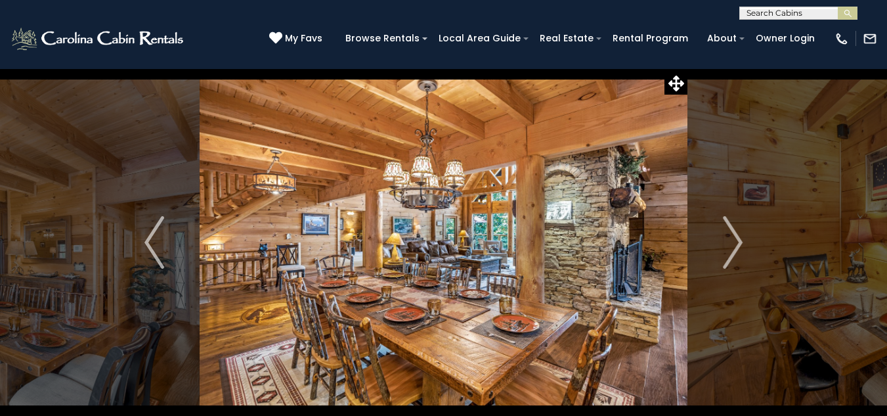
click at [731, 231] on img "Next" at bounding box center [733, 242] width 20 height 53
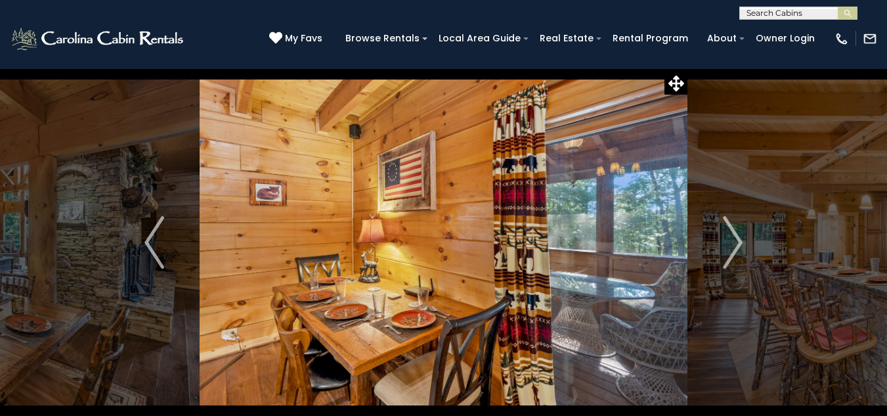
click at [731, 231] on img "Next" at bounding box center [733, 242] width 20 height 53
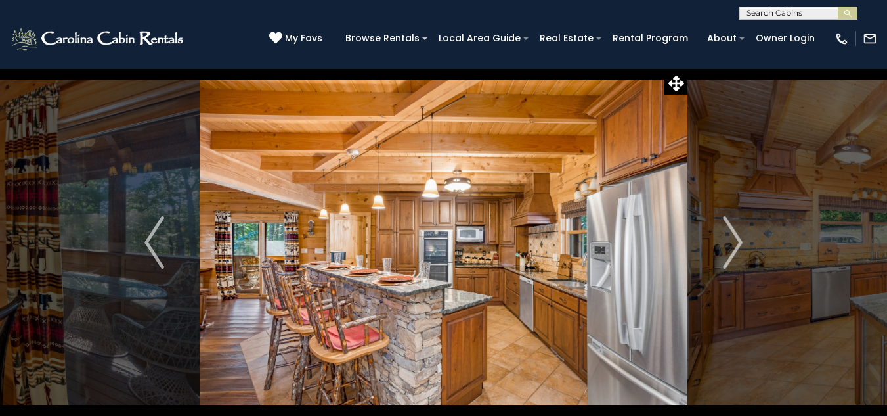
click at [731, 231] on img "Next" at bounding box center [733, 242] width 20 height 53
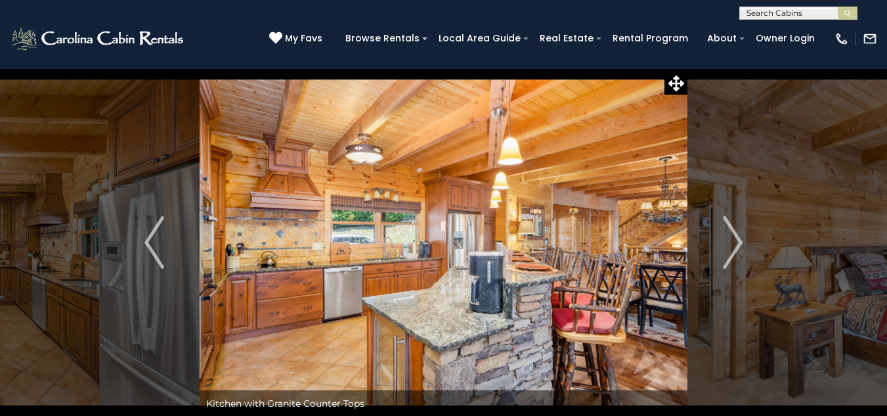
click at [731, 231] on img "Next" at bounding box center [733, 242] width 20 height 53
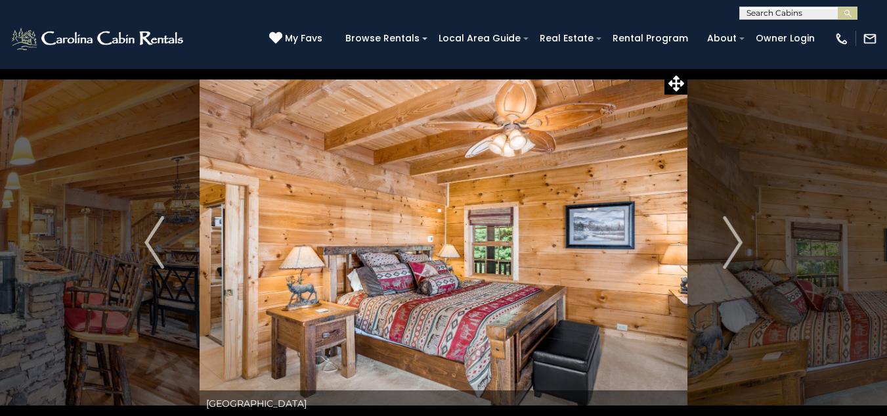
click at [731, 231] on img "Next" at bounding box center [733, 242] width 20 height 53
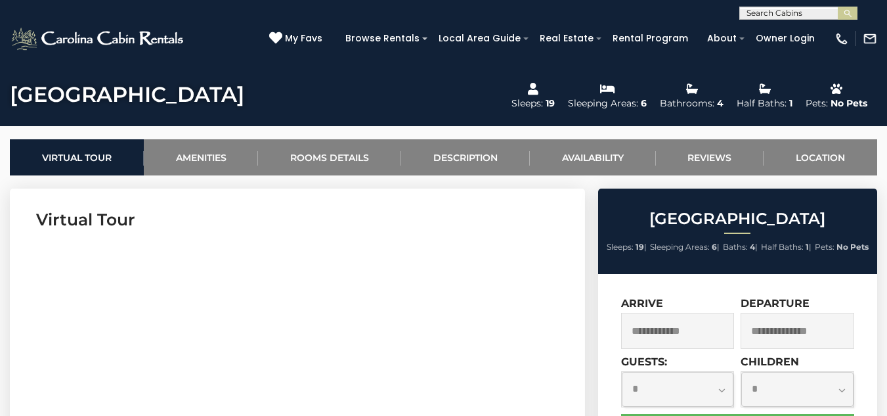
scroll to position [601, 0]
